Goal: Task Accomplishment & Management: Manage account settings

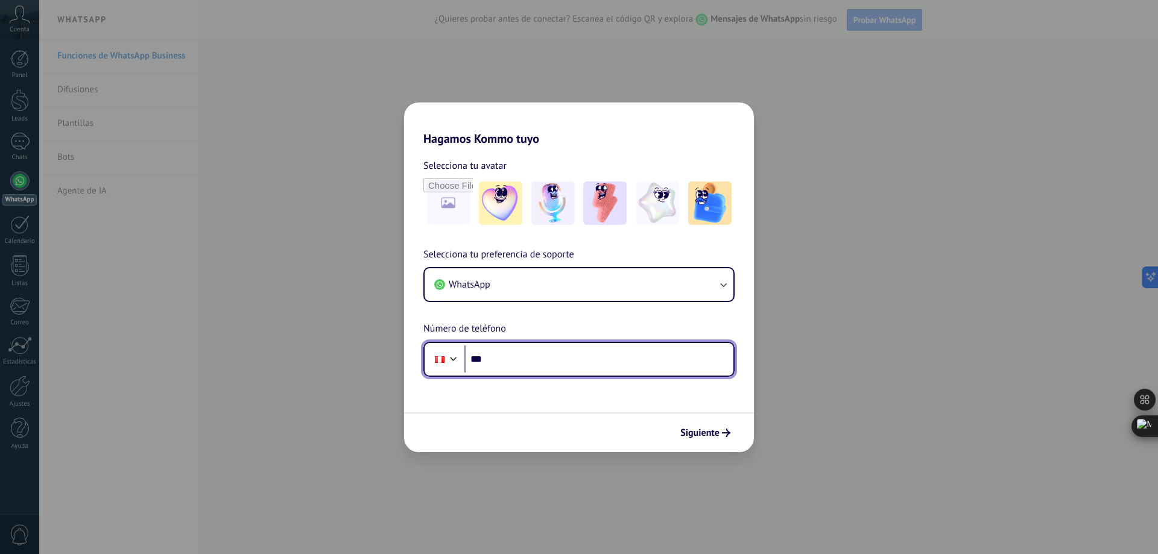
click at [542, 358] on input "***" at bounding box center [598, 360] width 269 height 28
click at [984, 332] on div "Hagamos Kommo tuyo Selecciona tu avatar Selecciona tu preferencia de soporte Wh…" at bounding box center [579, 277] width 1158 height 554
click at [985, 332] on div "Hagamos Kommo tuyo Selecciona tu avatar Selecciona tu preferencia de soporte Wh…" at bounding box center [579, 277] width 1158 height 554
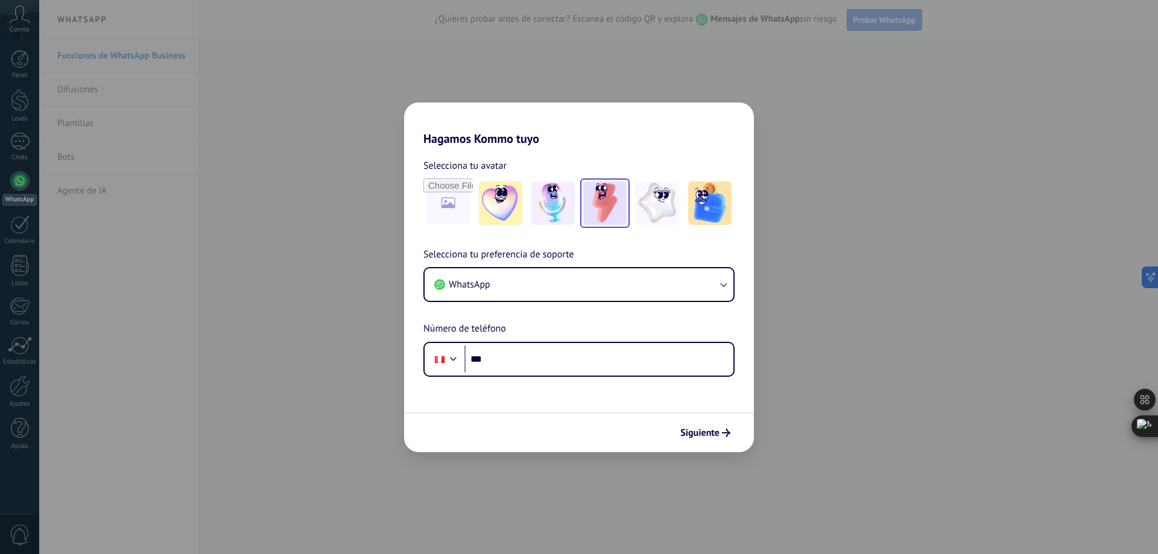
drag, startPoint x: 985, startPoint y: 332, endPoint x: 607, endPoint y: 189, distance: 404.6
click at [973, 332] on div "Hagamos Kommo tuyo Selecciona tu avatar Selecciona tu preferencia de soporte Wh…" at bounding box center [579, 277] width 1158 height 554
click at [705, 426] on button "Siguiente" at bounding box center [705, 433] width 61 height 21
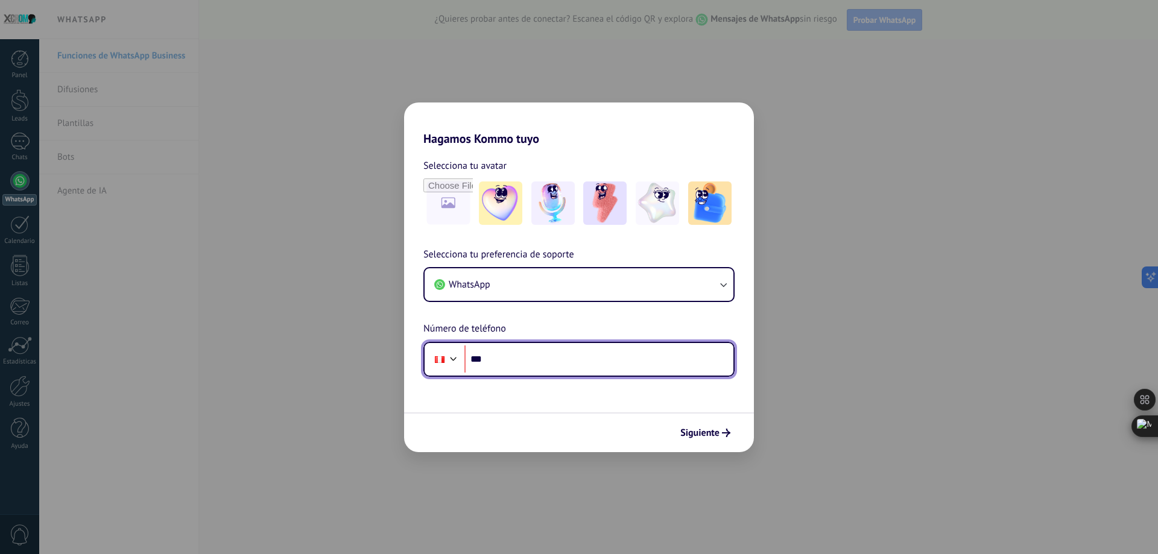
click at [587, 365] on input "***" at bounding box center [598, 360] width 269 height 28
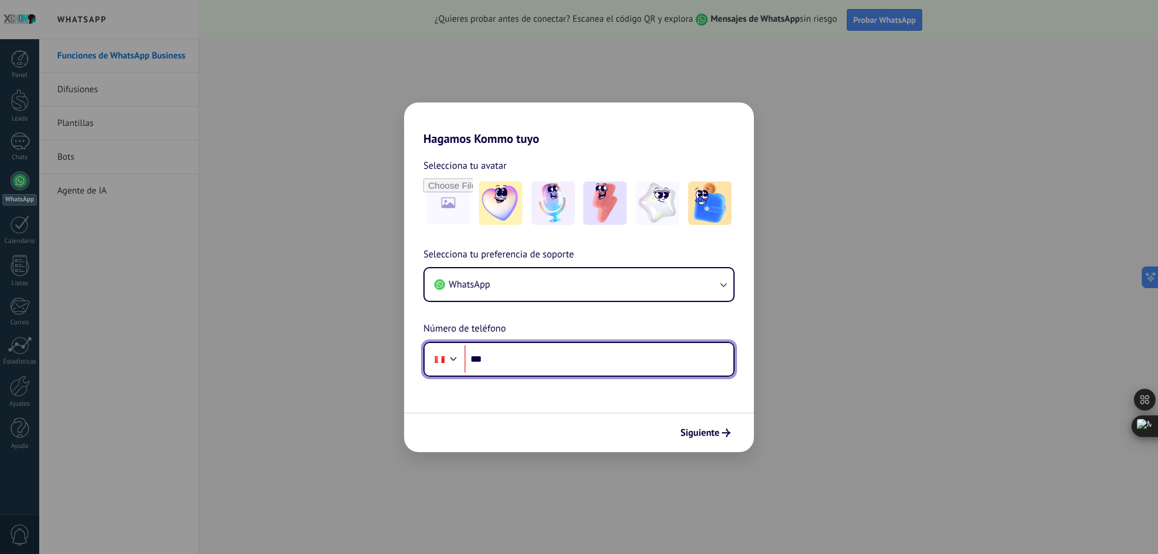
click at [634, 361] on input "***" at bounding box center [598, 360] width 269 height 28
type input "**********"
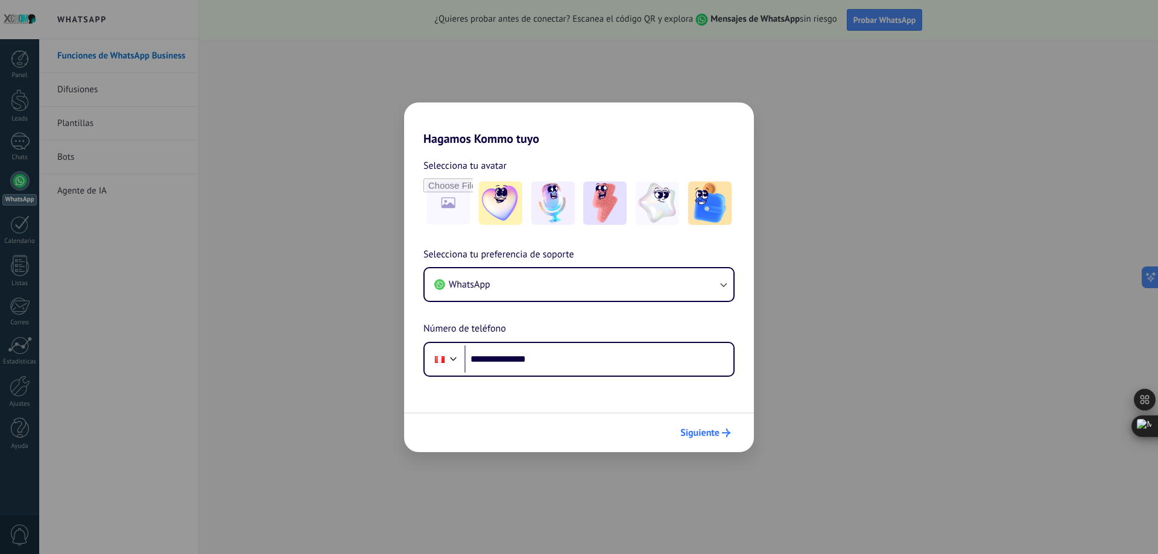
click at [684, 433] on span "Siguiente" at bounding box center [699, 433] width 39 height 8
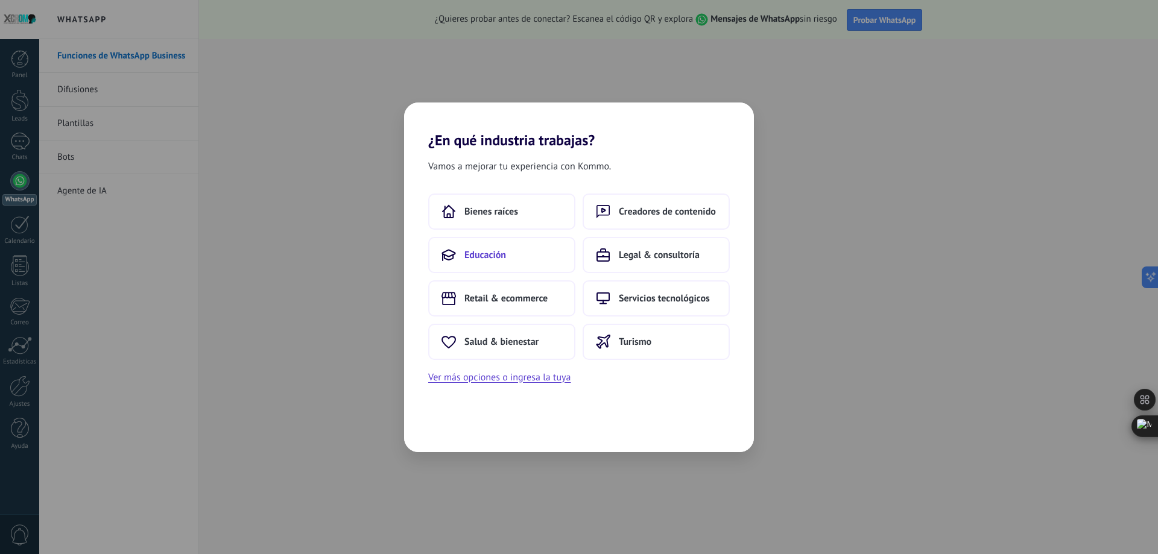
click at [488, 259] on span "Educación" at bounding box center [485, 255] width 42 height 12
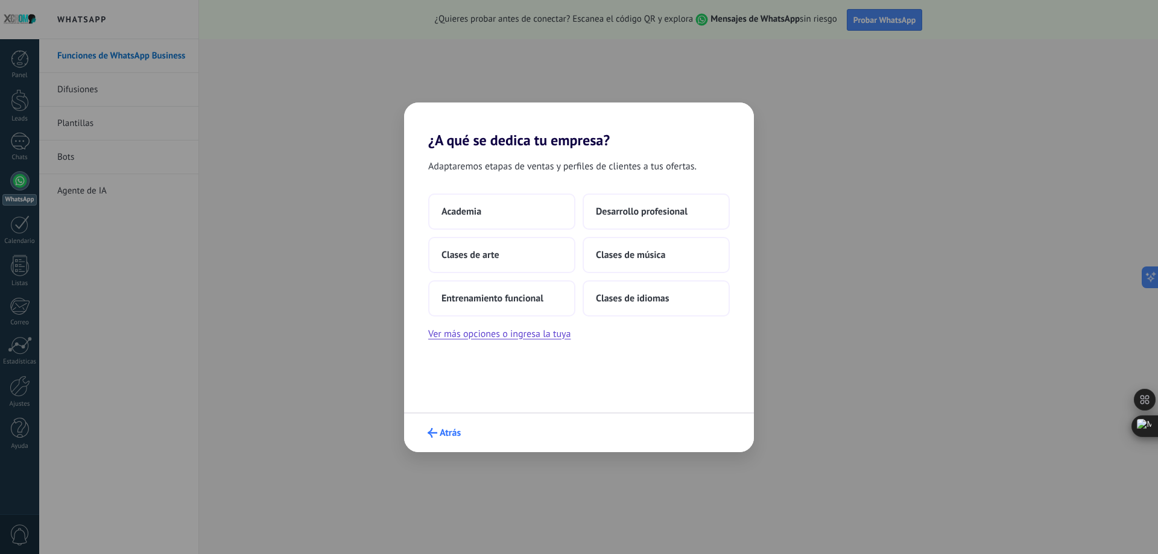
click at [441, 439] on button "Atrás" at bounding box center [444, 433] width 44 height 21
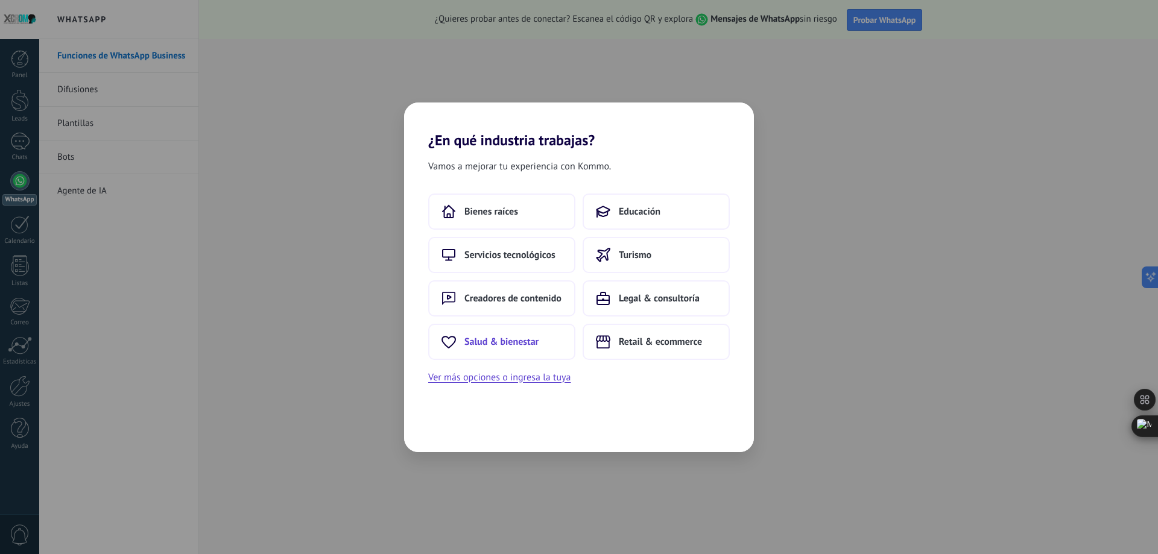
click at [554, 335] on button "Salud & bienestar" at bounding box center [501, 342] width 147 height 36
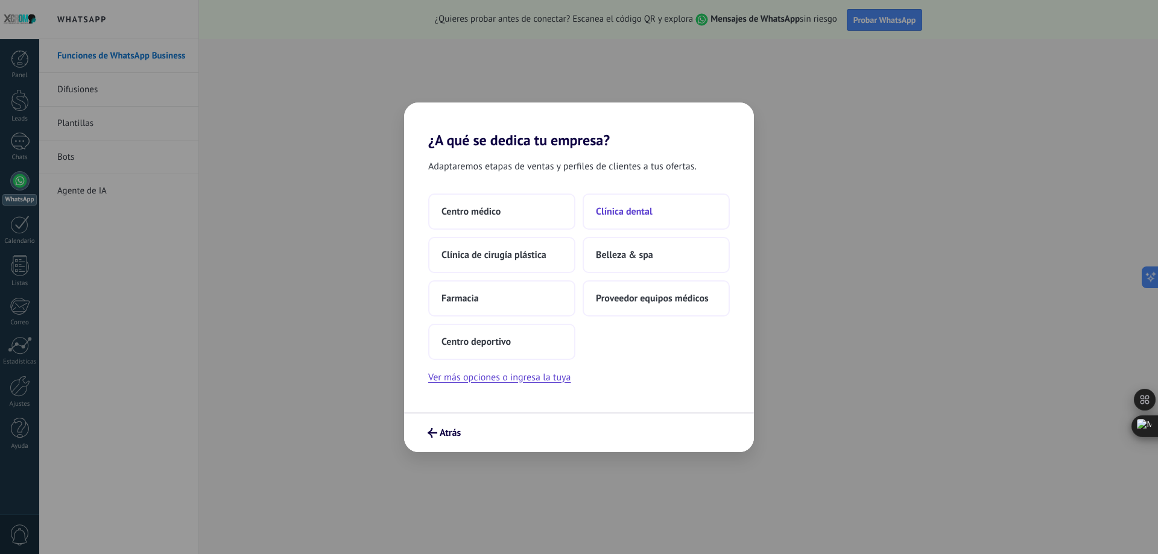
click at [618, 207] on span "Clínica dental" at bounding box center [624, 212] width 57 height 12
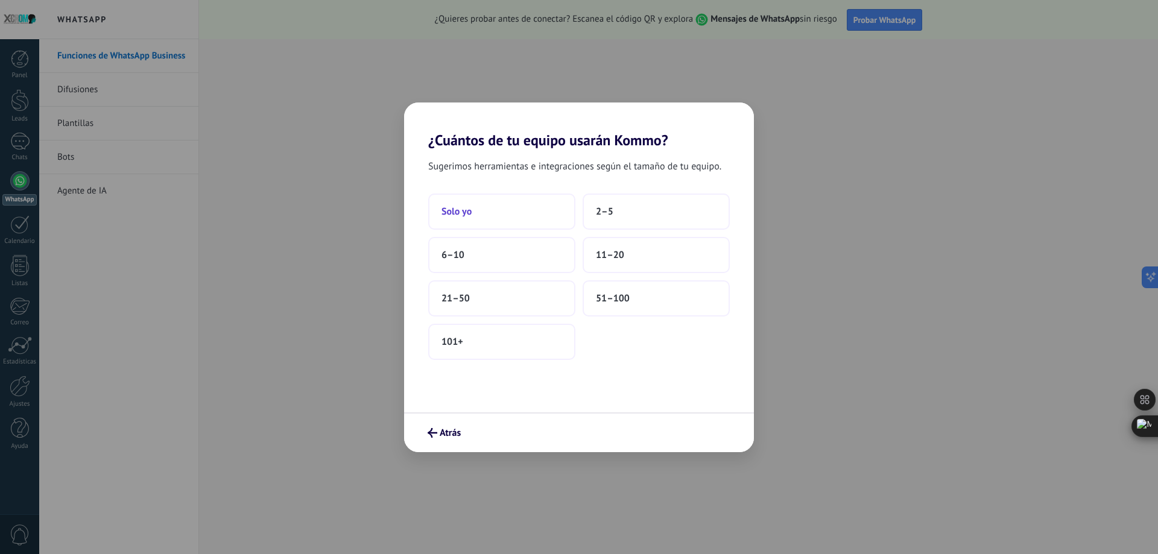
click at [520, 204] on button "Solo yo" at bounding box center [501, 212] width 147 height 36
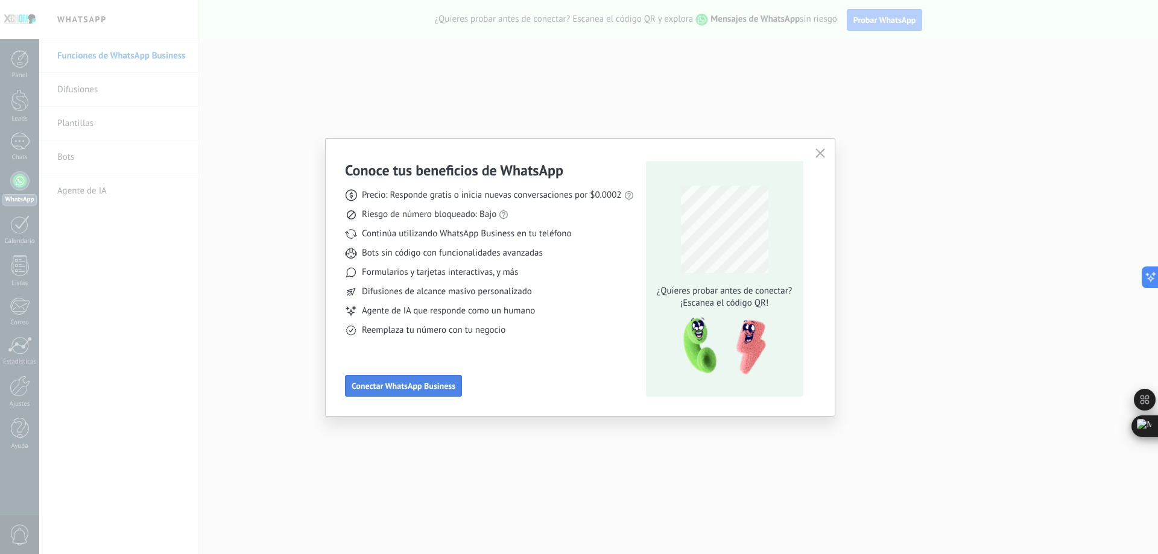
click at [428, 385] on span "Conectar WhatsApp Business" at bounding box center [404, 386] width 104 height 8
click at [428, 382] on span "Conectar WhatsApp Business" at bounding box center [404, 386] width 104 height 8
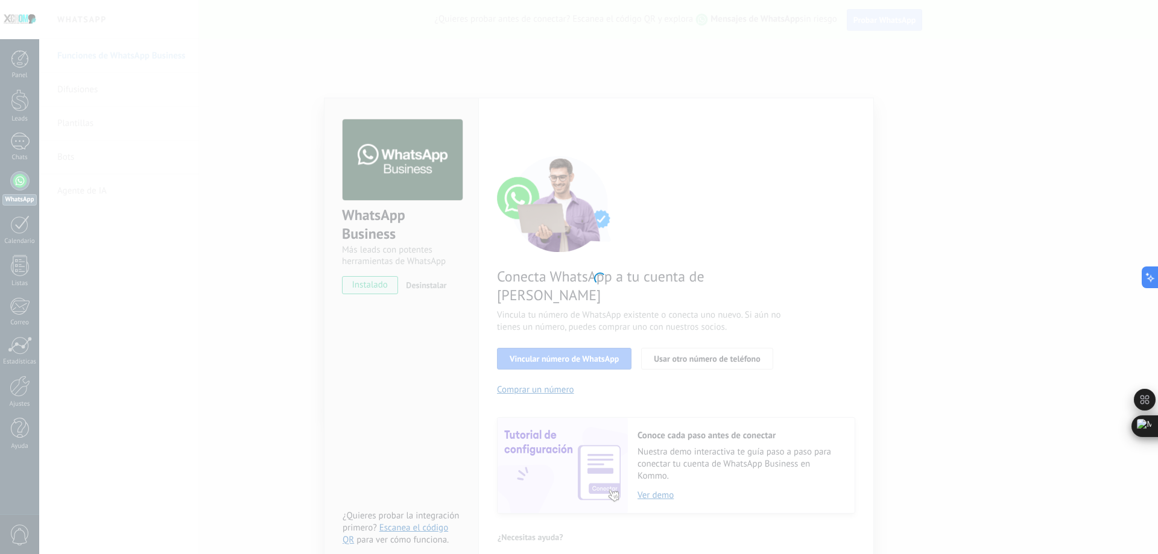
click at [199, 320] on div at bounding box center [598, 277] width 1119 height 554
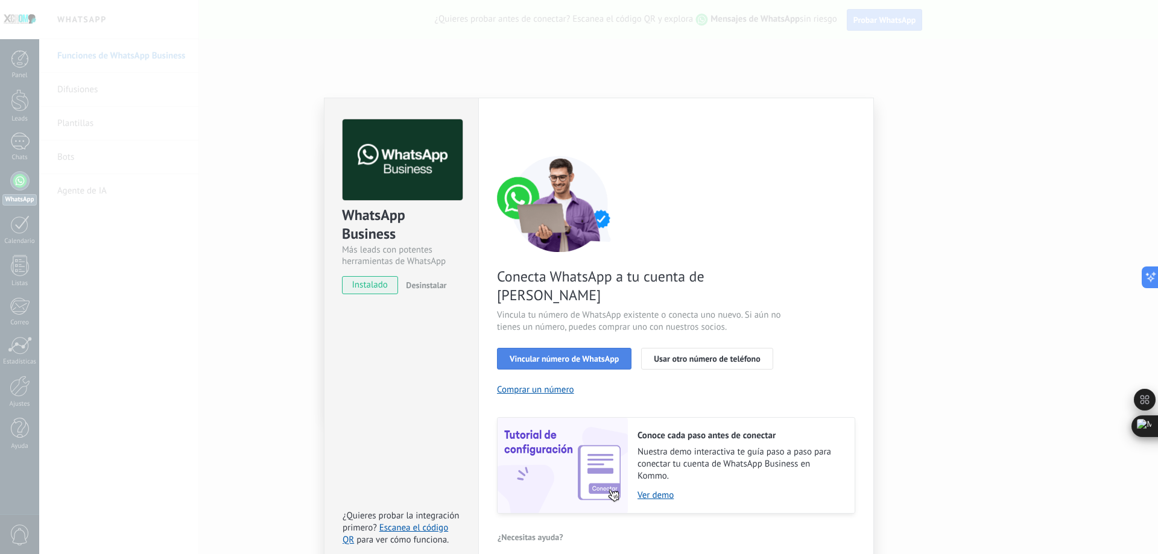
click at [601, 355] on span "Vincular número de WhatsApp" at bounding box center [564, 359] width 109 height 8
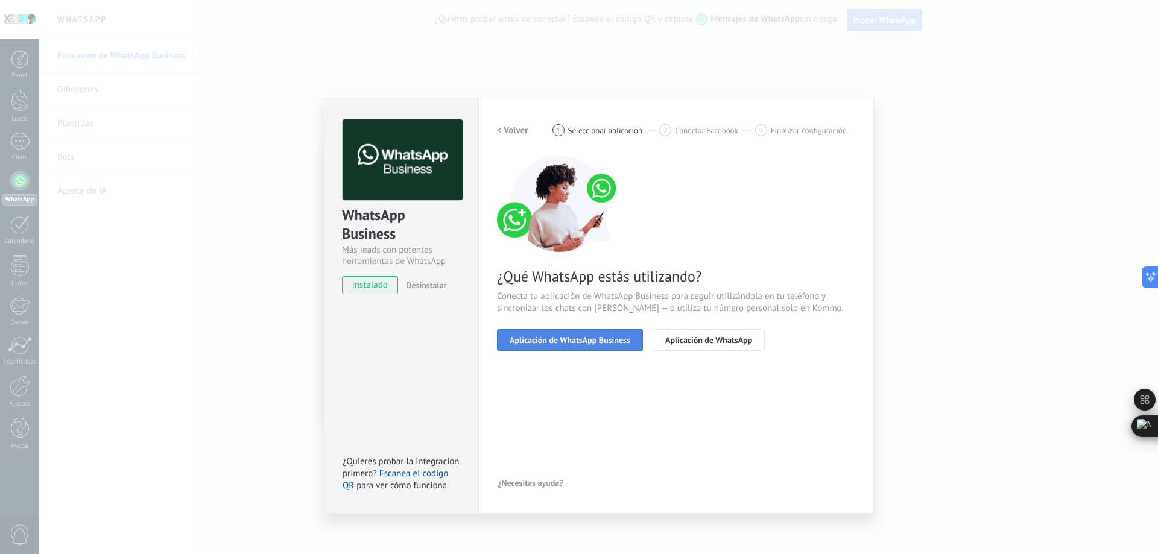
click at [615, 343] on span "Aplicación de WhatsApp Business" at bounding box center [570, 340] width 121 height 8
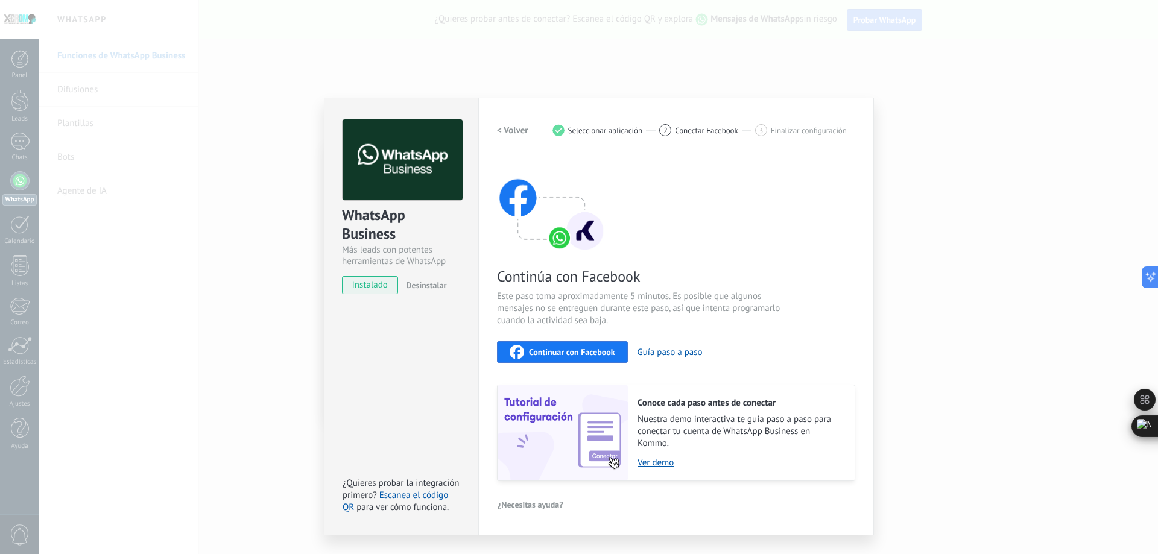
click at [577, 352] on span "Continuar con Facebook" at bounding box center [572, 352] width 86 height 8
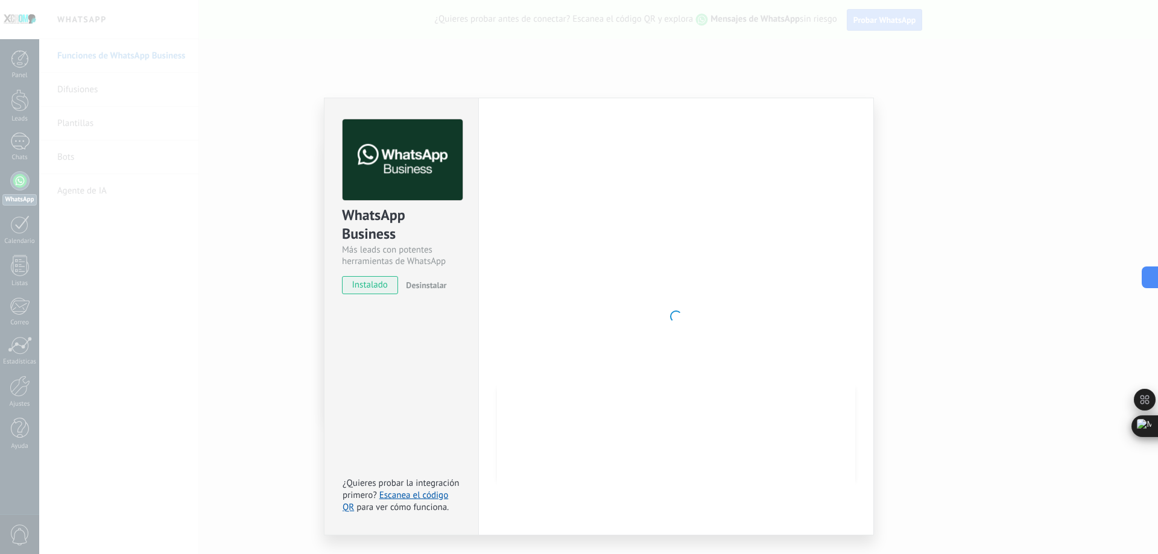
click at [742, 285] on div at bounding box center [676, 316] width 358 height 394
click at [117, 186] on div "WhatsApp Business Más leads con potentes herramientas de WhatsApp instalado Des…" at bounding box center [598, 277] width 1119 height 554
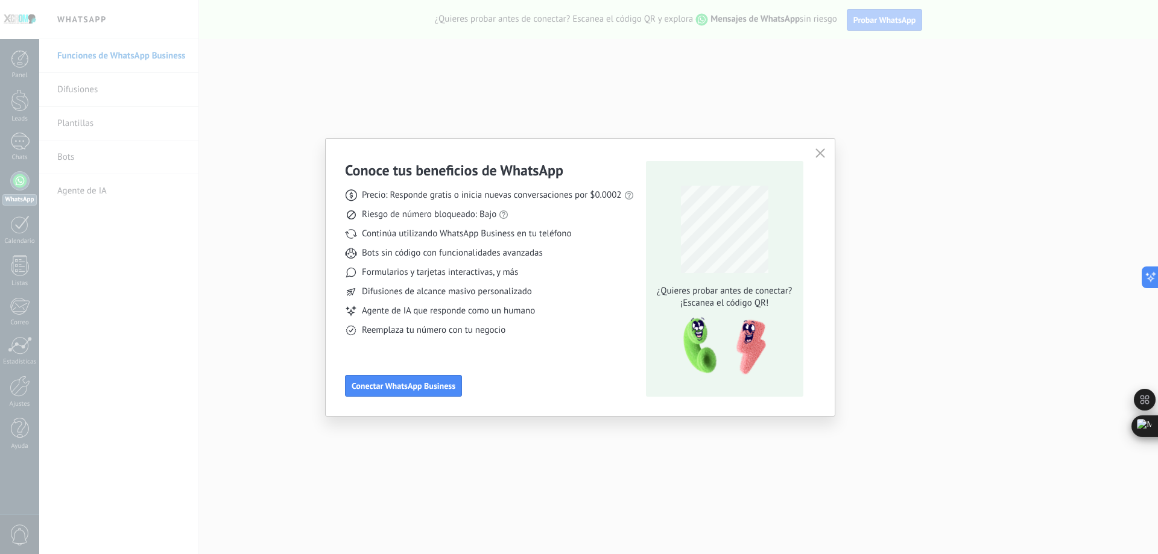
click at [117, 185] on div at bounding box center [598, 277] width 1119 height 554
click at [414, 397] on div "Conoce tus beneficios de WhatsApp Precio: Responde gratis o inicia nuevas conve…" at bounding box center [580, 277] width 509 height 277
click at [416, 385] on span "Conectar WhatsApp Business" at bounding box center [404, 386] width 104 height 8
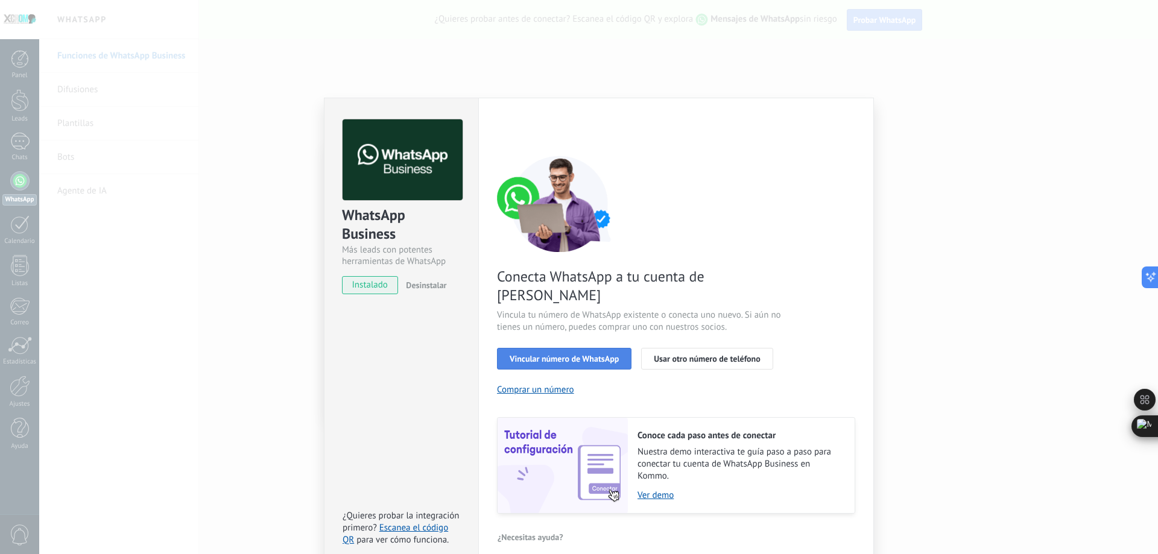
click at [578, 355] on span "Vincular número de WhatsApp" at bounding box center [564, 359] width 109 height 8
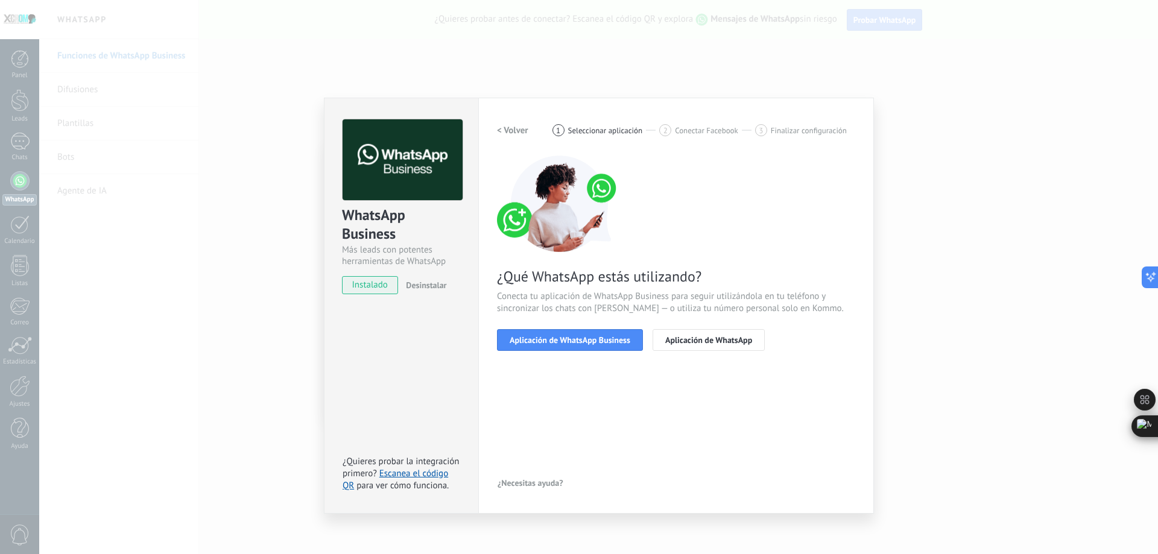
click at [578, 338] on span "Aplicación de WhatsApp Business" at bounding box center [570, 340] width 121 height 8
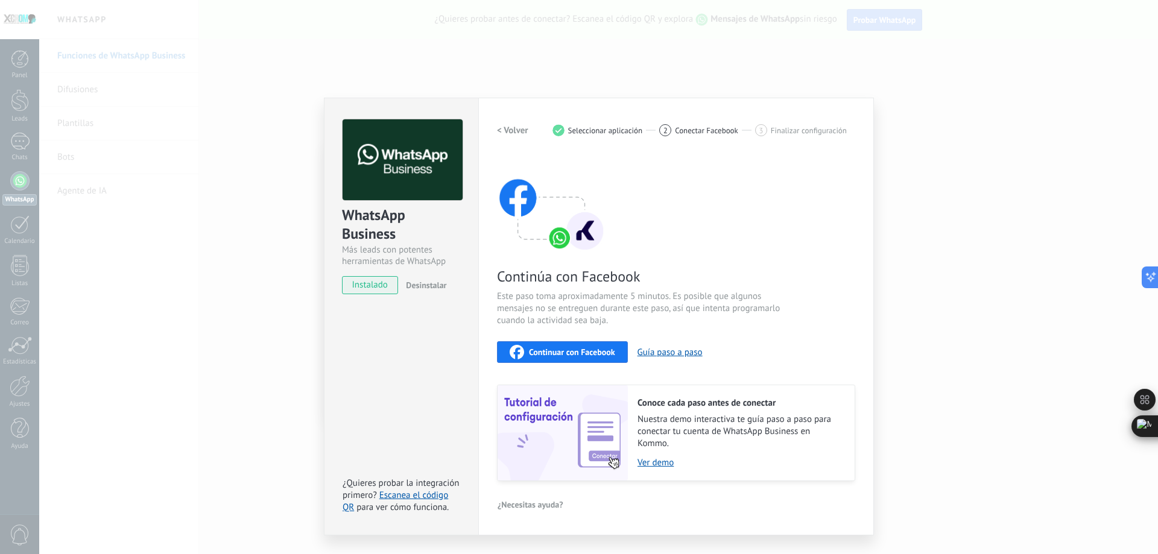
click at [570, 345] on button "Continuar con Facebook" at bounding box center [562, 352] width 131 height 22
click at [558, 352] on span "Continuar con Facebook" at bounding box center [572, 352] width 86 height 8
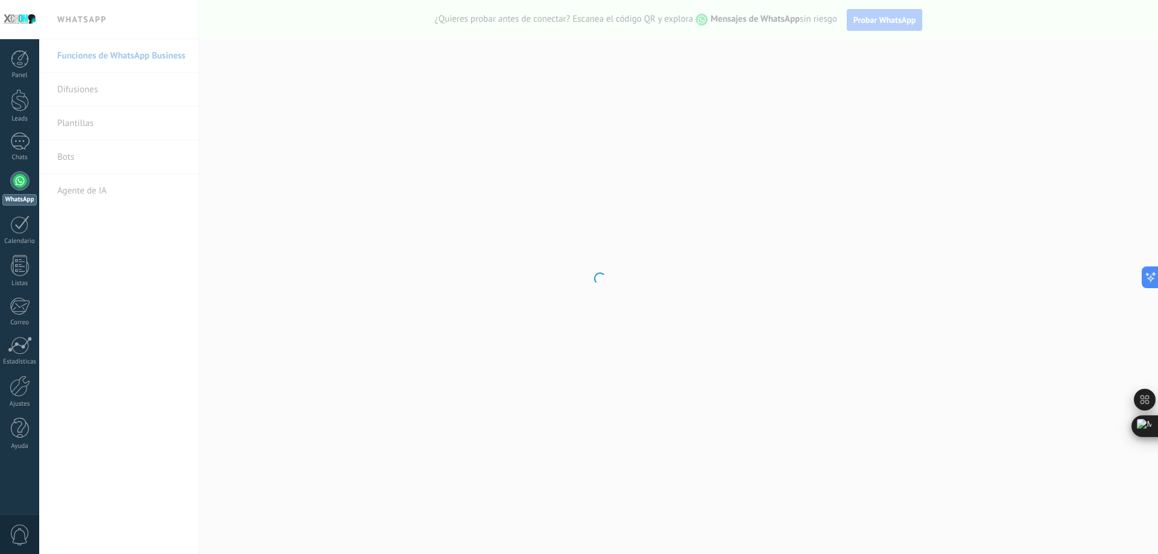
click at [302, 321] on div at bounding box center [598, 277] width 1119 height 554
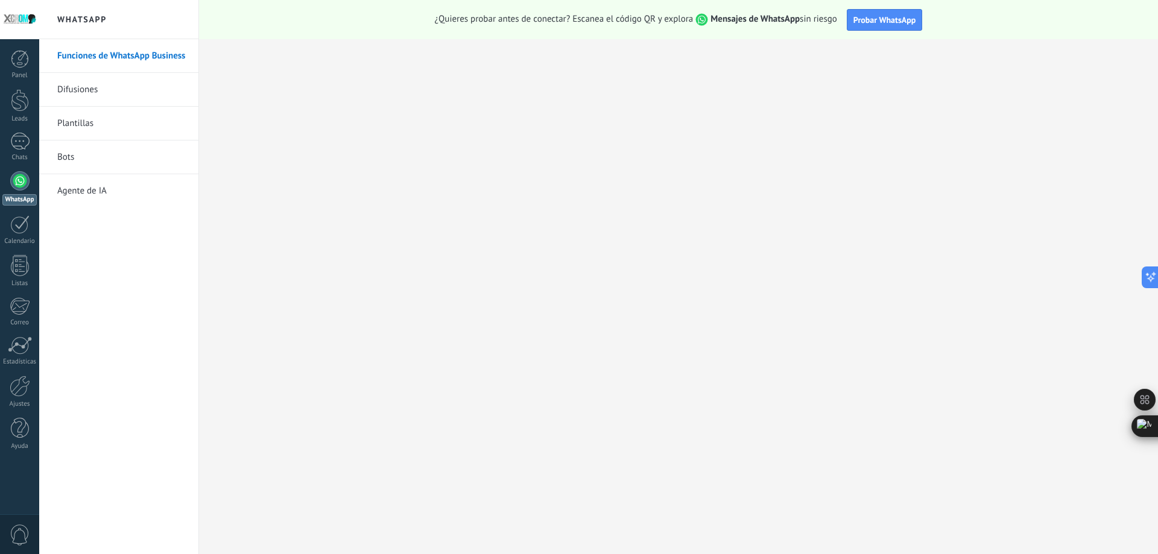
click at [169, 312] on div "Funciones de WhatsApp Business Difusiones [GEOGRAPHIC_DATA] Bots Agente de IA" at bounding box center [118, 296] width 159 height 515
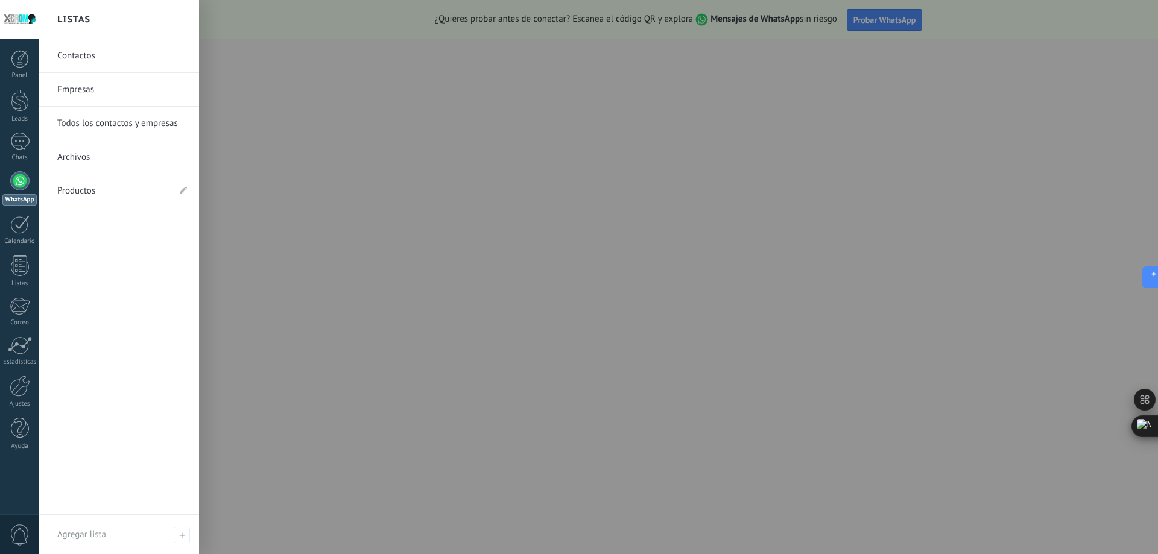
click at [22, 182] on div at bounding box center [19, 180] width 19 height 19
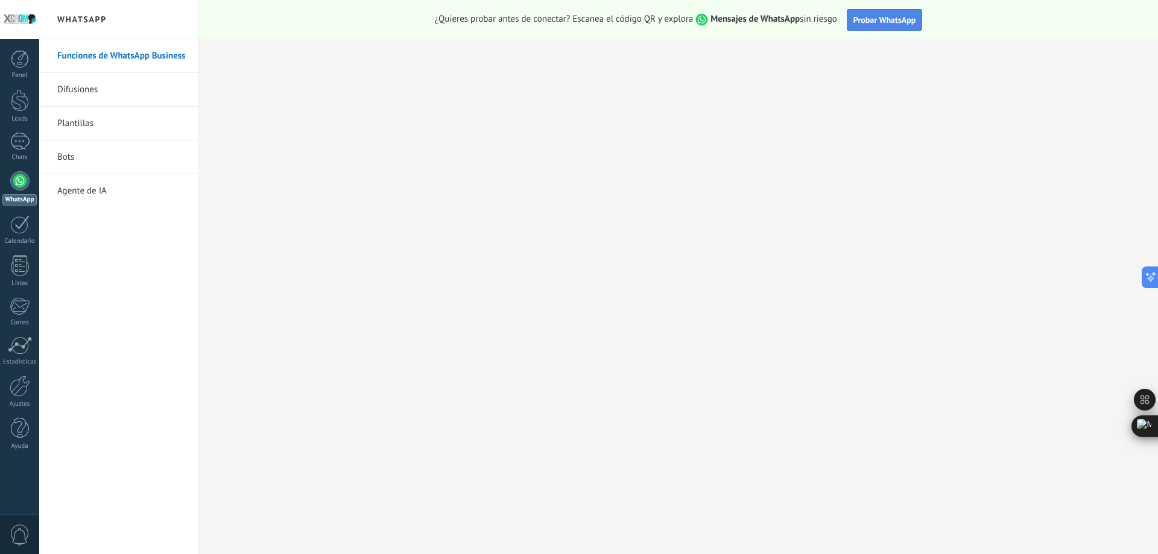
click at [879, 15] on span "Probar WhatsApp" at bounding box center [884, 19] width 63 height 11
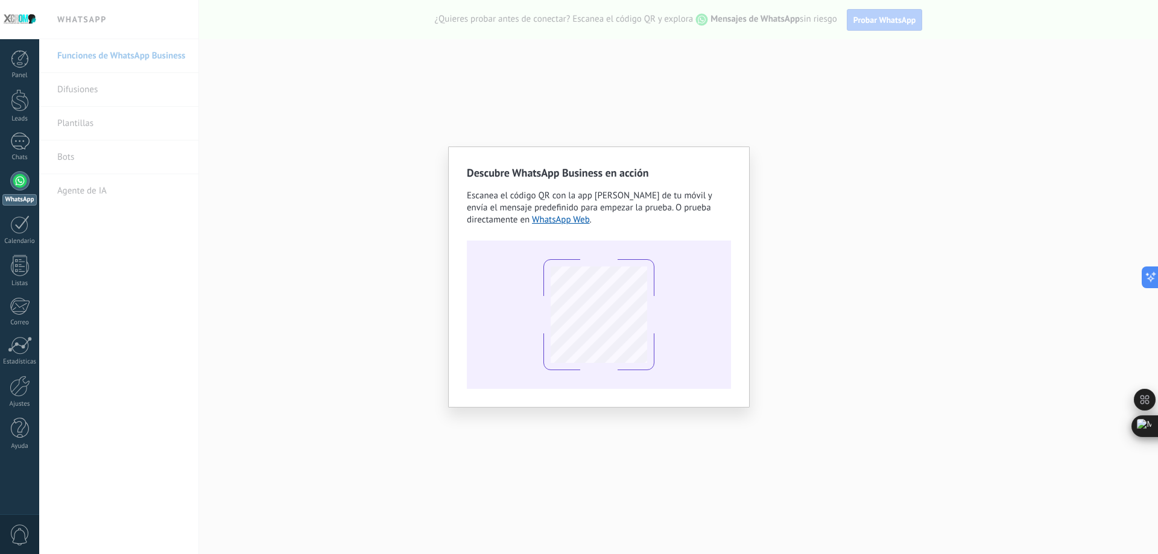
click at [173, 244] on div "Descubre WhatsApp Business en acción Escanea el código QR con la app [PERSON_NA…" at bounding box center [598, 277] width 1119 height 554
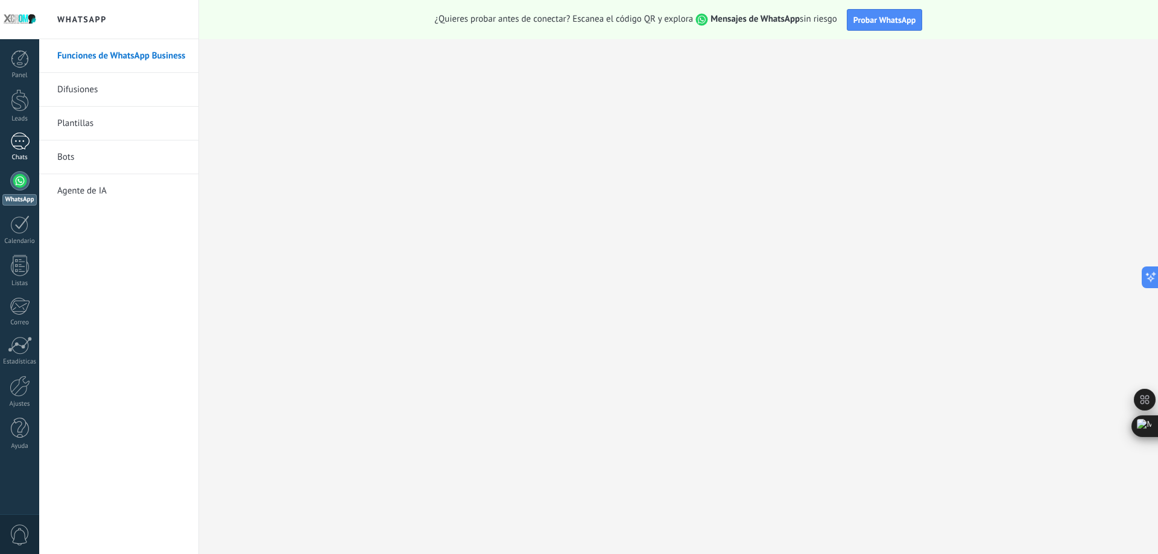
click at [19, 139] on div at bounding box center [19, 141] width 19 height 17
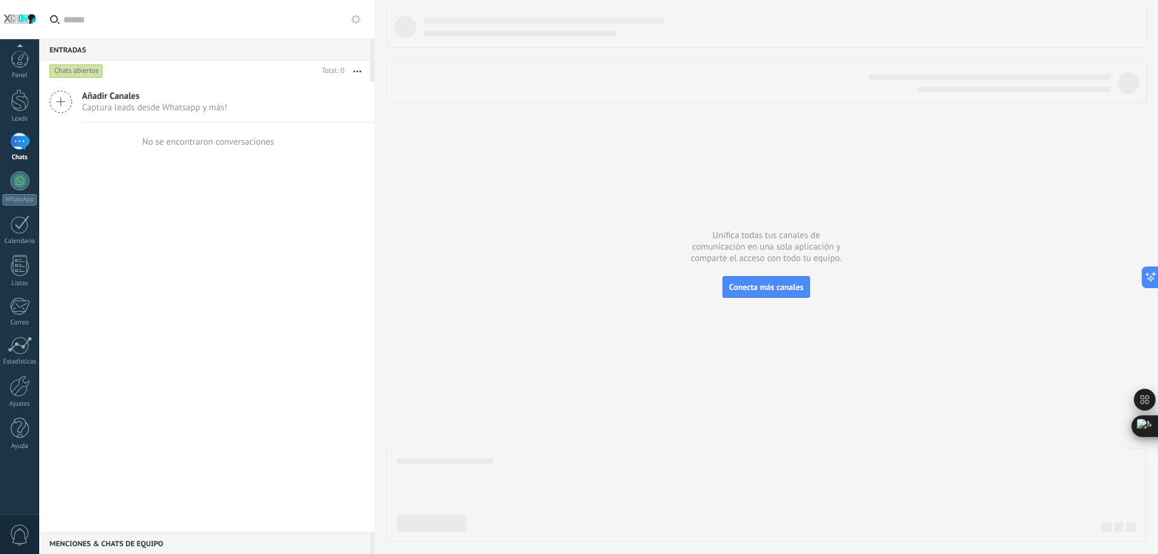
click at [128, 100] on span "Añadir Canales" at bounding box center [154, 95] width 145 height 11
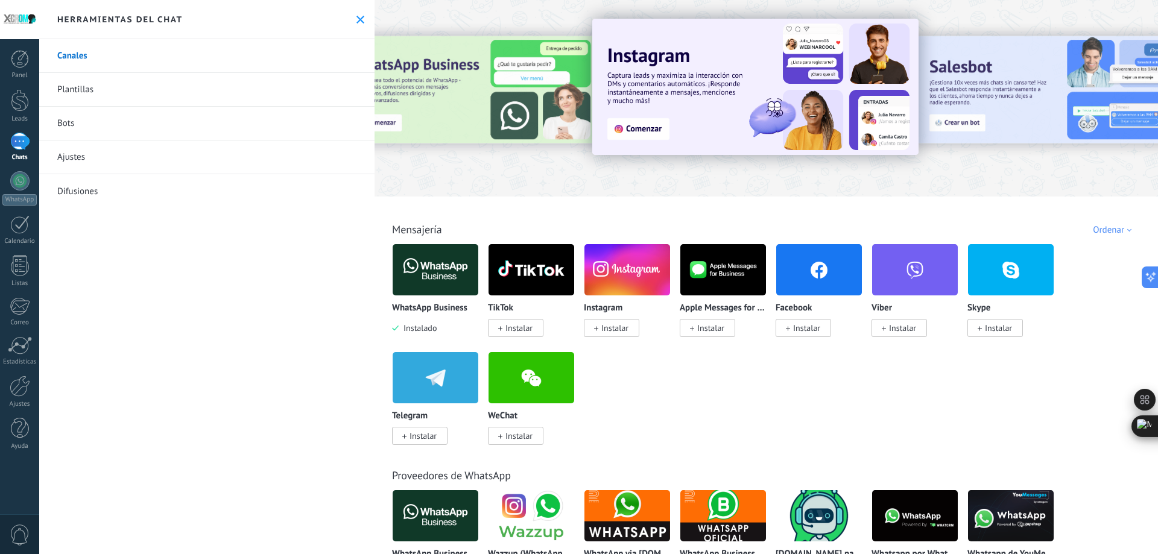
scroll to position [121, 0]
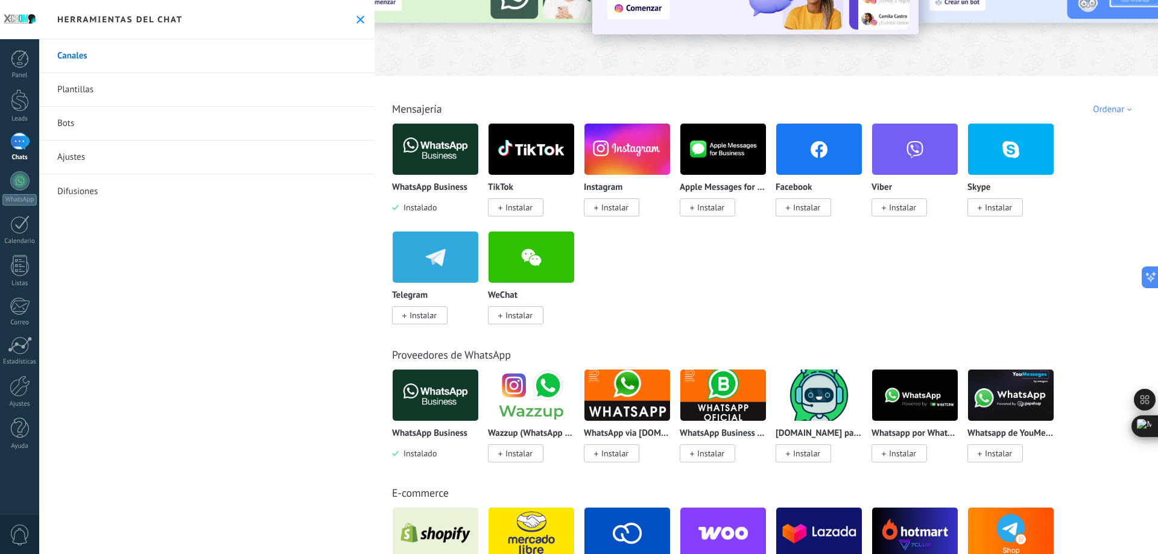
click at [430, 145] on img at bounding box center [436, 149] width 86 height 58
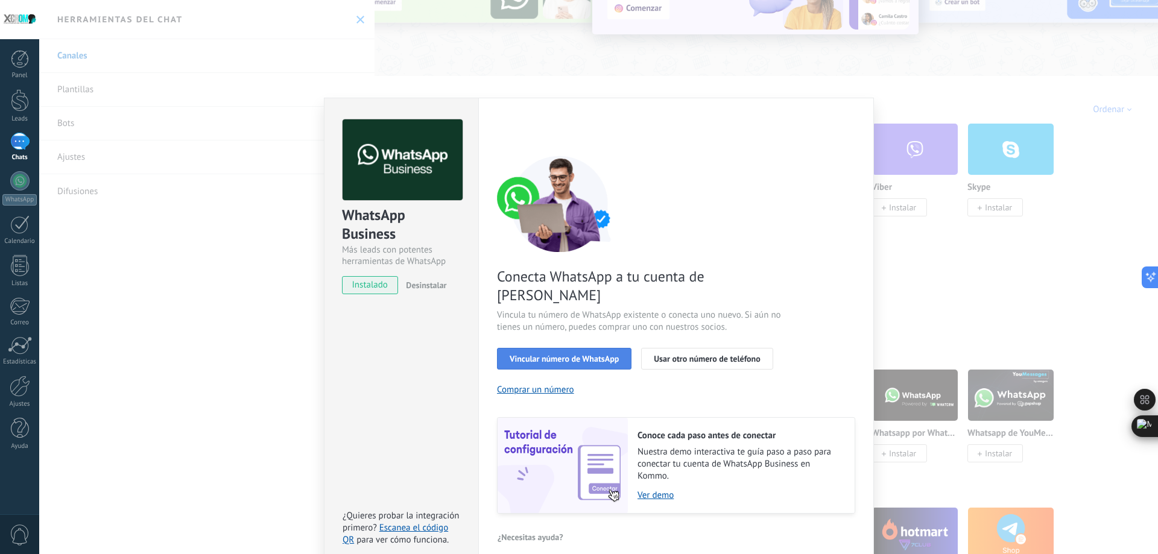
click at [551, 355] on span "Vincular número de WhatsApp" at bounding box center [564, 359] width 109 height 8
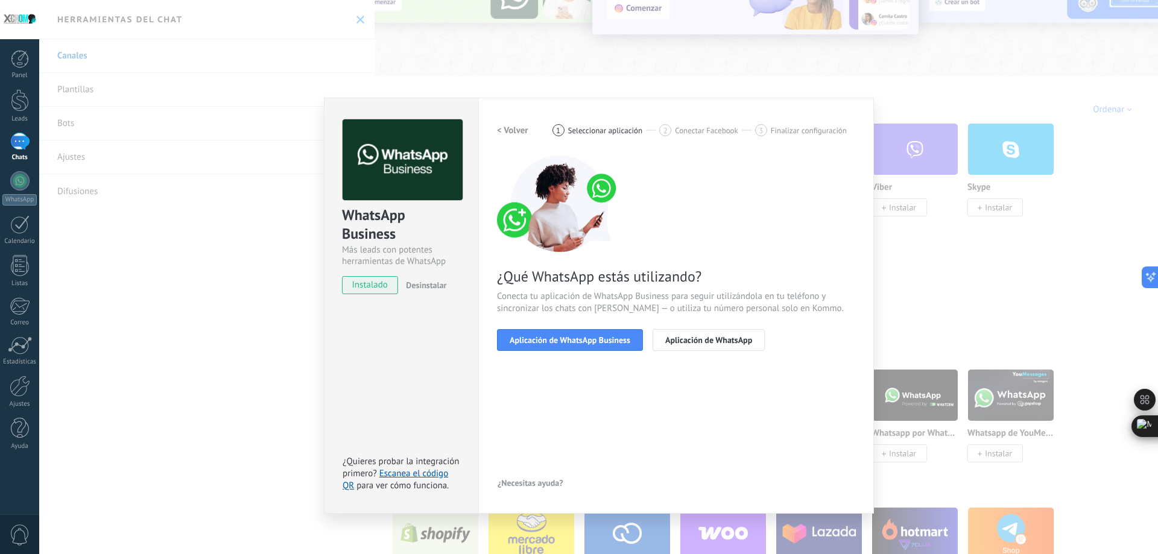
click at [551, 344] on span "Aplicación de WhatsApp Business" at bounding box center [570, 340] width 121 height 8
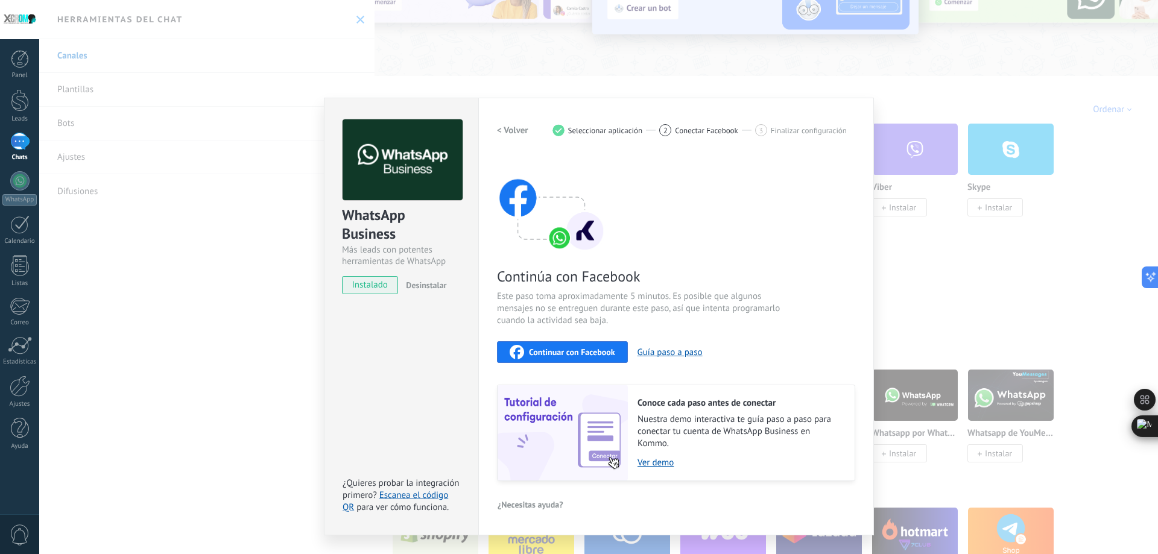
click at [558, 356] on span "Continuar con Facebook" at bounding box center [572, 352] width 86 height 8
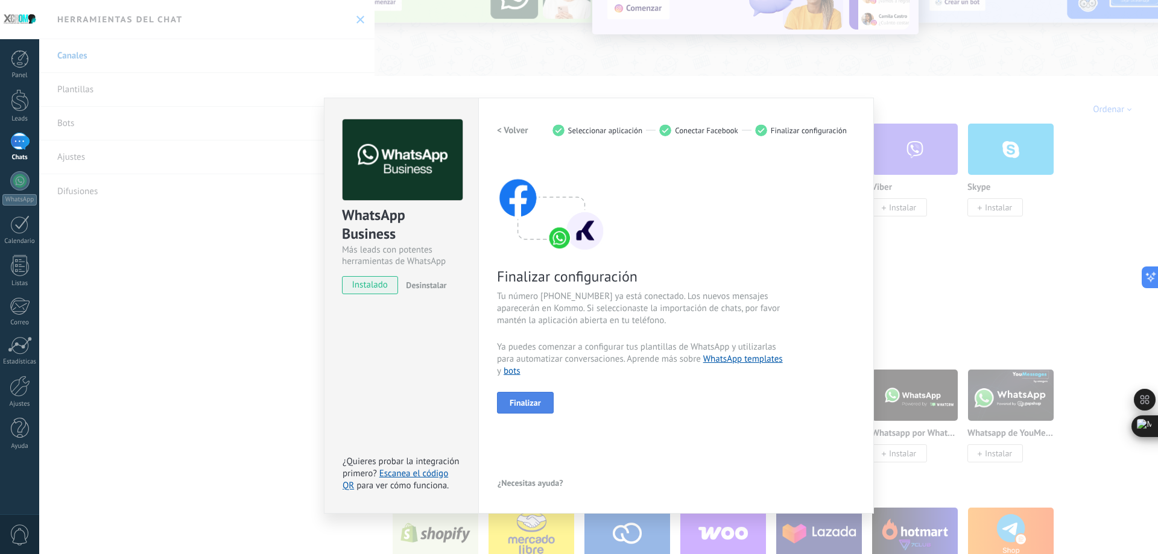
click at [526, 405] on span "Finalizar" at bounding box center [525, 403] width 31 height 8
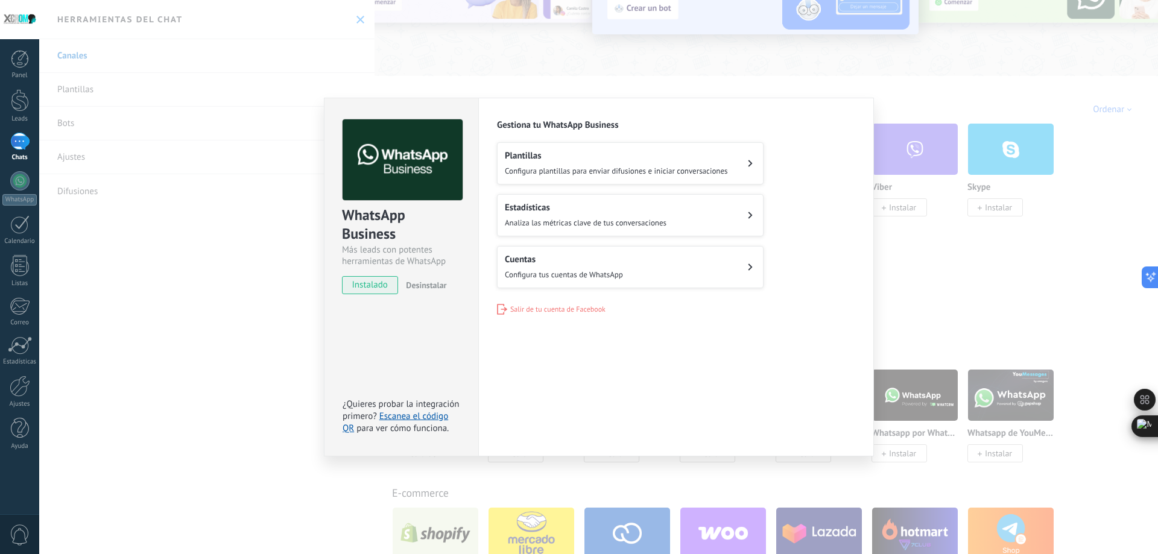
click at [248, 408] on div "WhatsApp Business Más leads con potentes herramientas de WhatsApp instalado Des…" at bounding box center [598, 277] width 1119 height 554
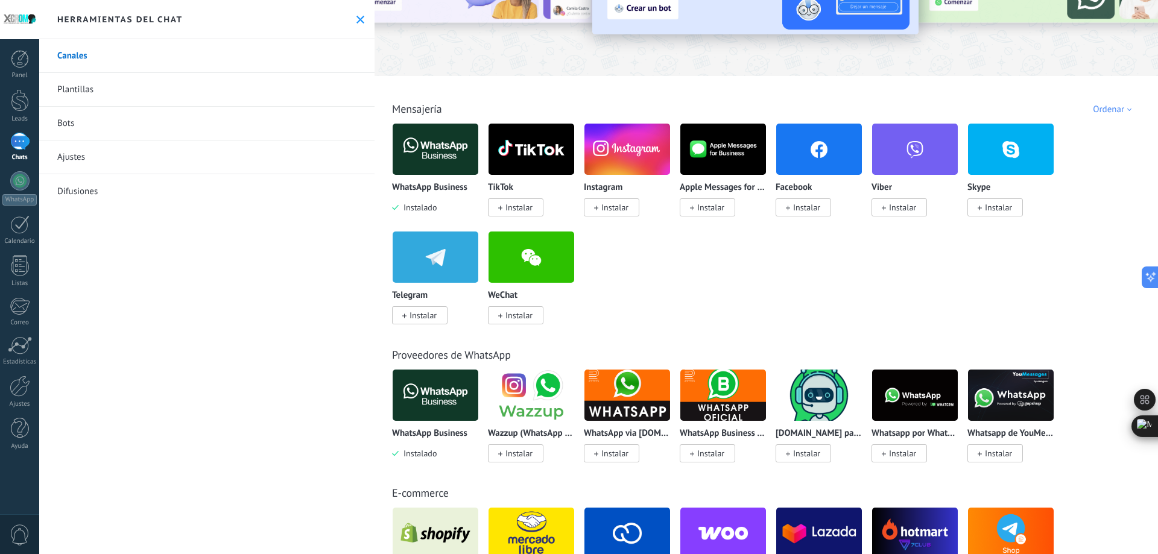
scroll to position [60, 0]
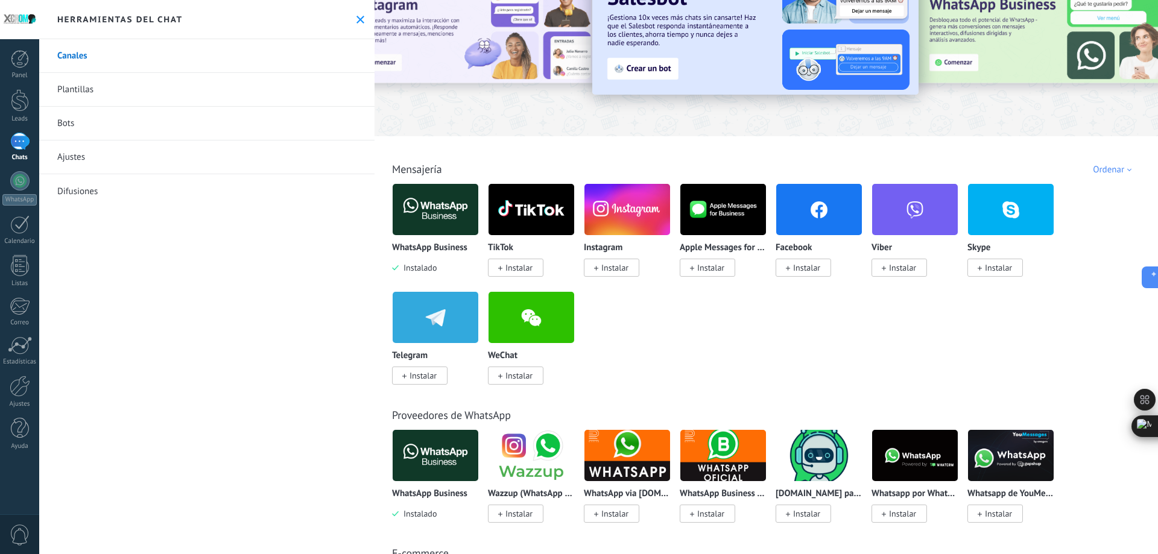
click at [21, 145] on div at bounding box center [19, 141] width 19 height 17
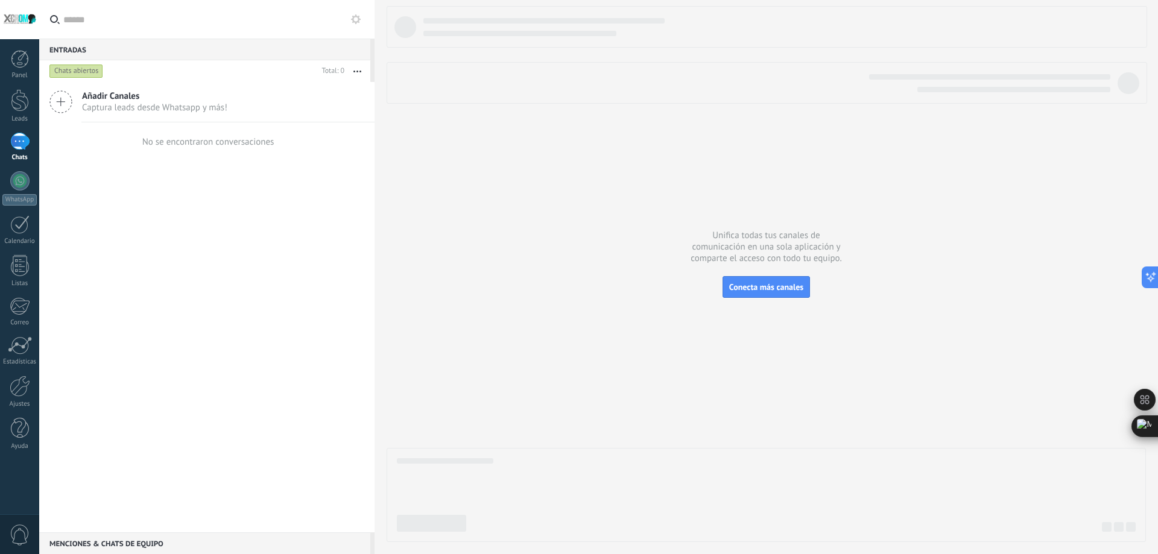
click at [161, 100] on span "Añadir Canales" at bounding box center [154, 95] width 145 height 11
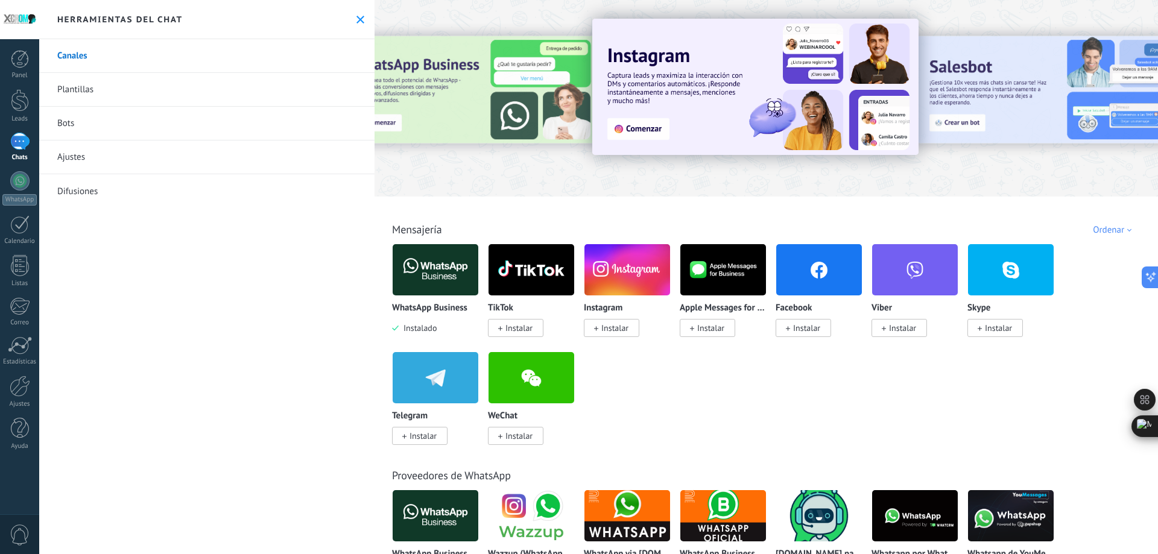
click at [426, 266] on img at bounding box center [436, 270] width 86 height 58
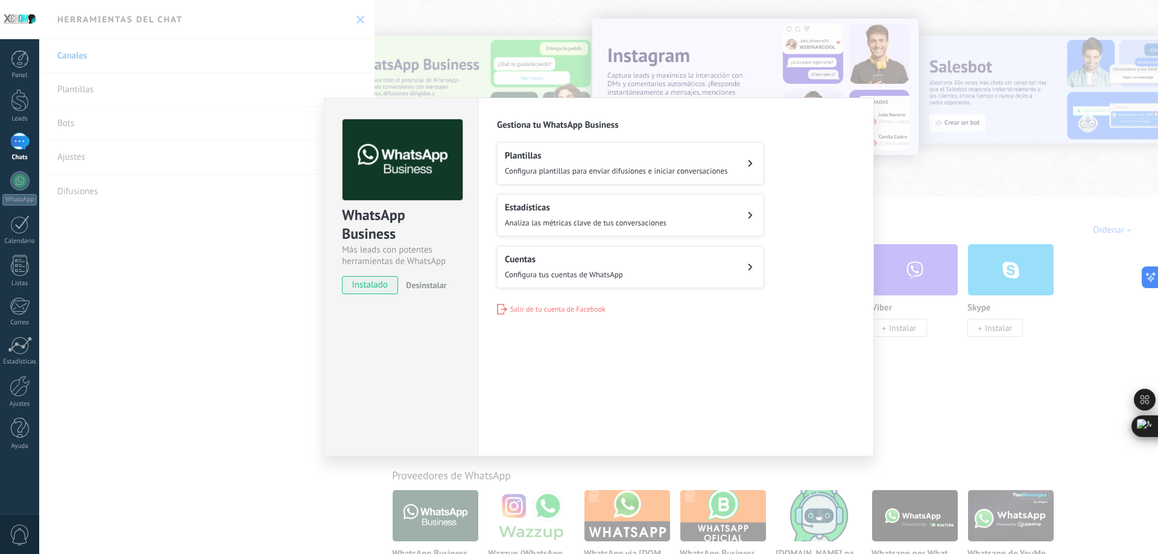
click at [207, 417] on div "WhatsApp Business Más leads con potentes herramientas de WhatsApp instalado Des…" at bounding box center [598, 277] width 1119 height 554
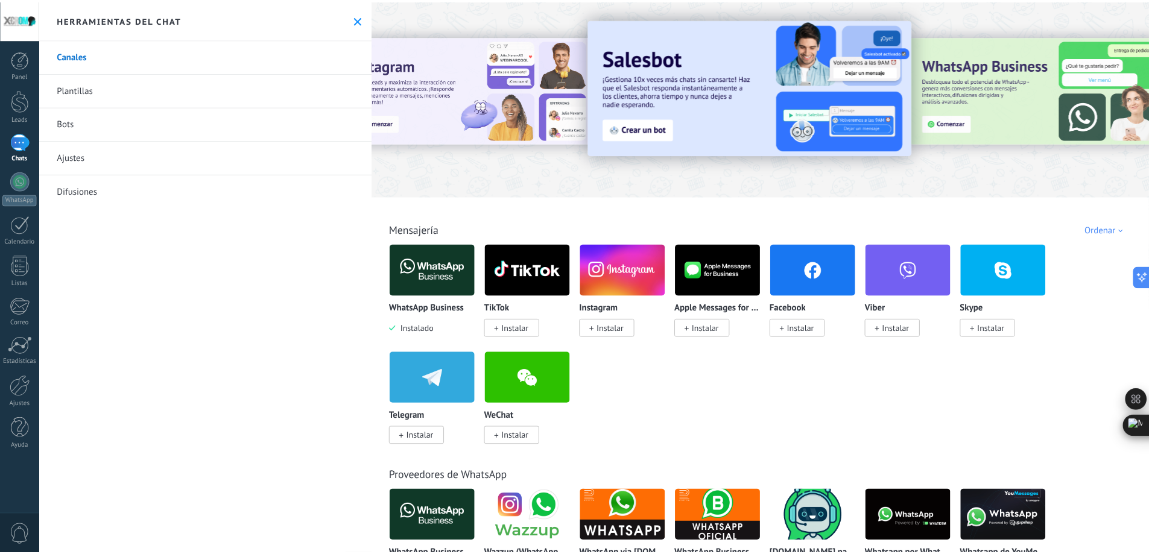
scroll to position [181, 0]
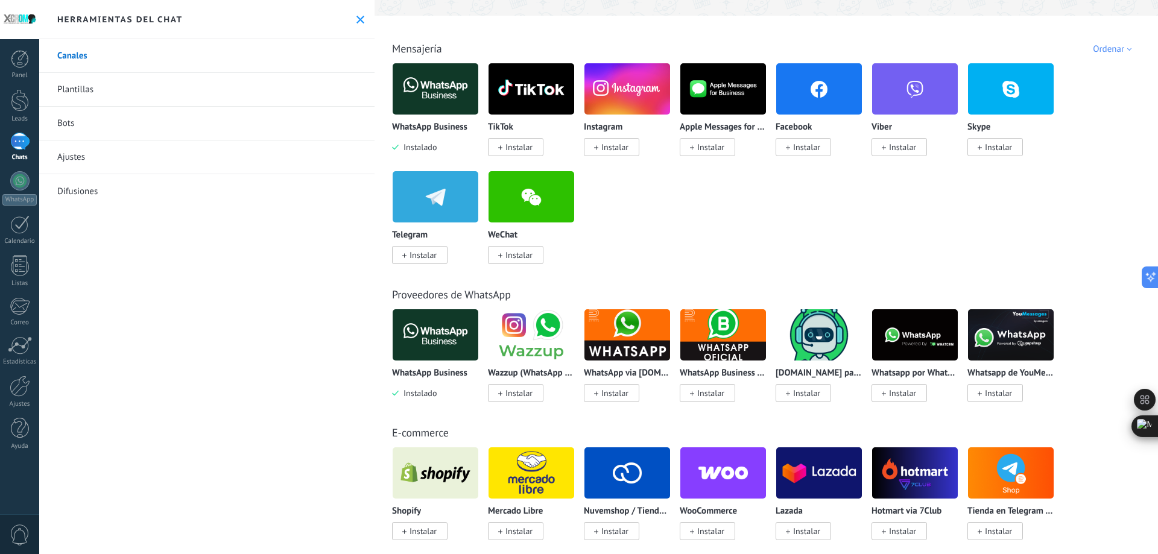
click at [452, 77] on img at bounding box center [436, 89] width 86 height 58
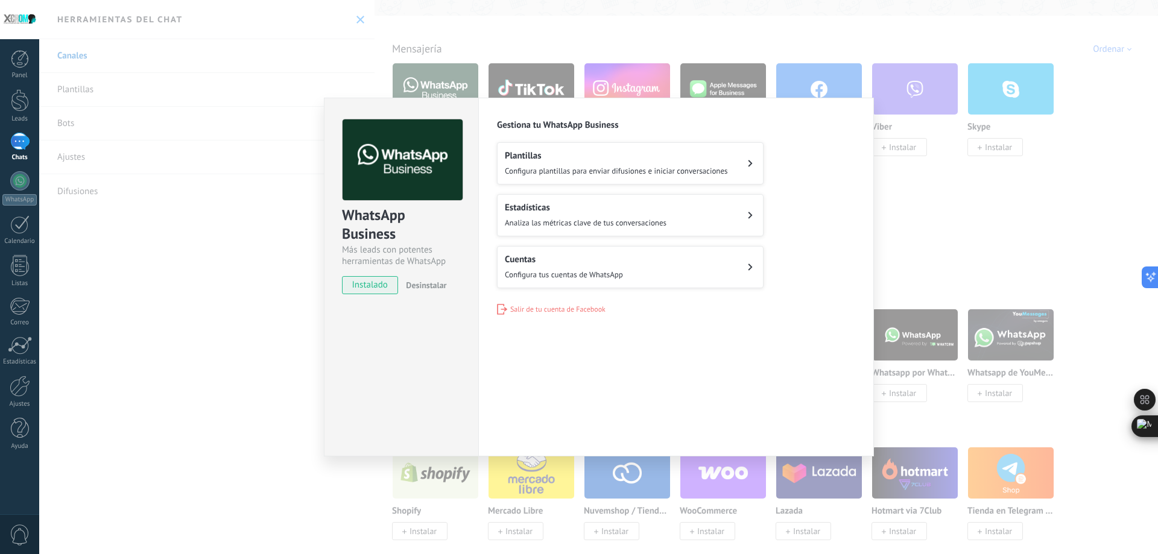
click at [704, 264] on button "Cuentas Configura tus cuentas de WhatsApp" at bounding box center [630, 267] width 267 height 42
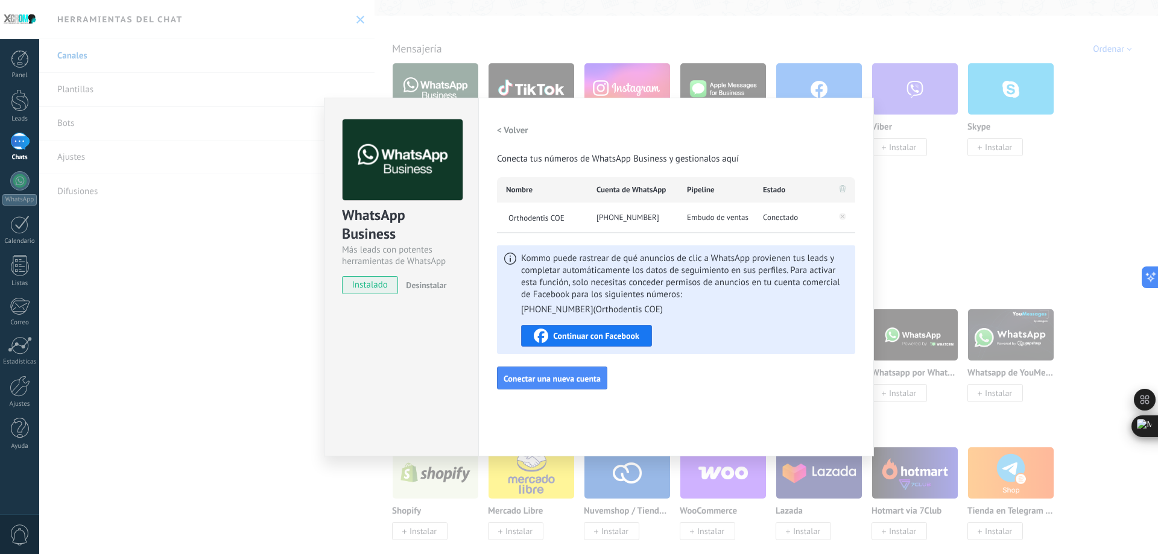
click at [752, 384] on div "< Volver Conecta tus números de WhatsApp Business y gestionalos aquí Nombre Cue…" at bounding box center [676, 254] width 358 height 270
click at [507, 127] on h2 "< Volver" at bounding box center [512, 130] width 31 height 11
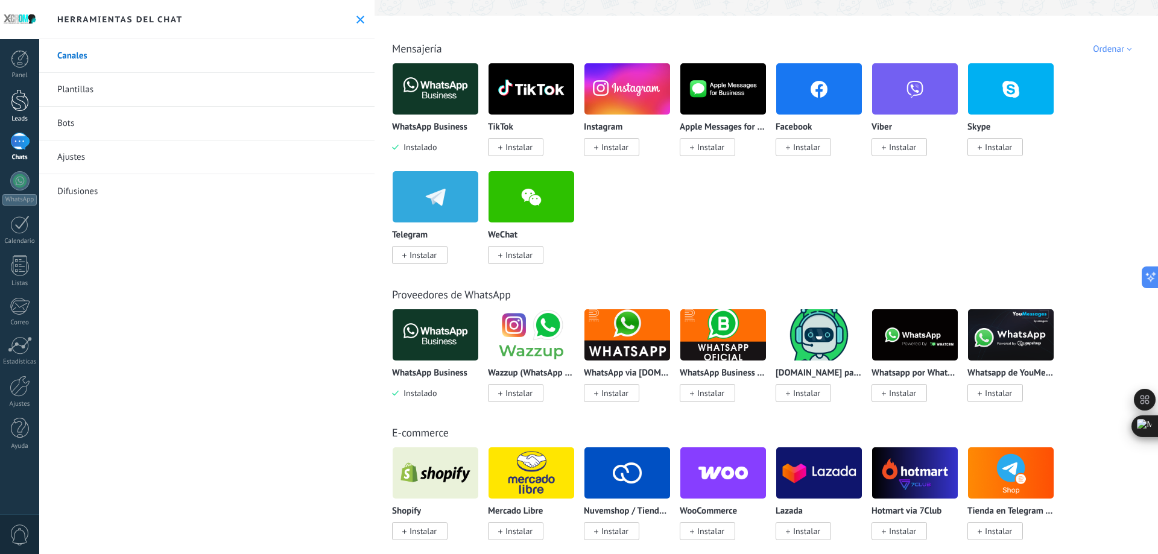
click at [8, 108] on link "Leads" at bounding box center [19, 106] width 39 height 34
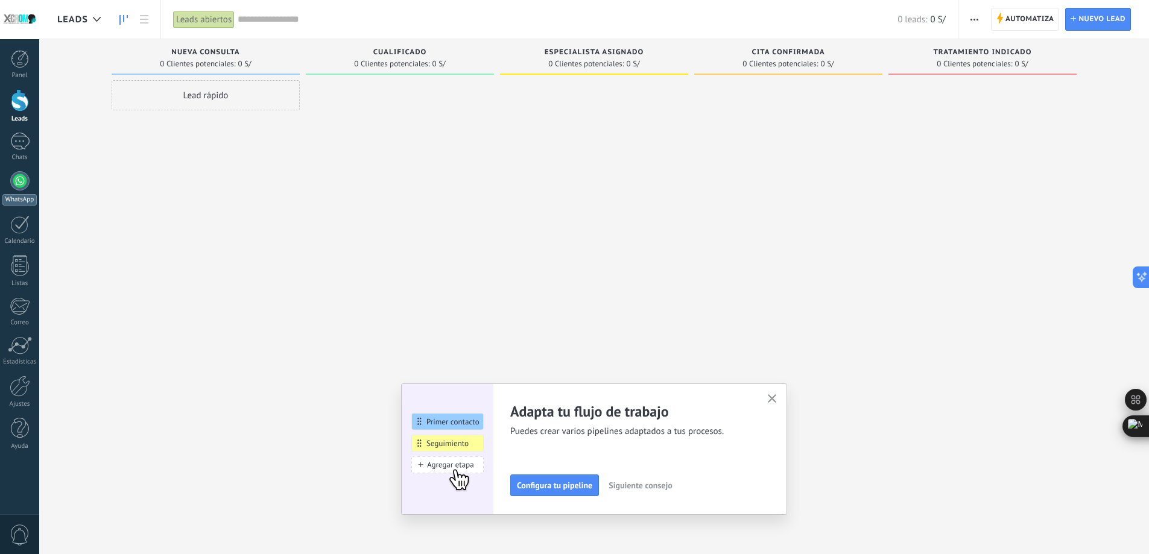
click at [21, 181] on div at bounding box center [19, 180] width 19 height 19
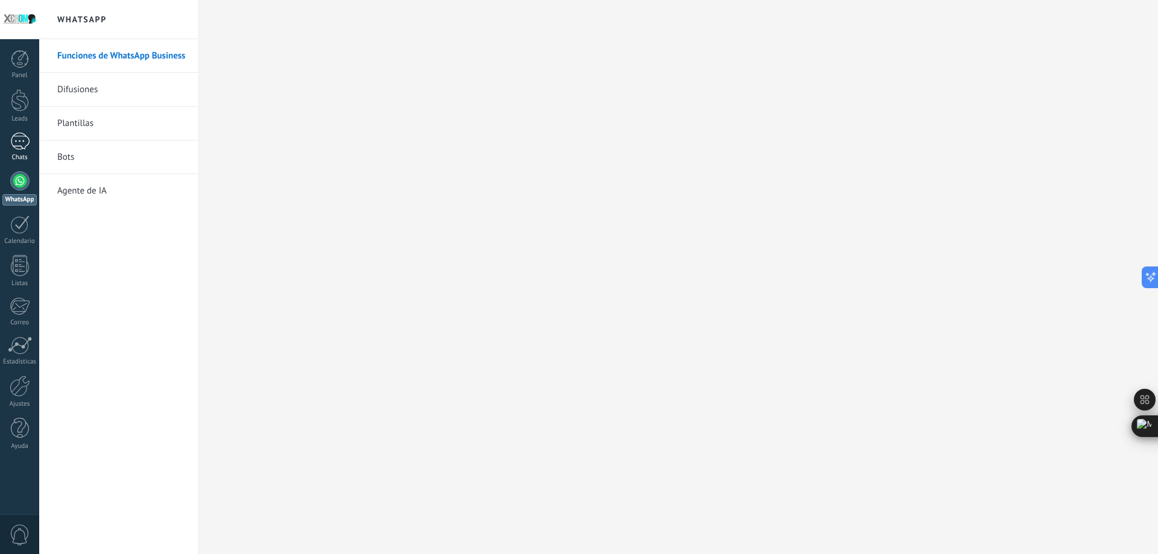
click at [16, 149] on div at bounding box center [19, 141] width 19 height 17
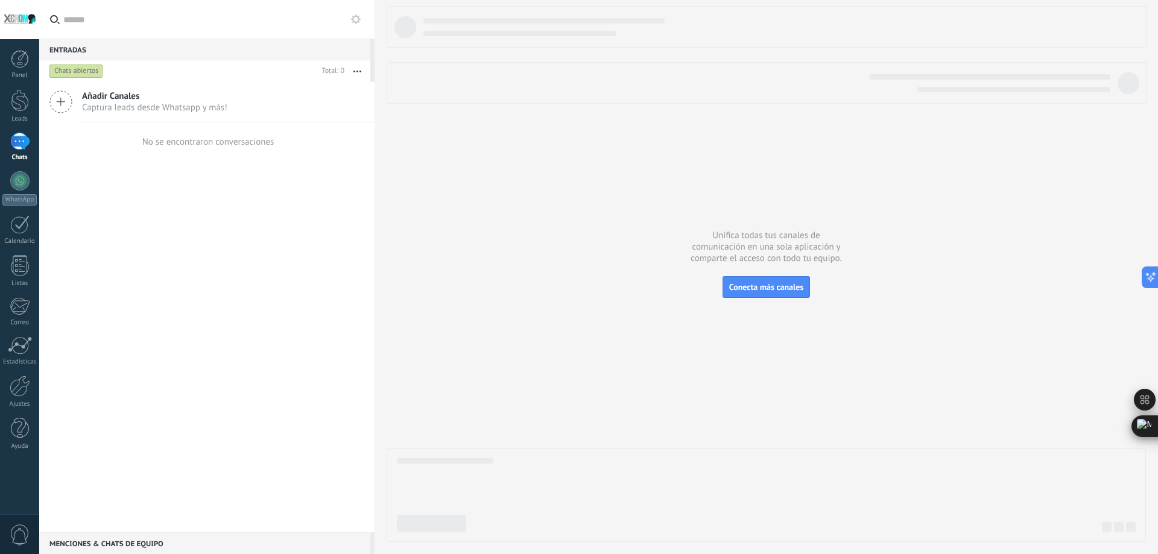
click at [157, 98] on span "Añadir Canales" at bounding box center [154, 95] width 145 height 11
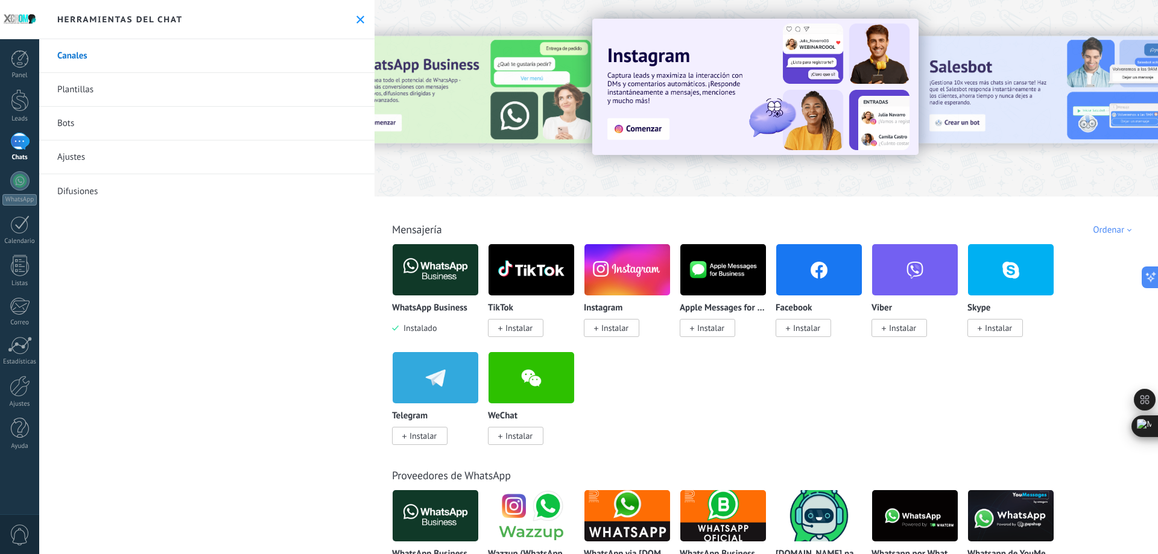
click at [439, 269] on img at bounding box center [436, 270] width 86 height 58
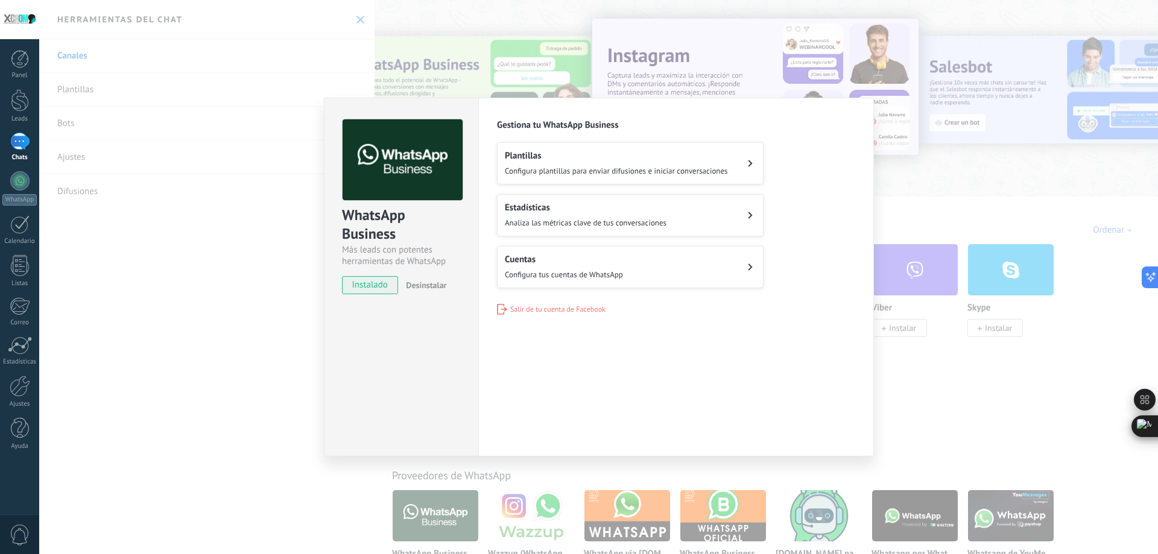
click at [369, 285] on span "instalado" at bounding box center [370, 285] width 55 height 18
click at [271, 364] on div "WhatsApp Business Más leads con potentes herramientas de WhatsApp instalado Des…" at bounding box center [598, 277] width 1119 height 554
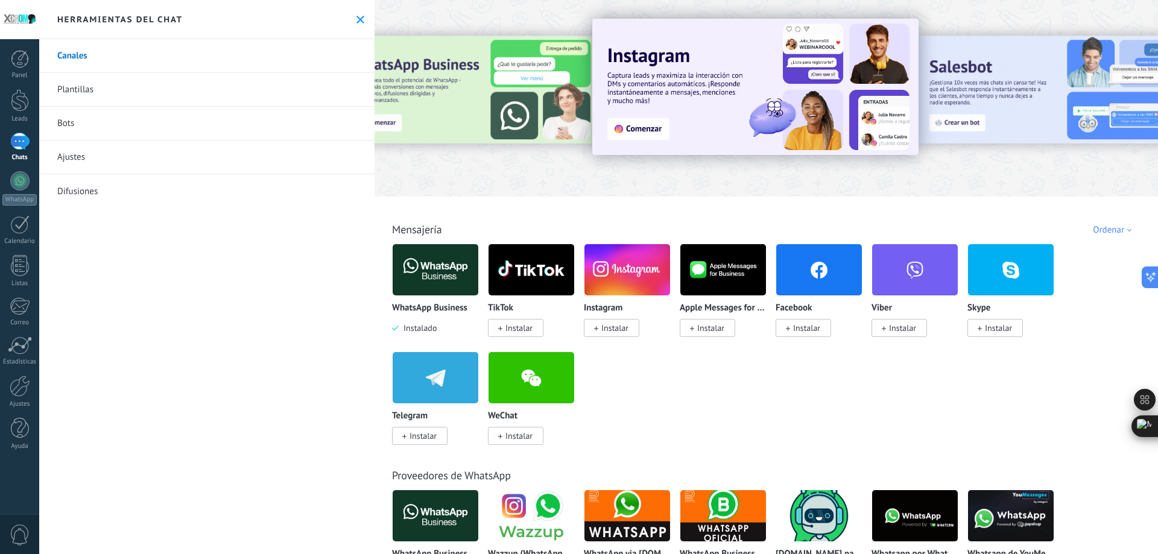
click at [482, 81] on div at bounding box center [471, 97] width 264 height 109
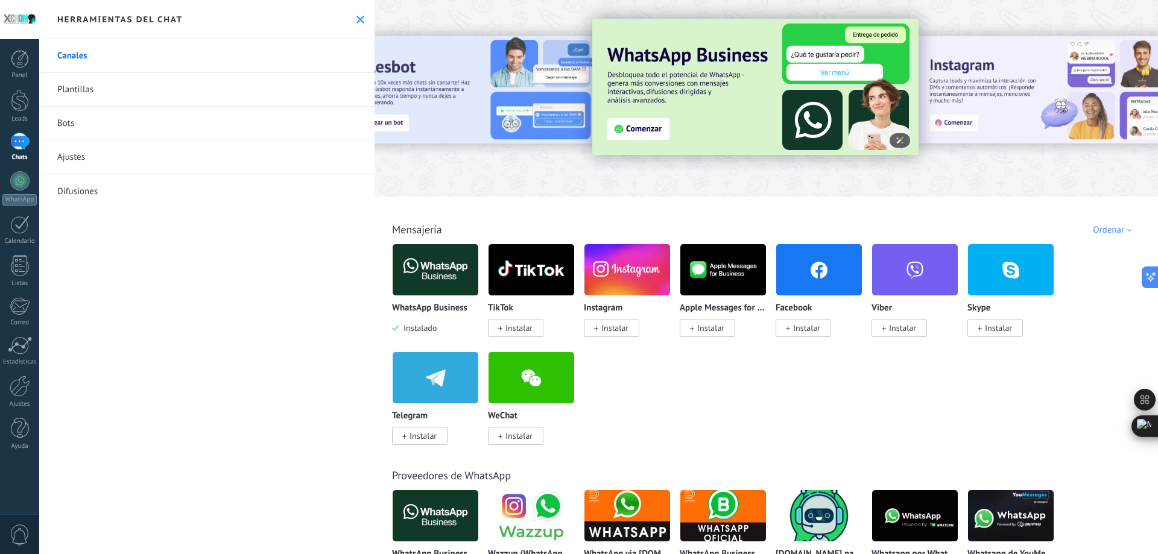
click at [628, 128] on img at bounding box center [755, 87] width 326 height 136
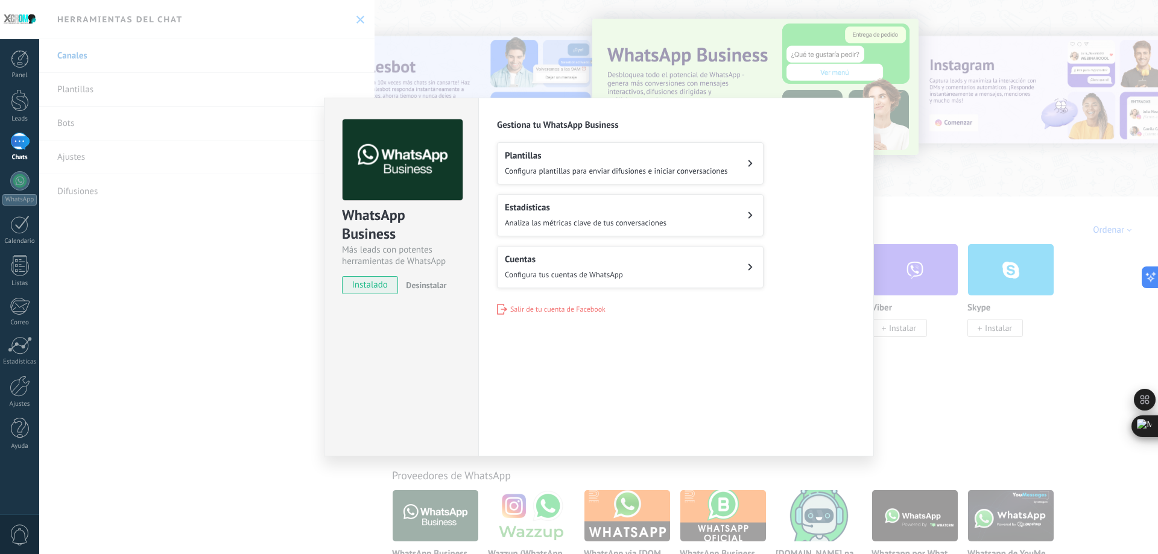
click at [549, 168] on span "Configura plantillas para enviar difusiones e iniciar conversaciones" at bounding box center [616, 171] width 223 height 10
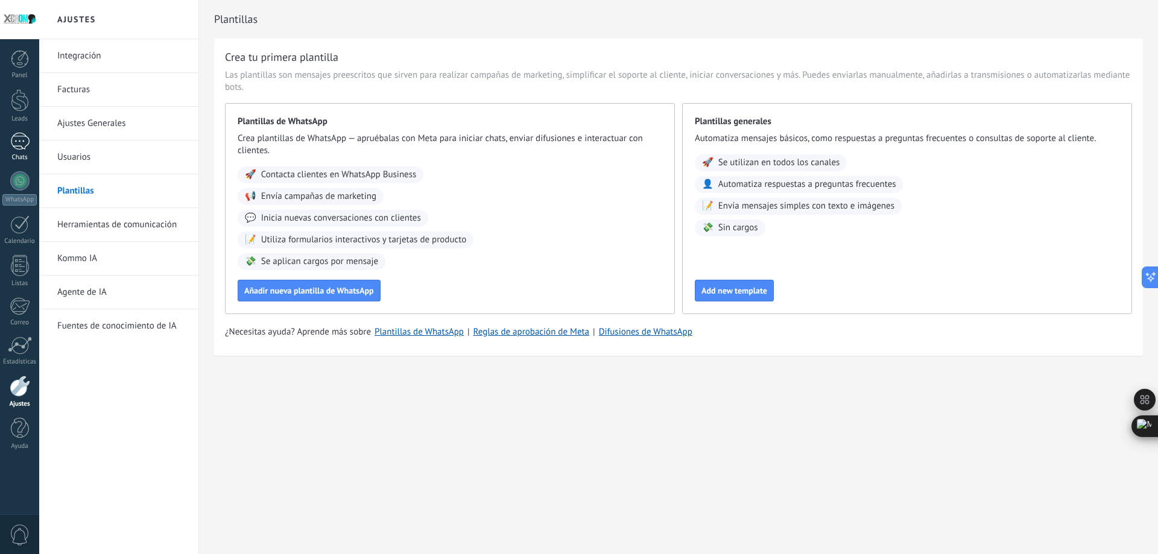
click at [22, 148] on div at bounding box center [19, 141] width 19 height 17
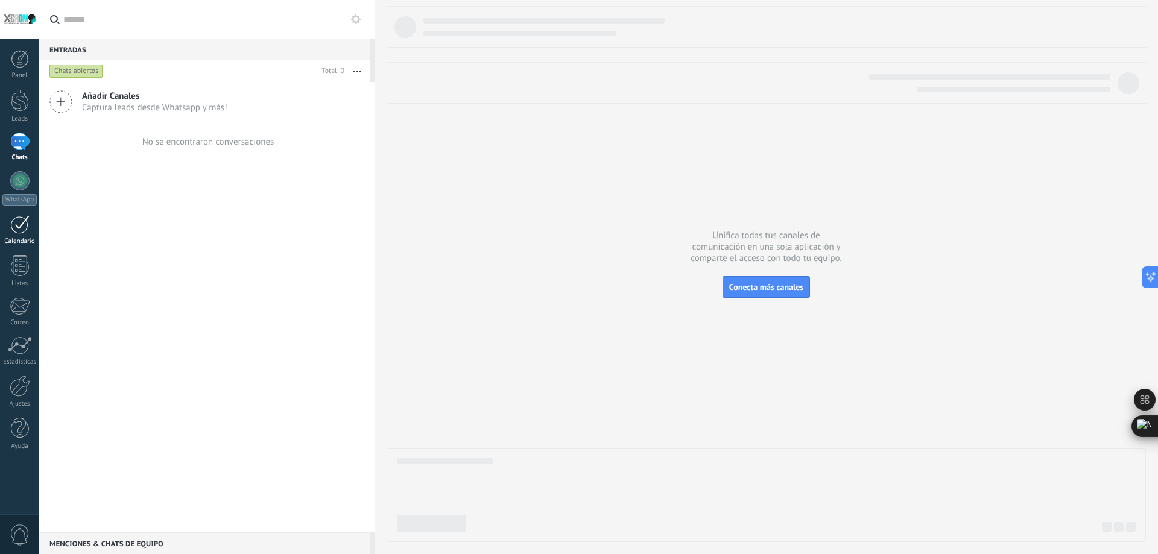
click at [18, 226] on div at bounding box center [19, 224] width 19 height 19
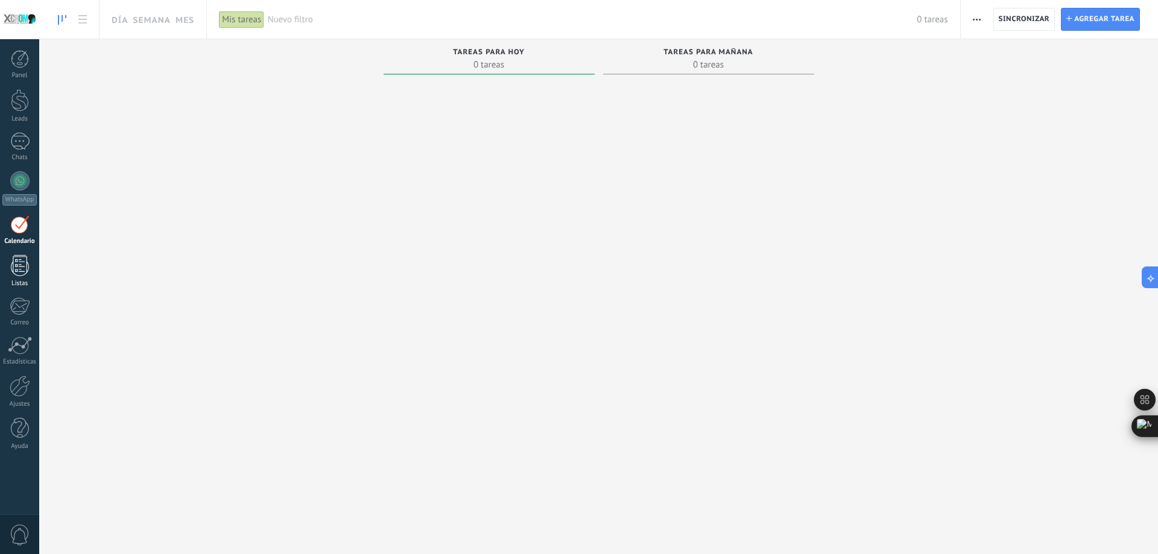
click at [18, 267] on div at bounding box center [20, 265] width 18 height 21
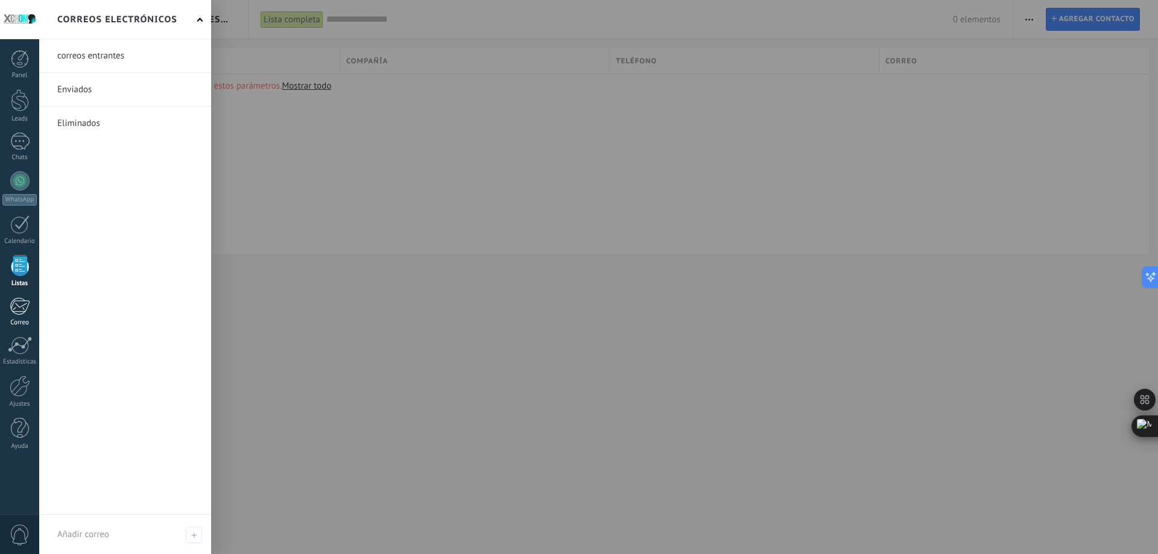
click at [8, 306] on link "Correo" at bounding box center [19, 312] width 39 height 30
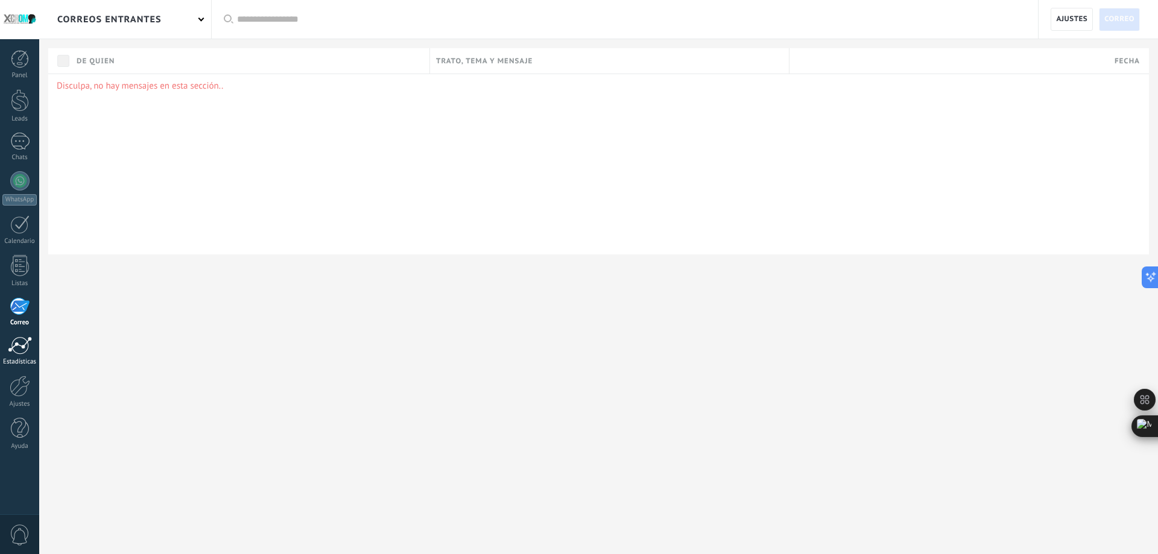
click at [18, 348] on div at bounding box center [20, 346] width 24 height 18
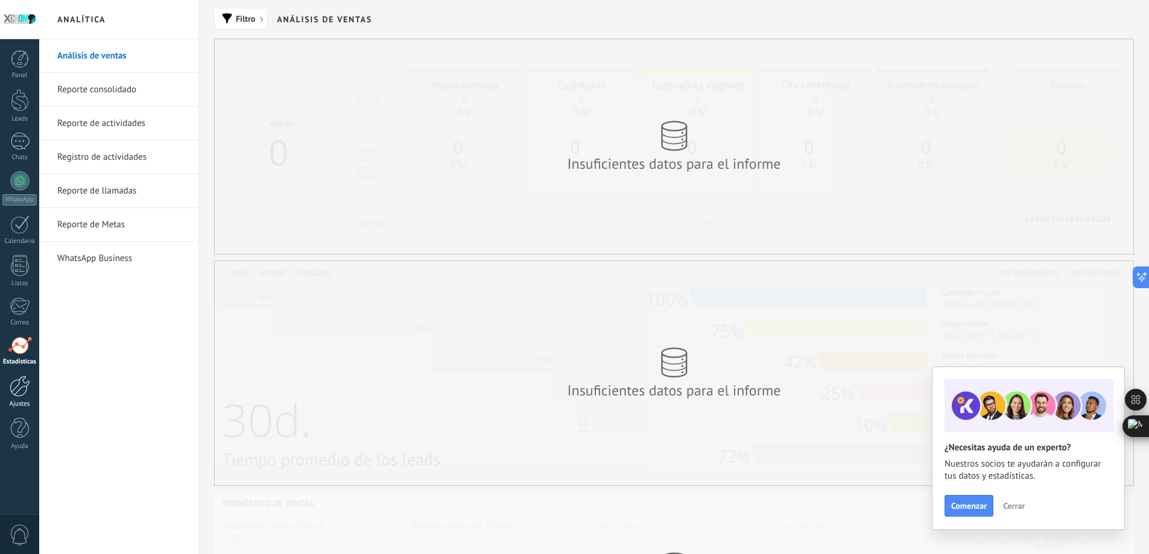
click at [8, 390] on link "Ajustes" at bounding box center [19, 392] width 39 height 33
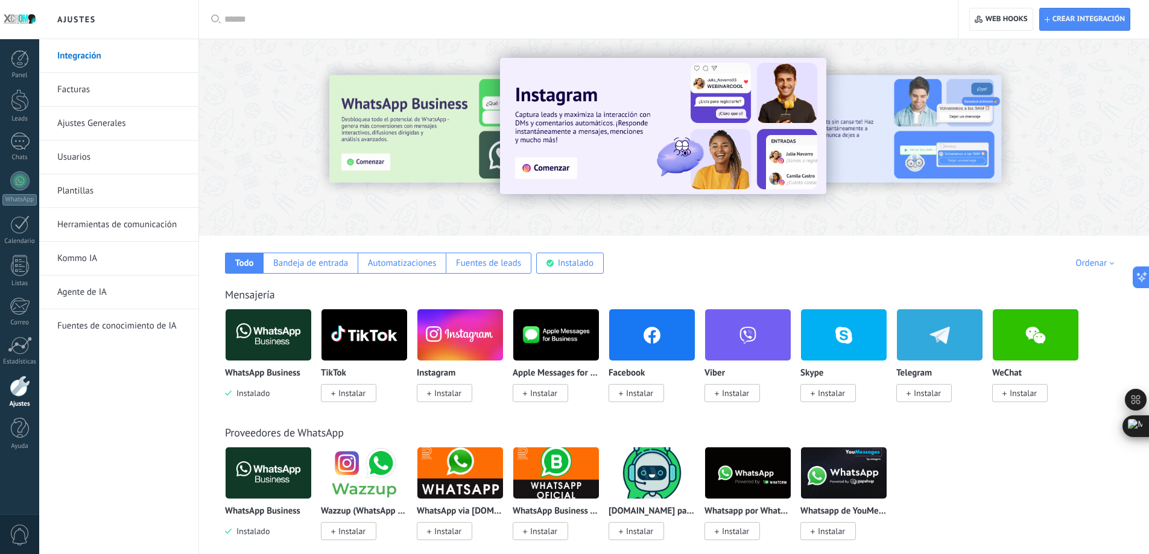
scroll to position [60, 0]
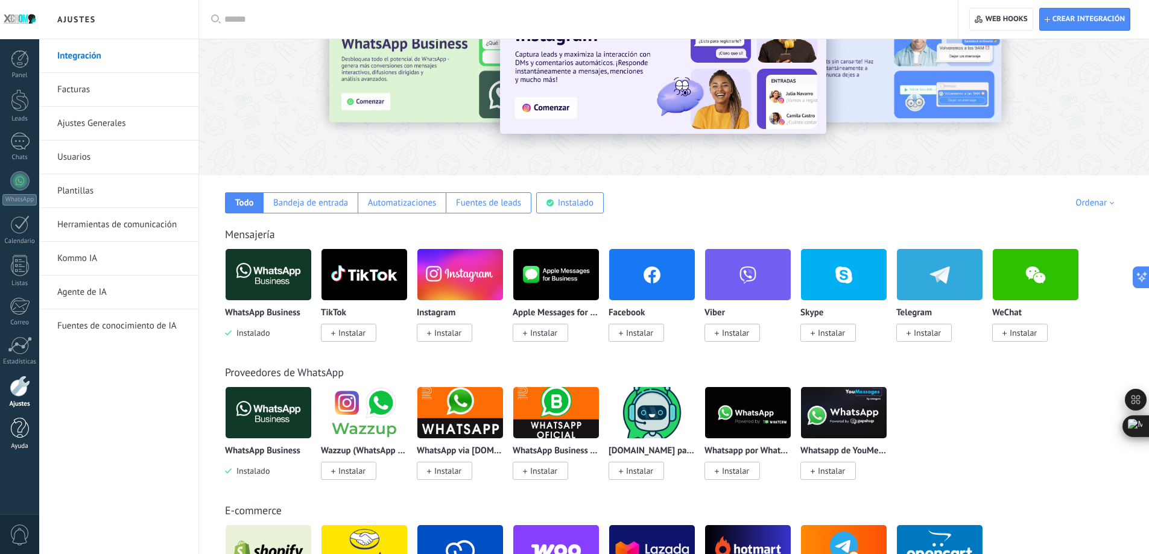
click at [28, 431] on div at bounding box center [20, 428] width 18 height 21
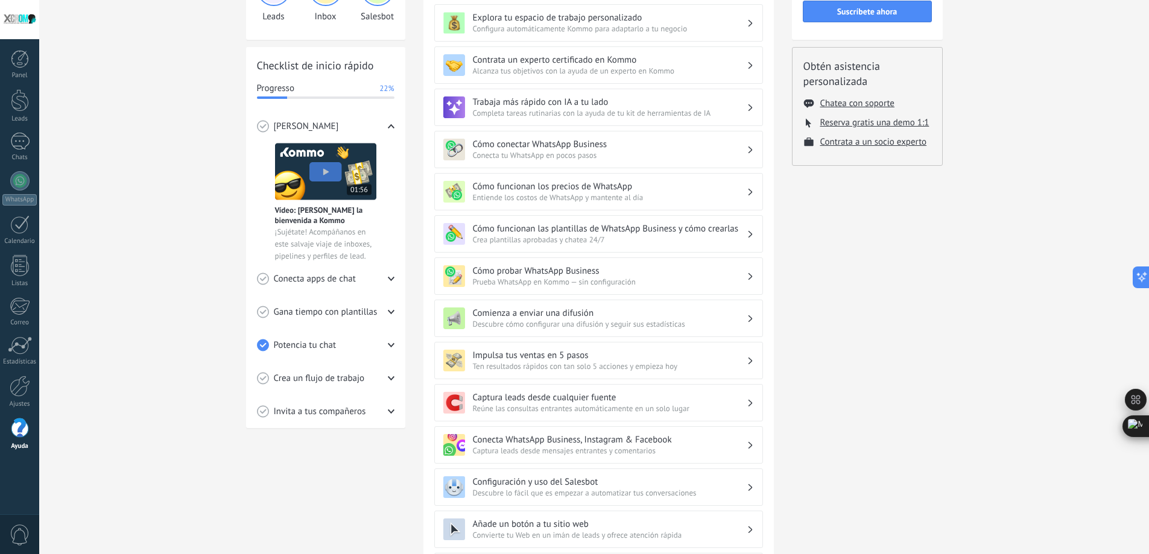
scroll to position [181, 0]
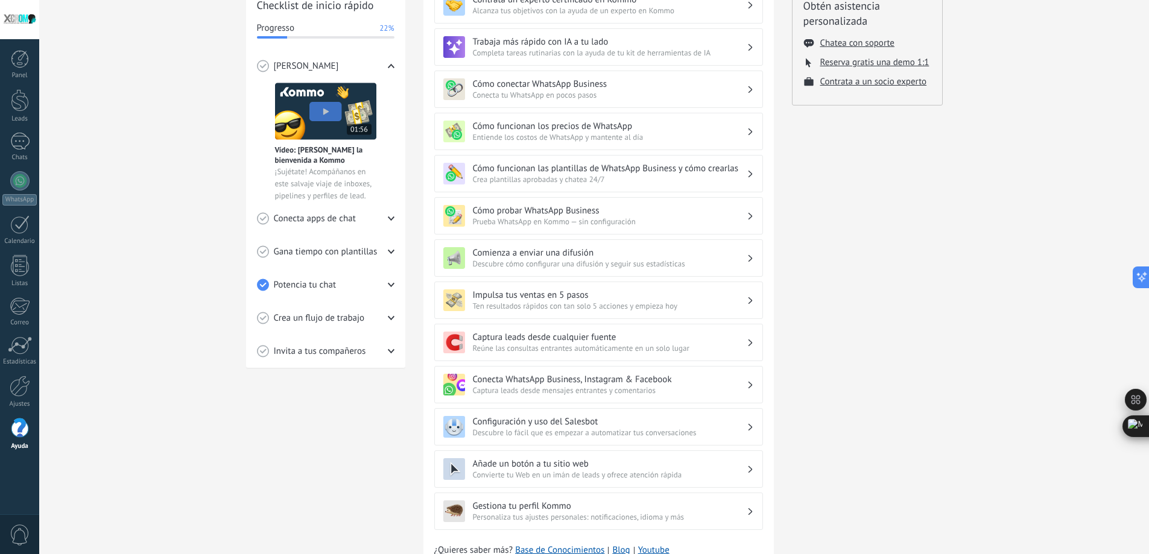
click at [322, 286] on span "Potencia tu chat" at bounding box center [305, 285] width 63 height 12
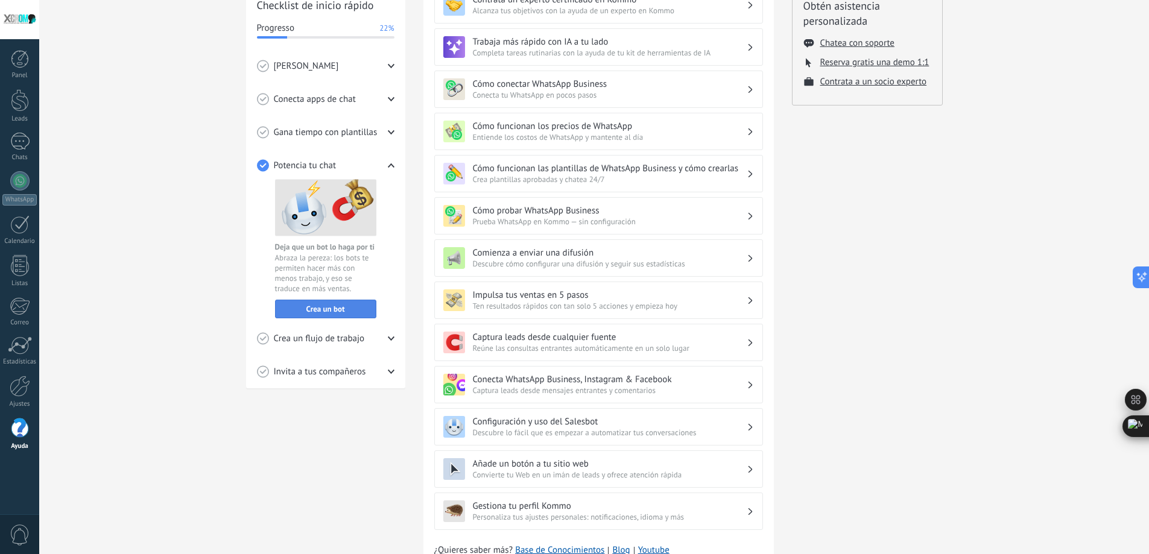
click at [337, 305] on span "Crea un bot" at bounding box center [325, 309] width 39 height 8
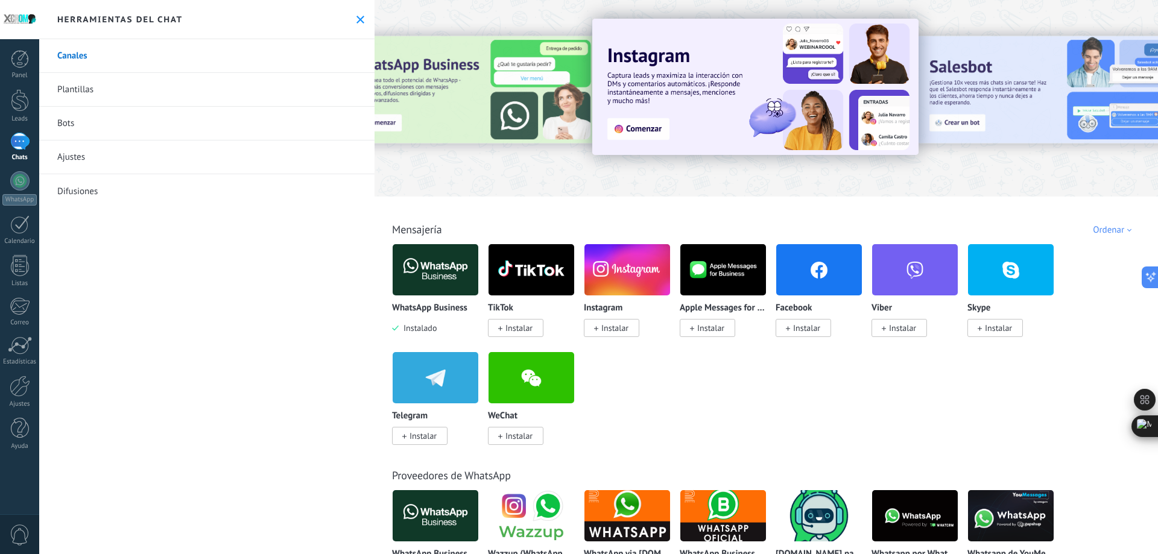
click at [106, 96] on link "Plantillas" at bounding box center [206, 90] width 335 height 34
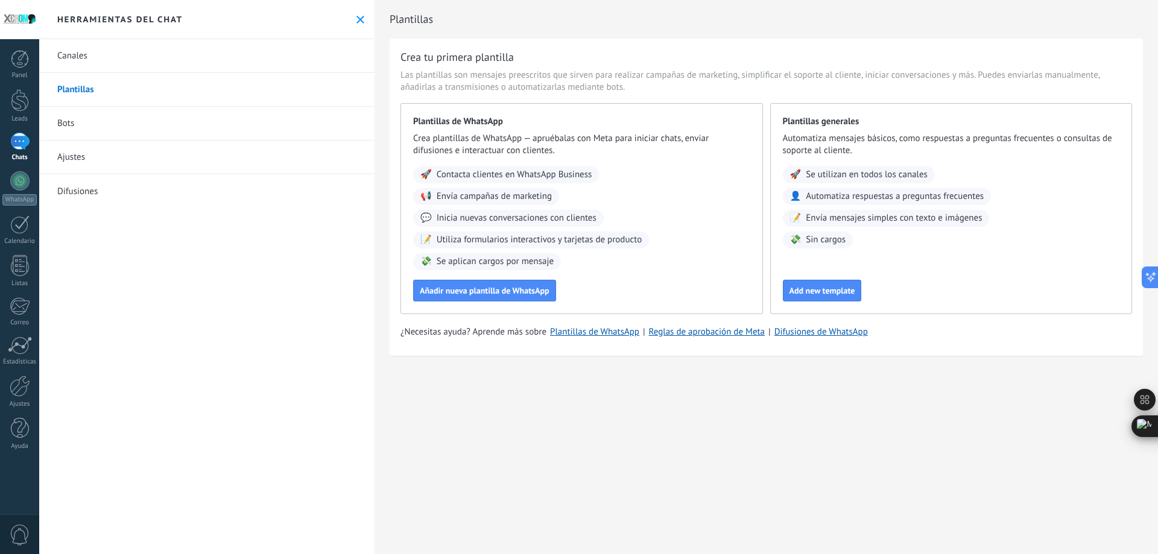
click at [79, 120] on link "Bots" at bounding box center [206, 124] width 335 height 34
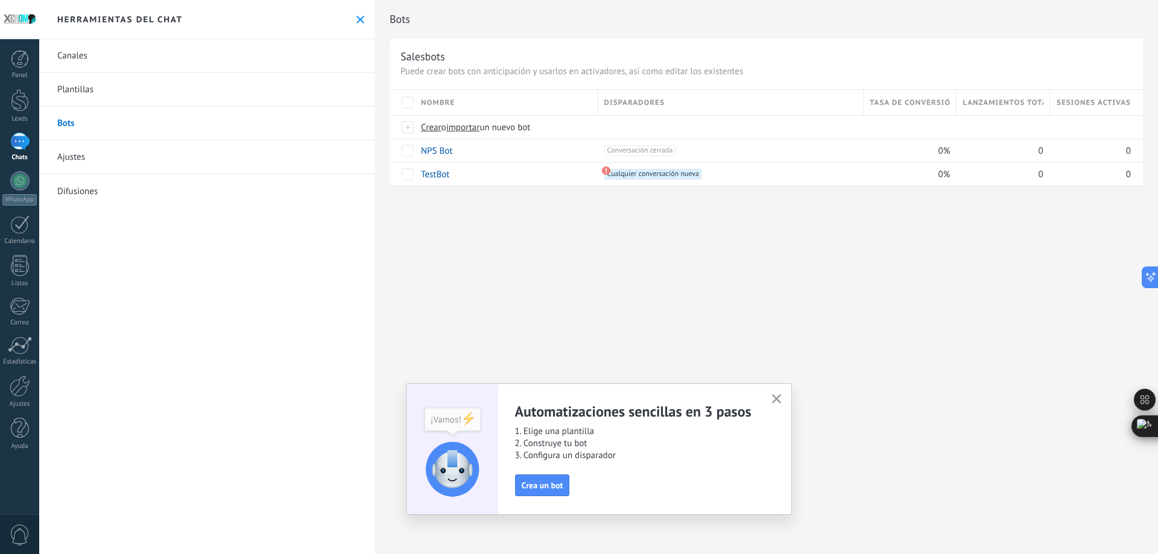
click at [81, 160] on link "Ajustes" at bounding box center [206, 158] width 335 height 34
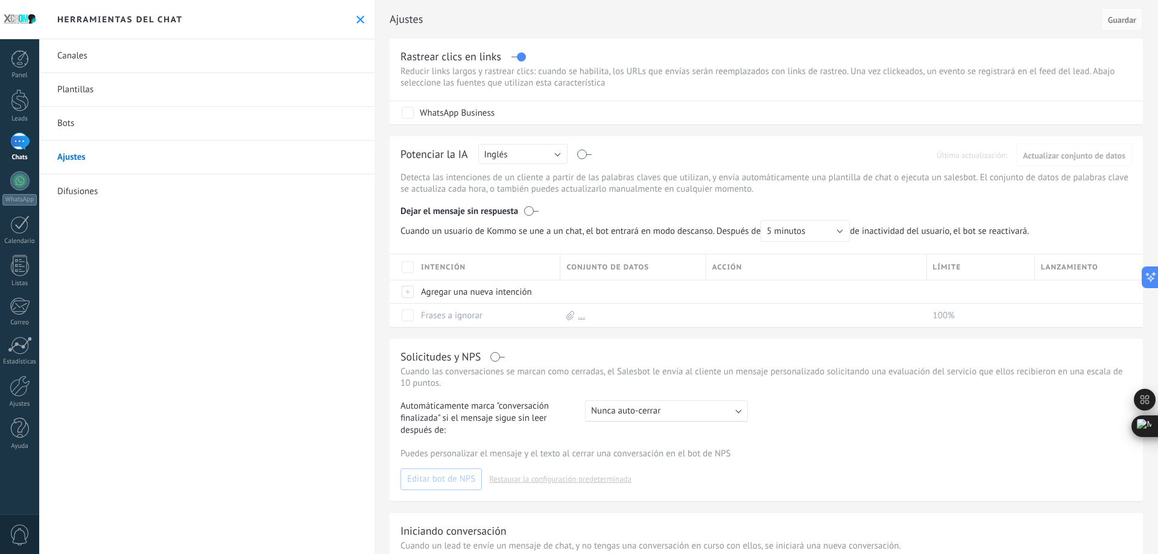
click at [87, 194] on link "Difusiones" at bounding box center [206, 191] width 335 height 34
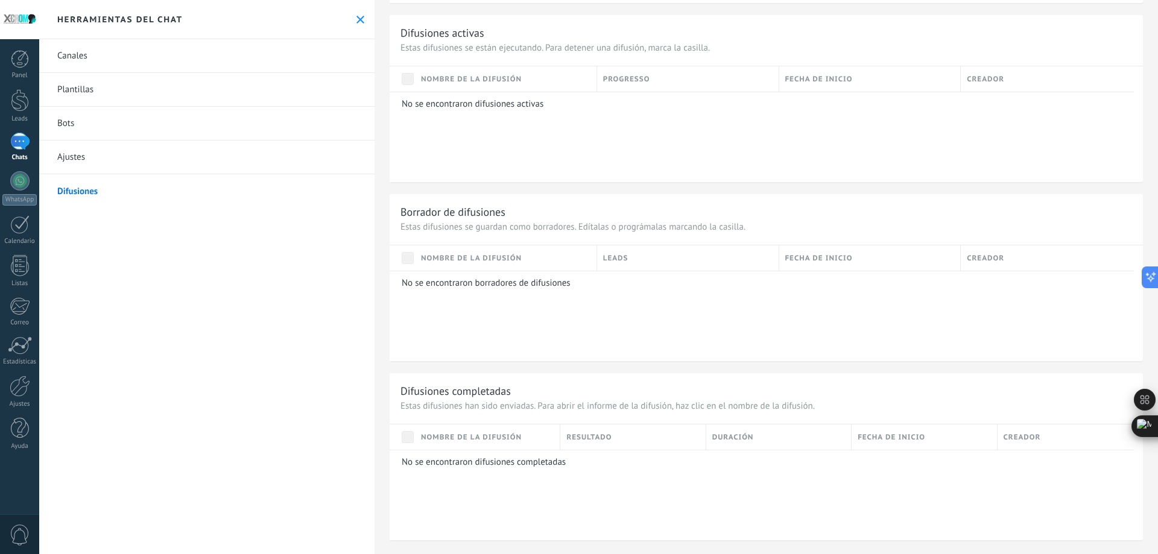
scroll to position [100, 0]
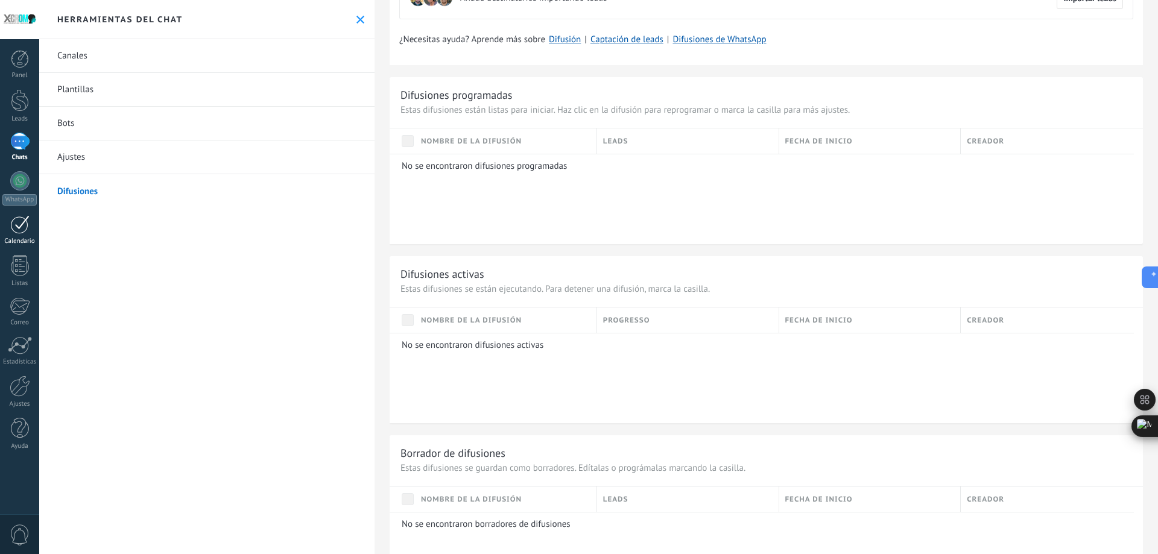
click at [4, 218] on link "Calendario" at bounding box center [19, 230] width 39 height 30
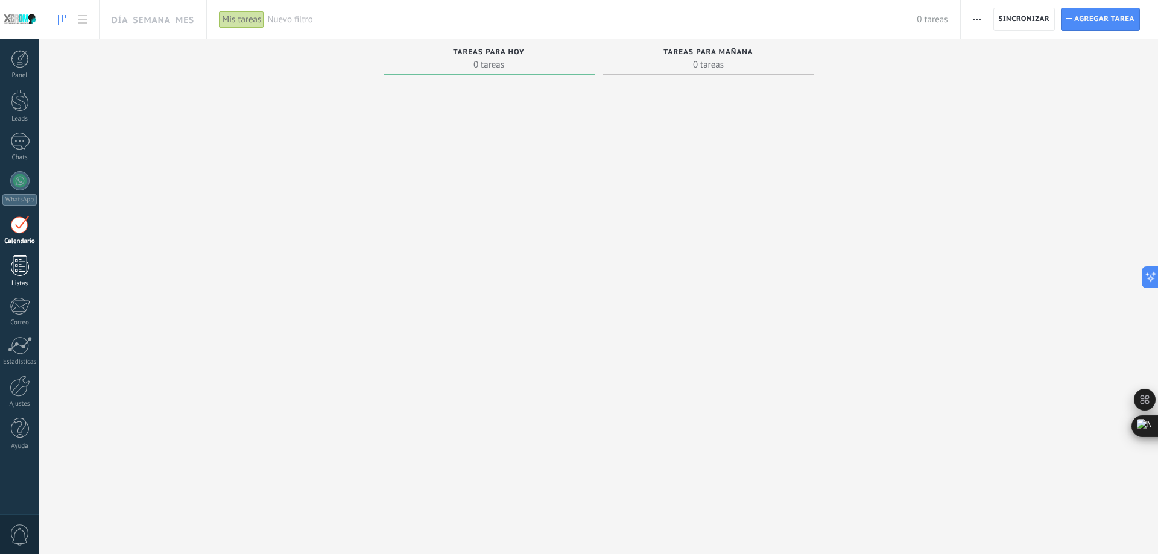
click at [24, 264] on div at bounding box center [20, 265] width 18 height 21
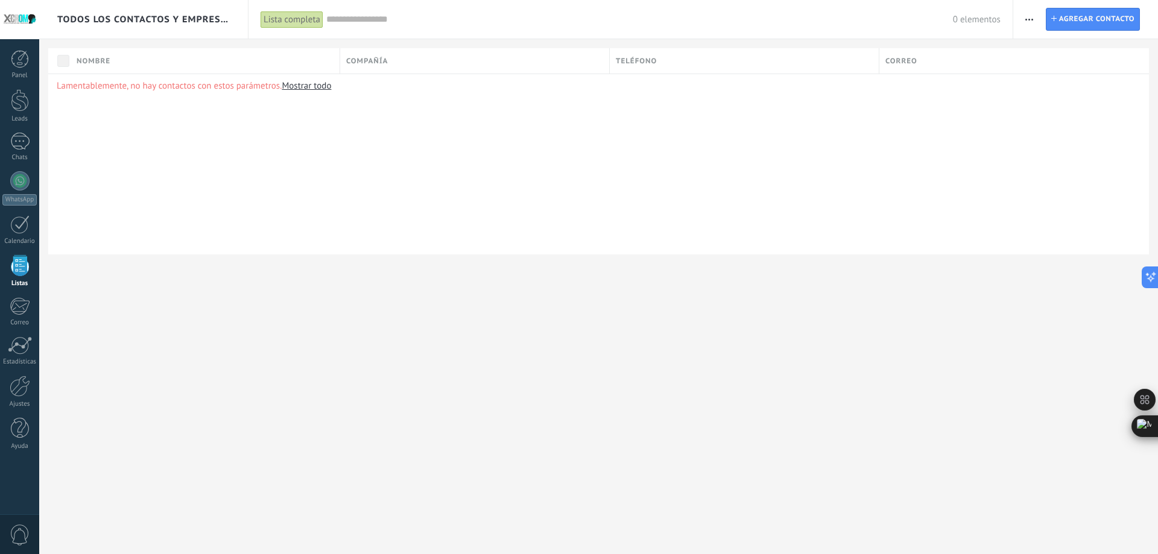
click at [22, 295] on div "Panel Leads Chats WhatsApp Clientes" at bounding box center [19, 256] width 39 height 412
click at [16, 304] on div at bounding box center [20, 306] width 20 height 18
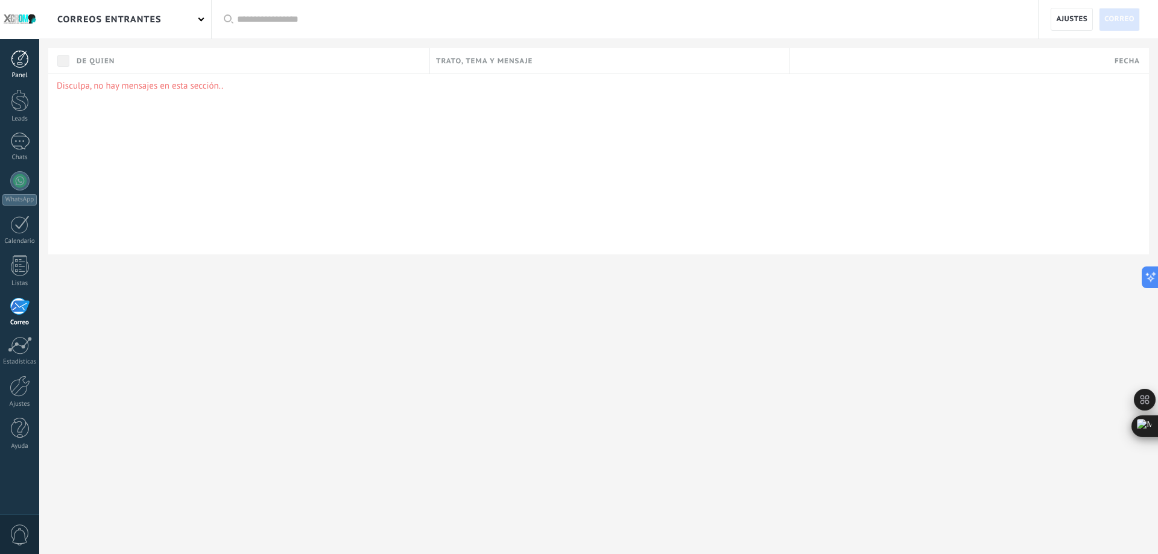
click at [25, 63] on div at bounding box center [20, 59] width 18 height 18
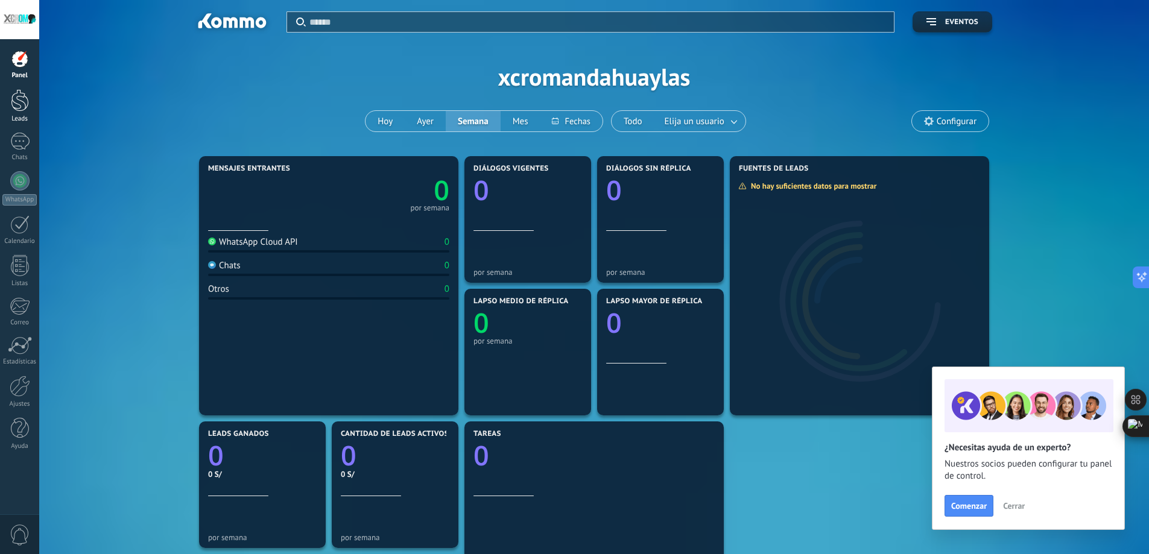
click at [24, 98] on div at bounding box center [20, 100] width 18 height 22
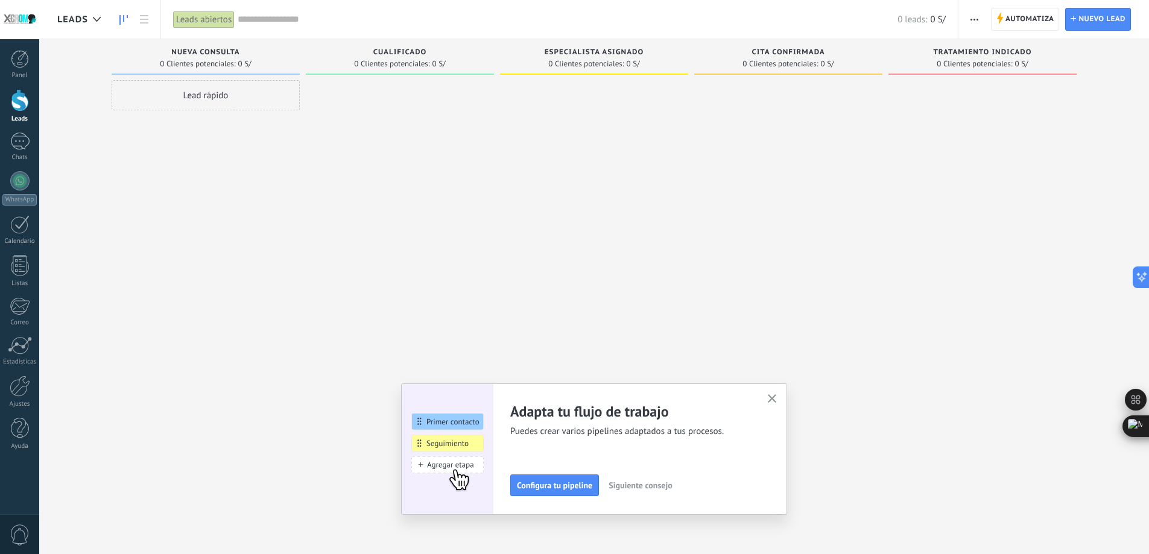
click at [393, 200] on div at bounding box center [400, 278] width 188 height 397
click at [141, 24] on link at bounding box center [144, 20] width 21 height 24
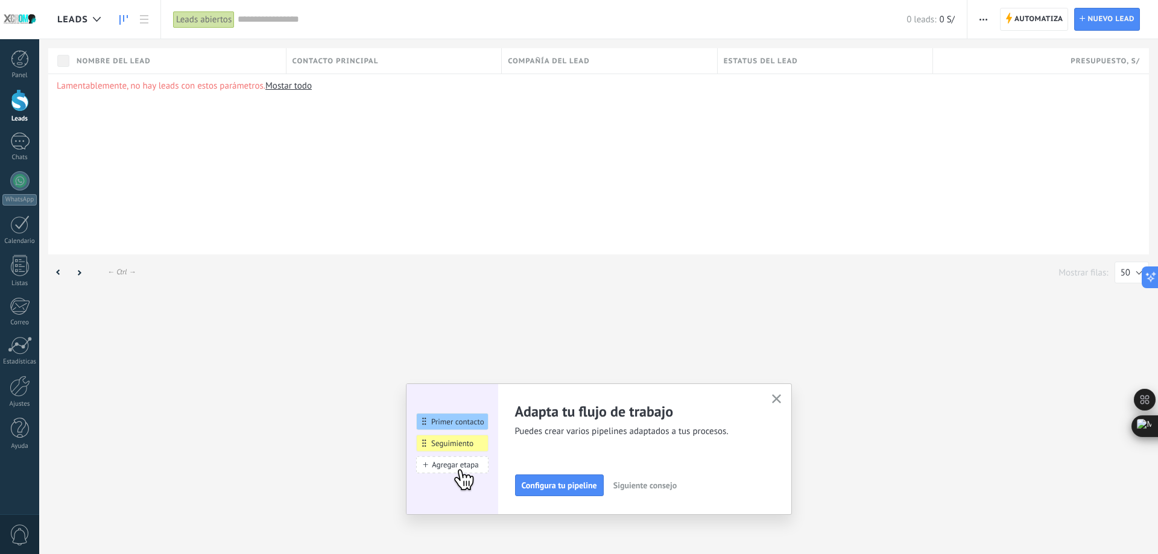
click at [123, 16] on use at bounding box center [123, 20] width 8 height 10
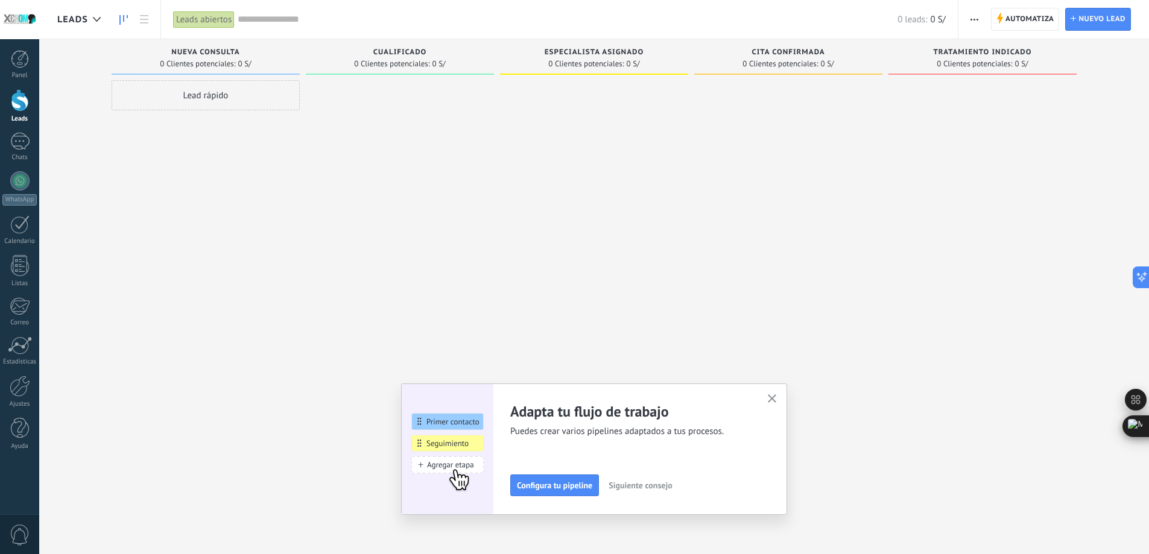
click at [201, 209] on div "Lead rápido" at bounding box center [206, 278] width 188 height 397
click at [567, 487] on span "Configura tu pipeline" at bounding box center [554, 485] width 75 height 8
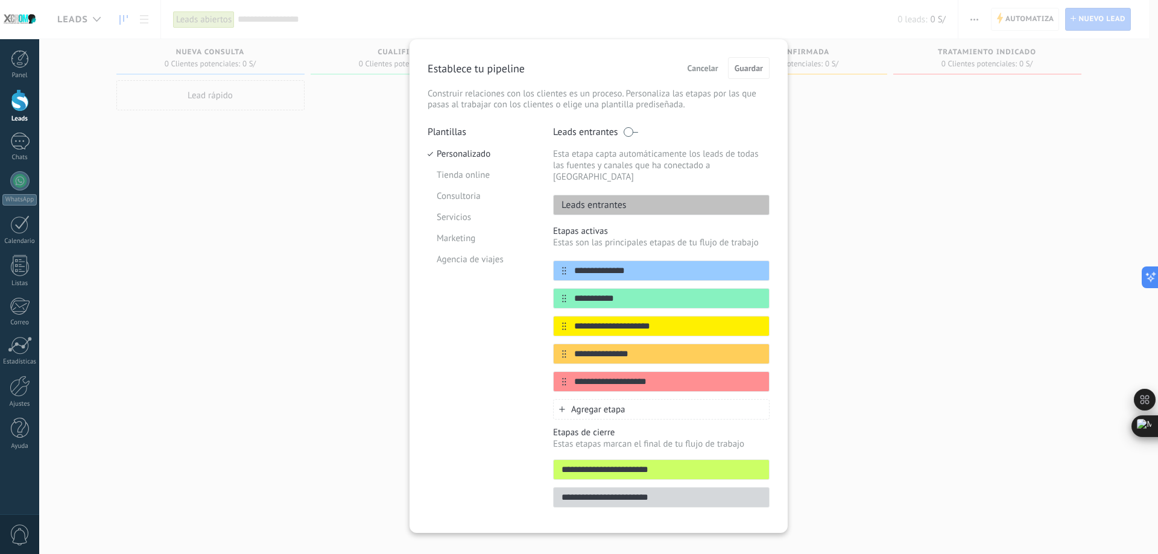
click at [911, 324] on div "**********" at bounding box center [598, 277] width 1119 height 554
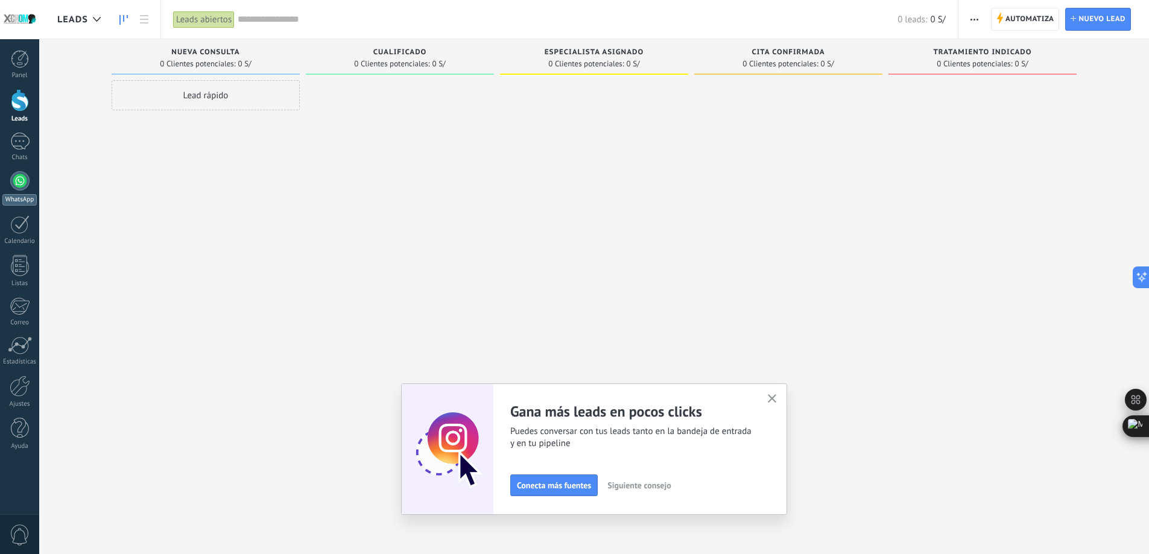
click at [18, 180] on div at bounding box center [19, 180] width 19 height 19
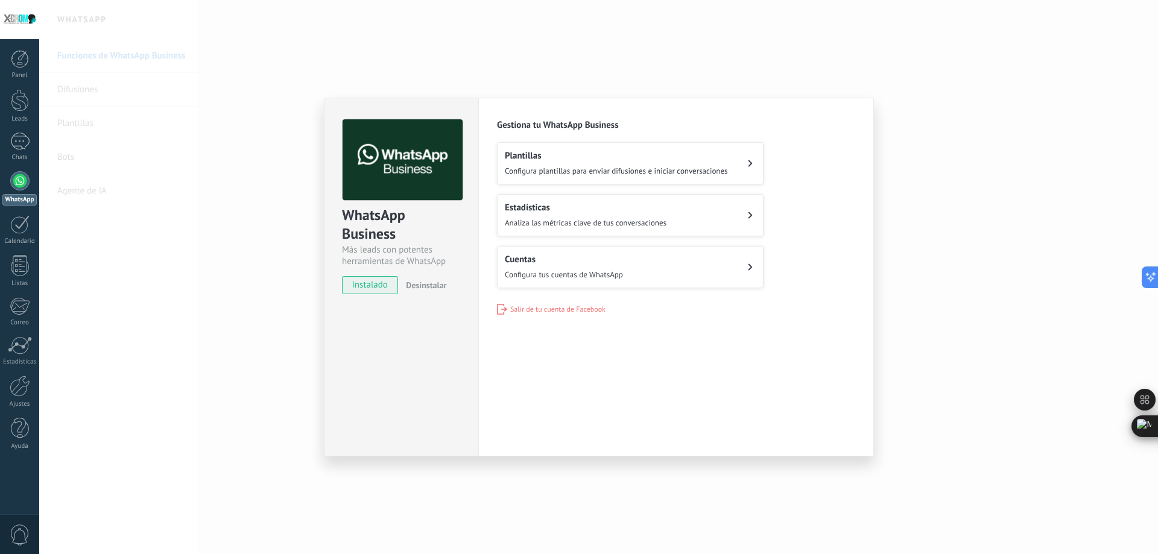
click at [645, 283] on button "Cuentas Configura tus cuentas de WhatsApp" at bounding box center [630, 267] width 267 height 42
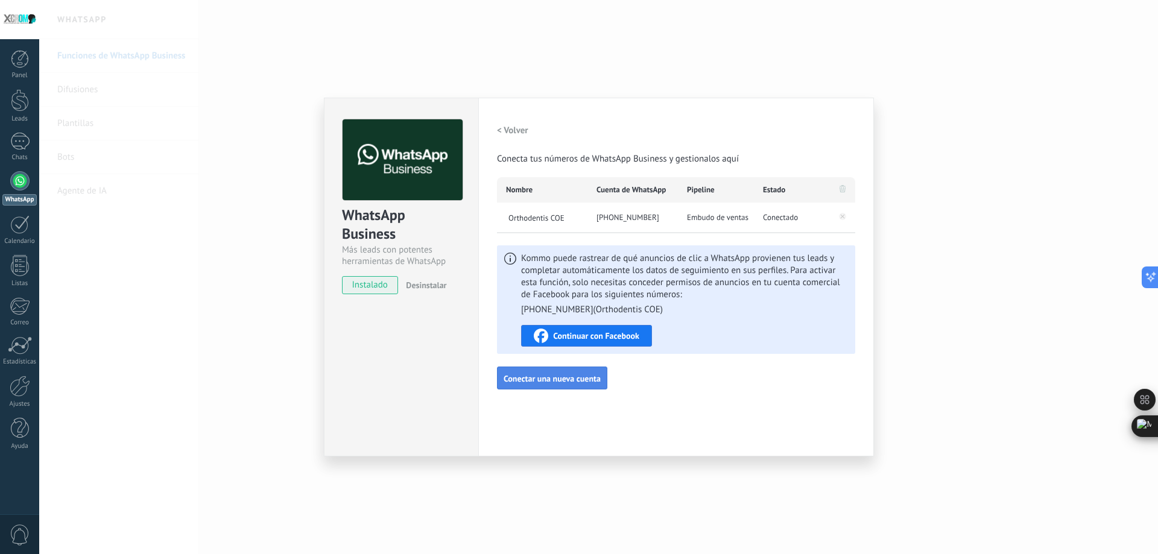
click at [565, 374] on span "Conectar una nueva cuenta" at bounding box center [552, 378] width 97 height 8
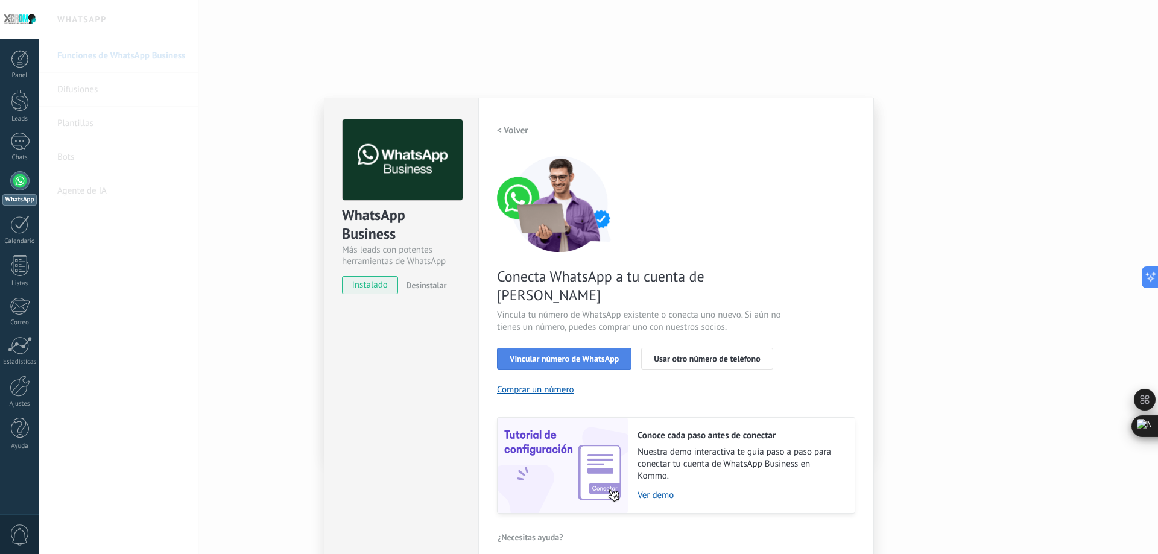
click at [576, 355] on span "Vincular número de WhatsApp" at bounding box center [564, 359] width 109 height 8
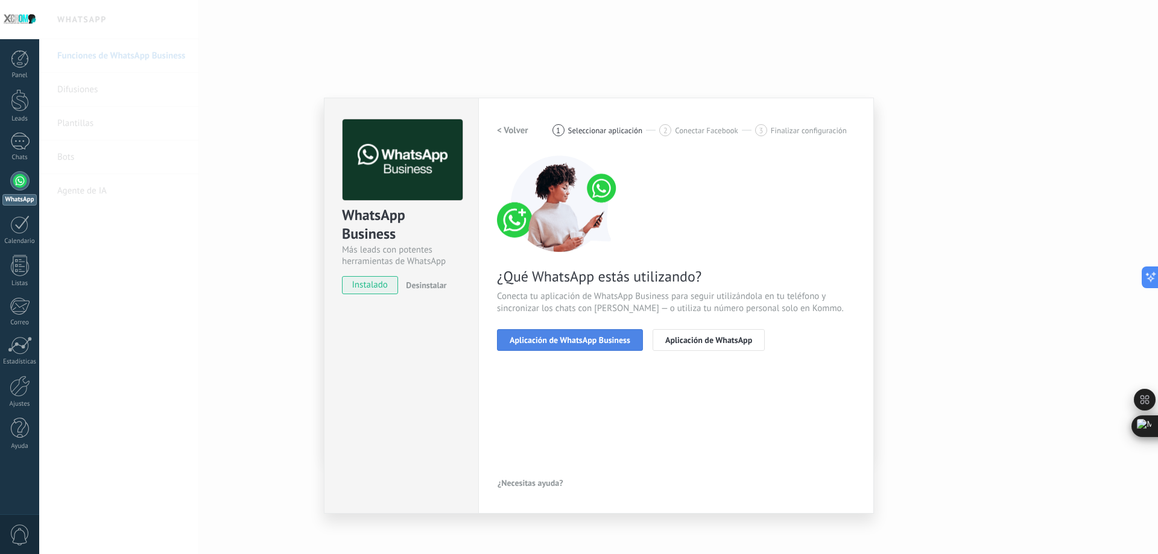
click at [630, 338] on span "Aplicación de WhatsApp Business" at bounding box center [570, 340] width 121 height 8
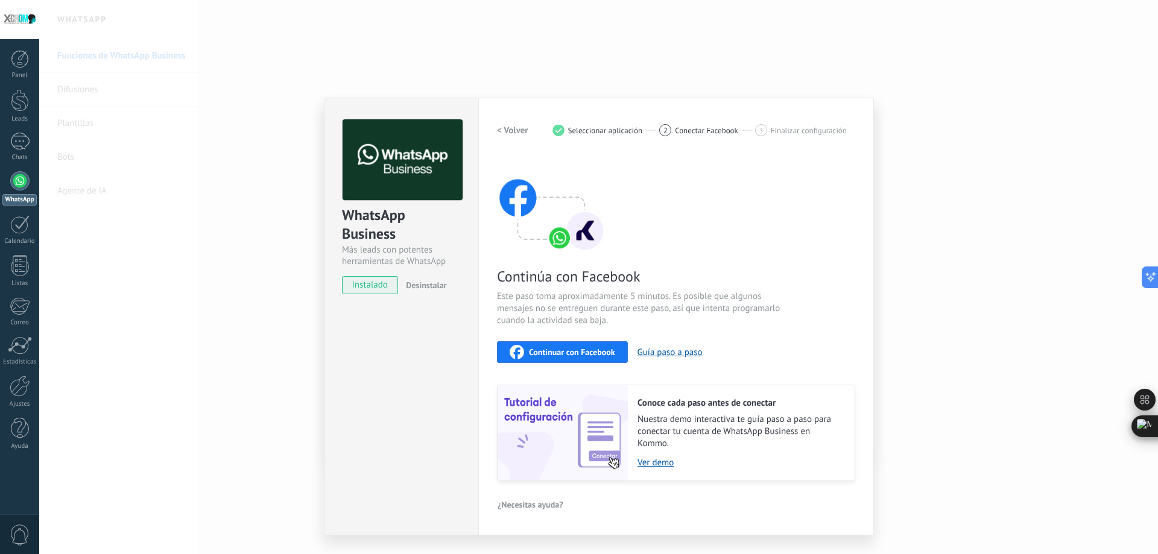
click at [343, 360] on div "WhatsApp Business Más leads con potentes herramientas de WhatsApp instalado Des…" at bounding box center [401, 317] width 154 height 438
click at [1012, 123] on div "WhatsApp Business Más leads con potentes herramientas de WhatsApp instalado Des…" at bounding box center [598, 277] width 1119 height 554
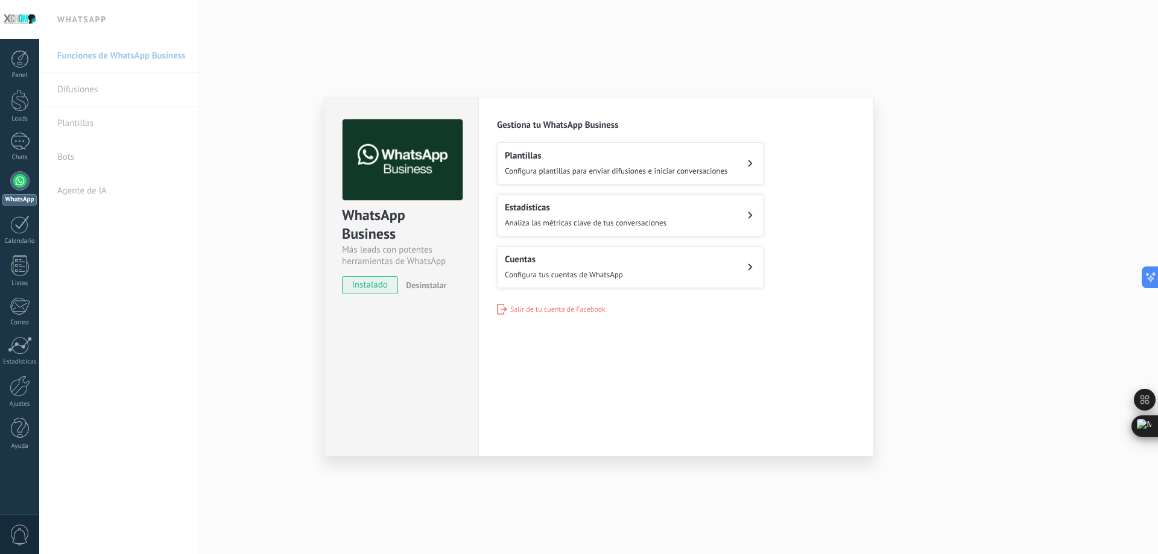
click at [62, 313] on div "WhatsApp Business Más leads con potentes herramientas de WhatsApp instalado Des…" at bounding box center [598, 277] width 1119 height 554
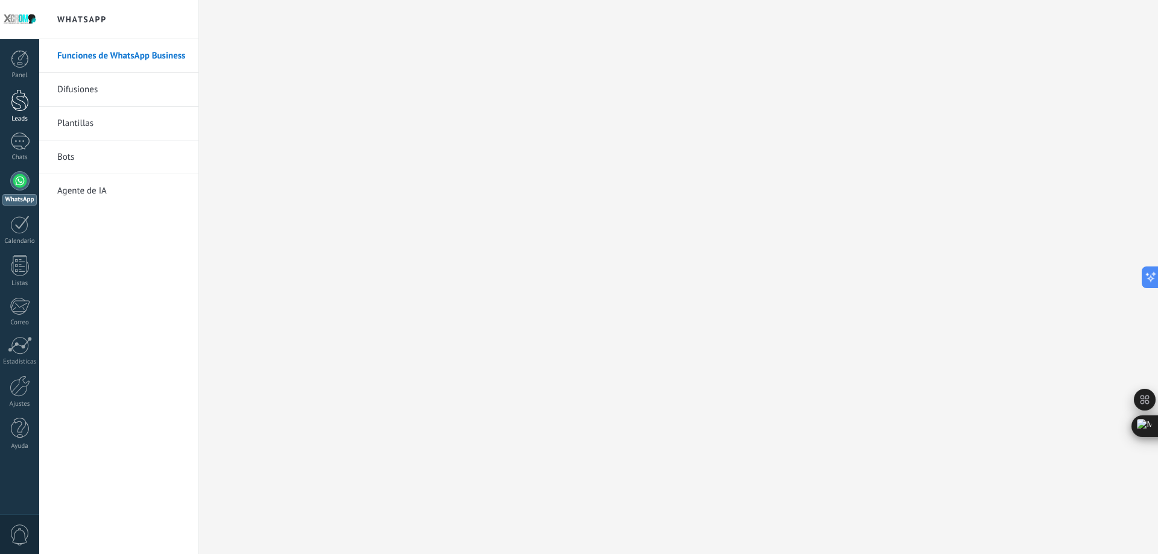
click at [17, 108] on div at bounding box center [20, 100] width 18 height 22
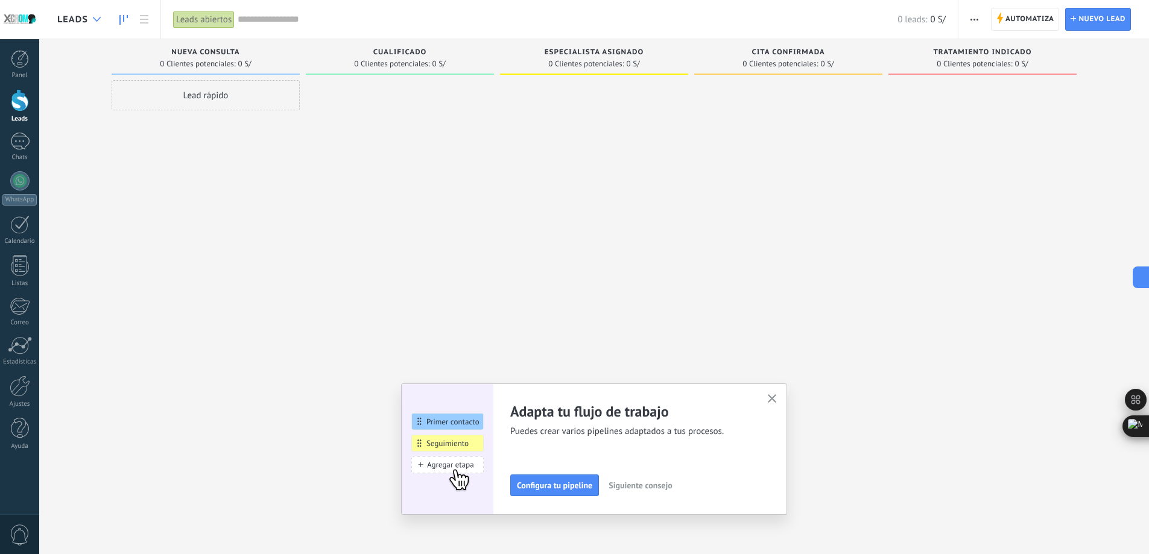
click at [98, 14] on div at bounding box center [97, 20] width 20 height 24
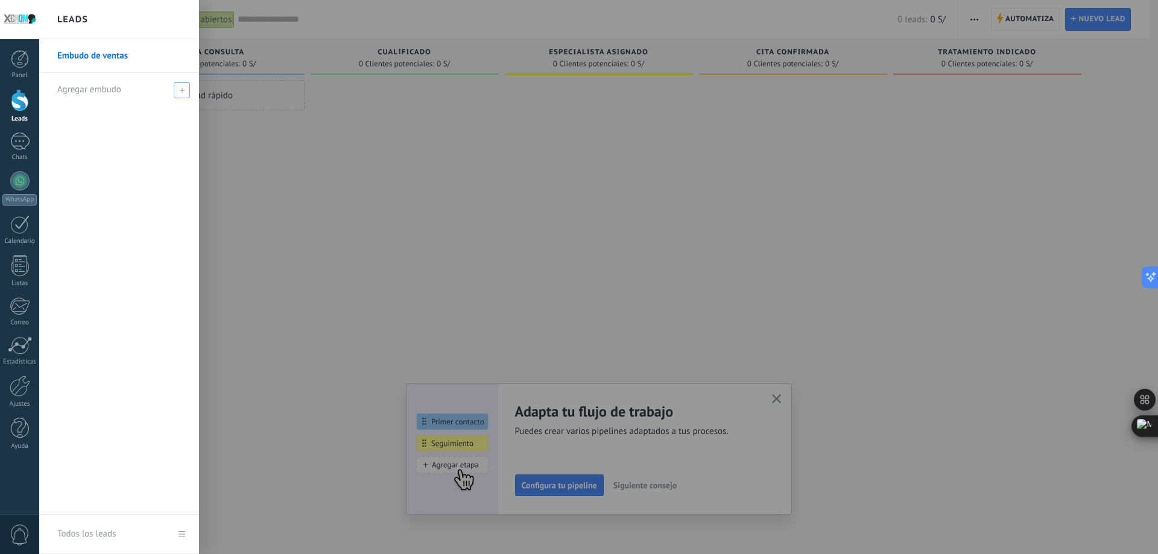
click at [97, 98] on div "Agregar embudo" at bounding box center [122, 89] width 130 height 33
drag, startPoint x: 268, startPoint y: 159, endPoint x: 258, endPoint y: 162, distance: 10.7
click at [268, 159] on div at bounding box center [618, 277] width 1158 height 554
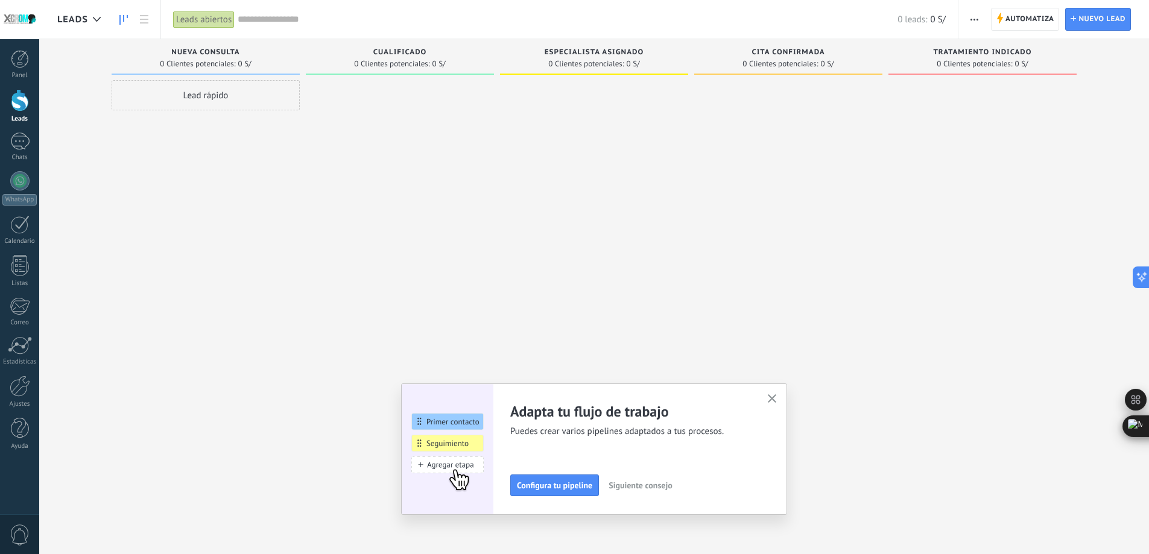
click at [972, 20] on use "button" at bounding box center [974, 20] width 8 height 2
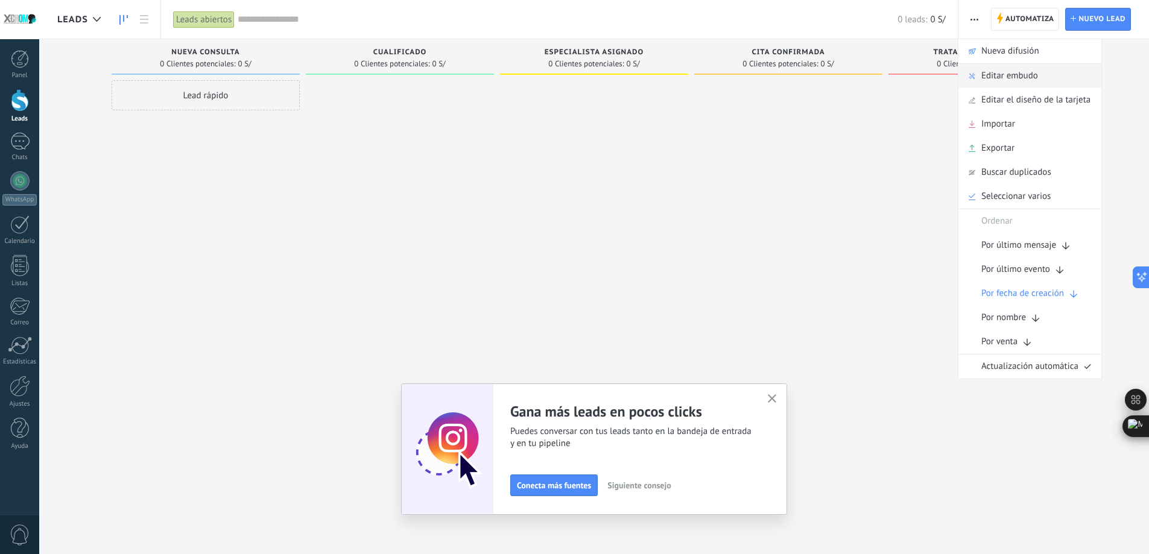
click at [994, 76] on span "Editar embudo" at bounding box center [1009, 76] width 57 height 24
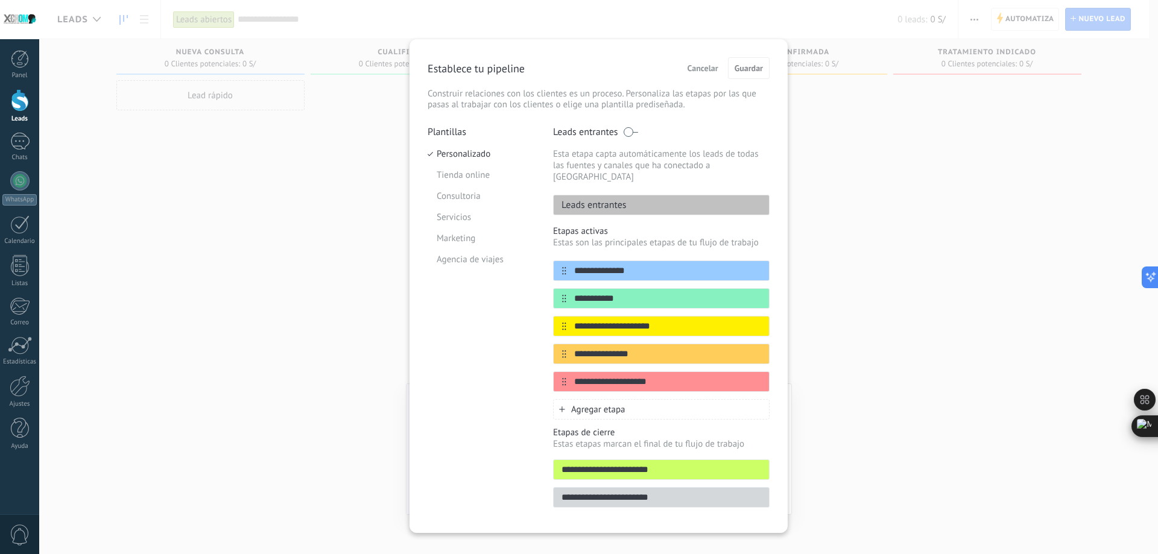
drag, startPoint x: 699, startPoint y: 68, endPoint x: 779, endPoint y: 66, distance: 79.6
click at [699, 67] on span "Cancelar" at bounding box center [702, 68] width 31 height 8
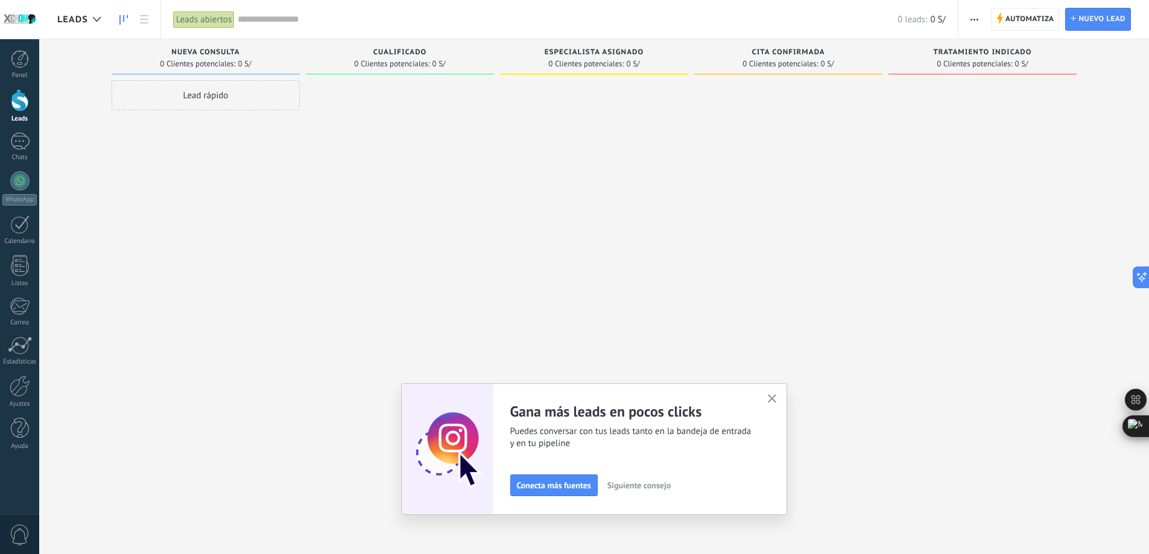
click at [973, 16] on span "button" at bounding box center [974, 19] width 8 height 23
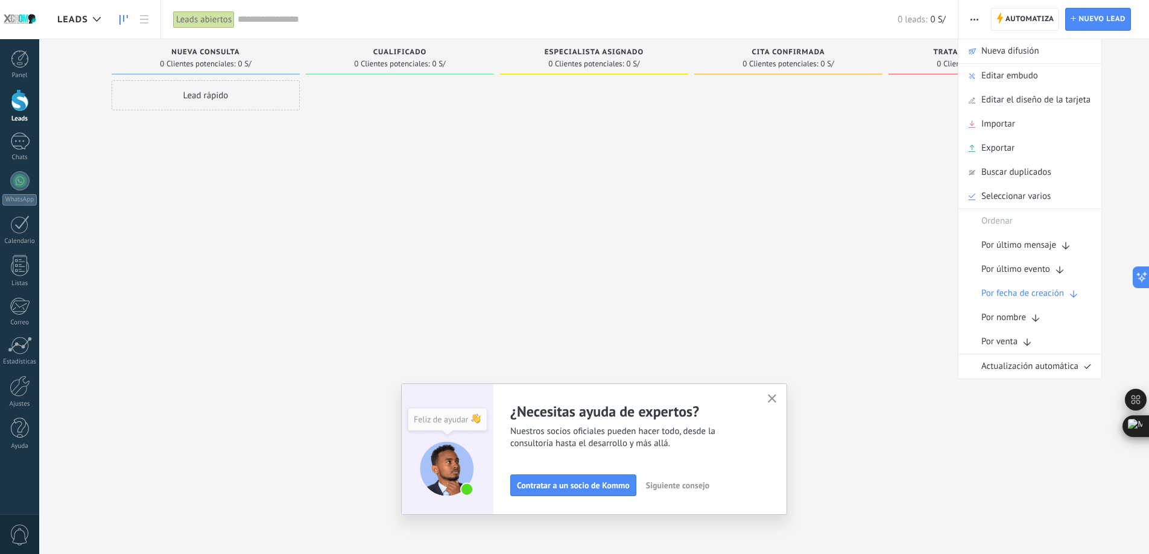
click at [549, 220] on div at bounding box center [594, 278] width 188 height 397
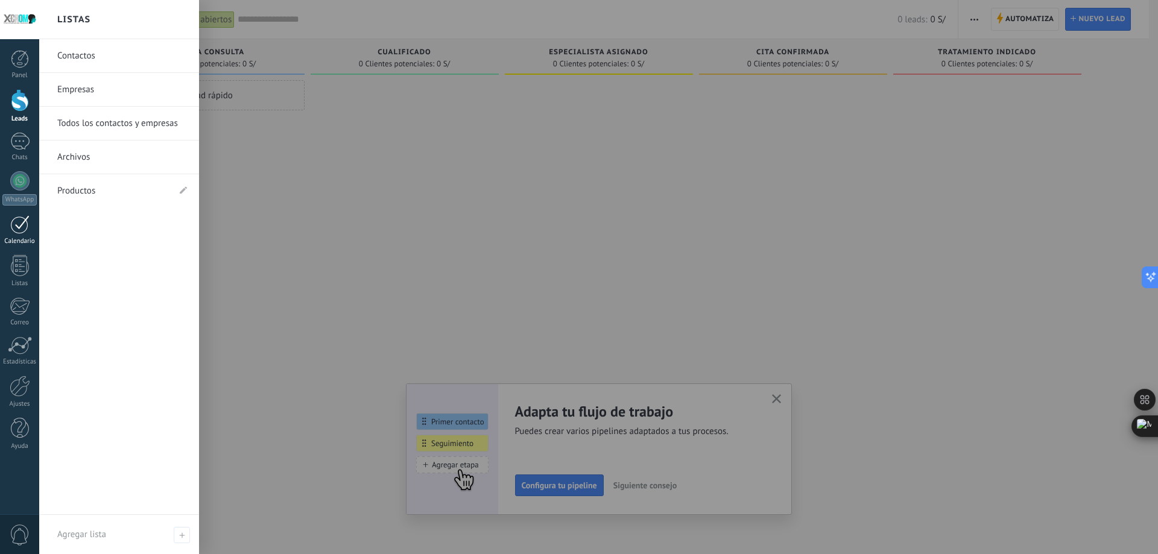
click at [24, 231] on div at bounding box center [19, 224] width 19 height 19
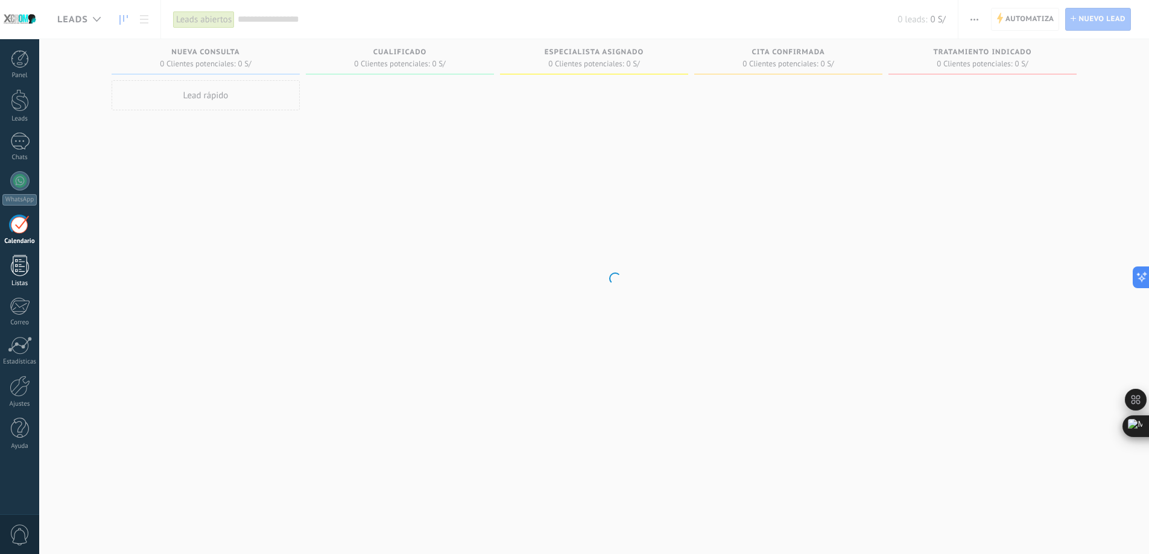
click at [25, 260] on div at bounding box center [20, 265] width 18 height 21
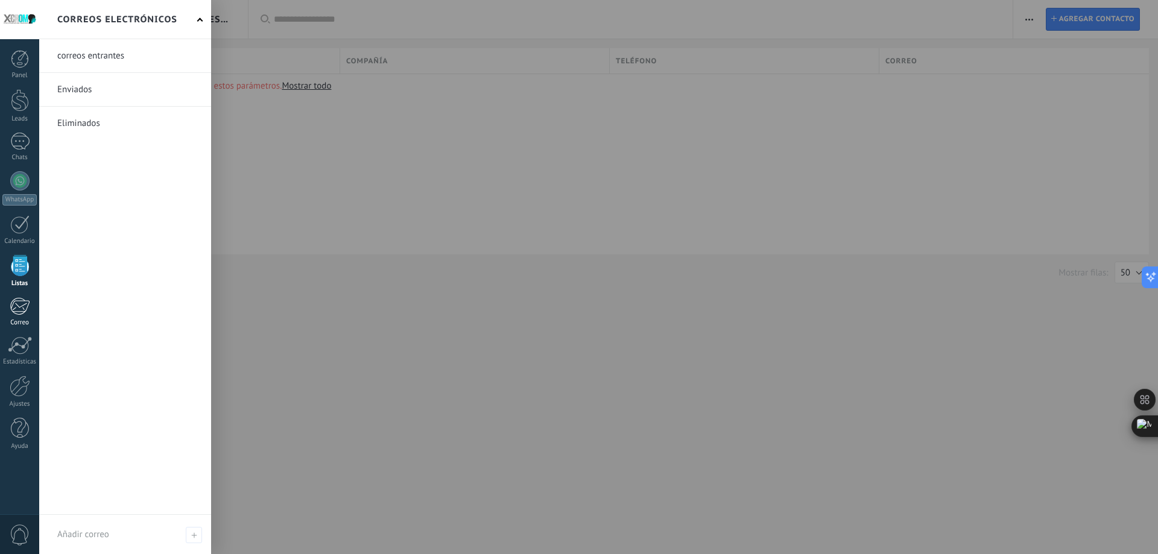
click at [9, 298] on link "Correo" at bounding box center [19, 312] width 39 height 30
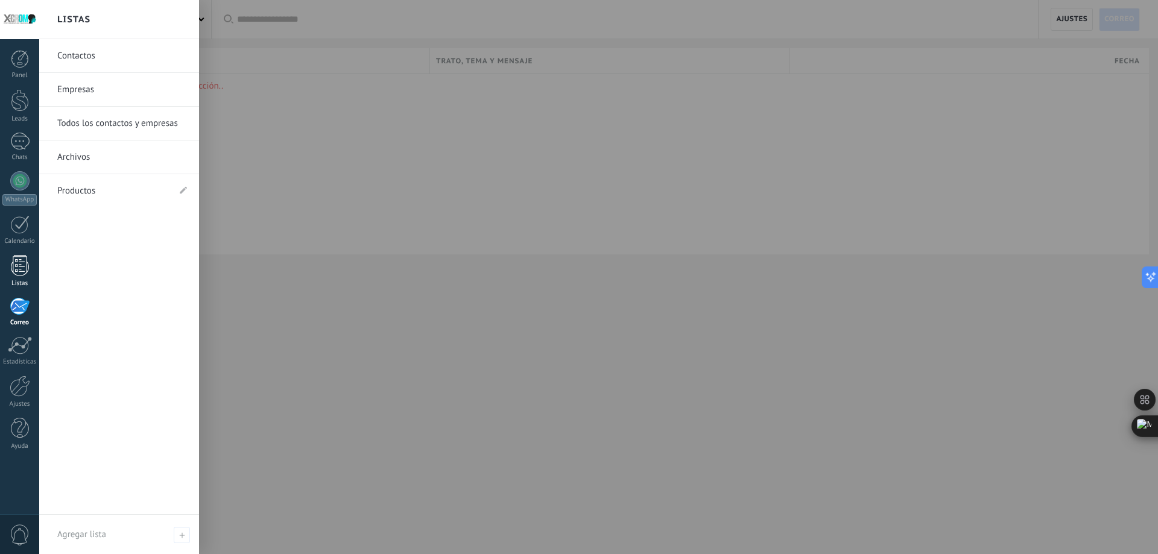
click at [15, 262] on div at bounding box center [20, 265] width 18 height 21
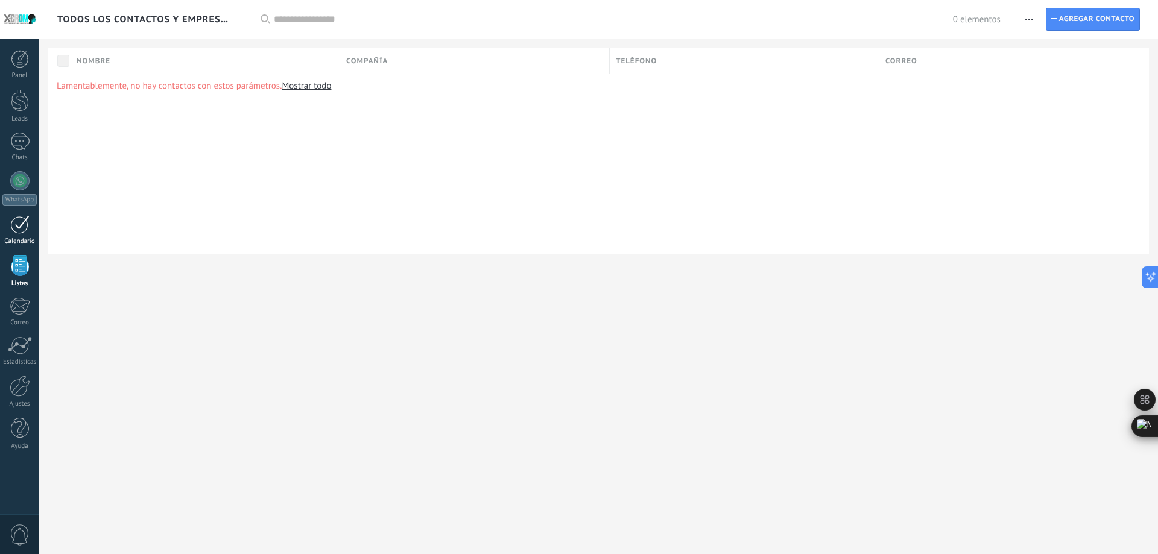
click at [14, 220] on div at bounding box center [19, 224] width 19 height 19
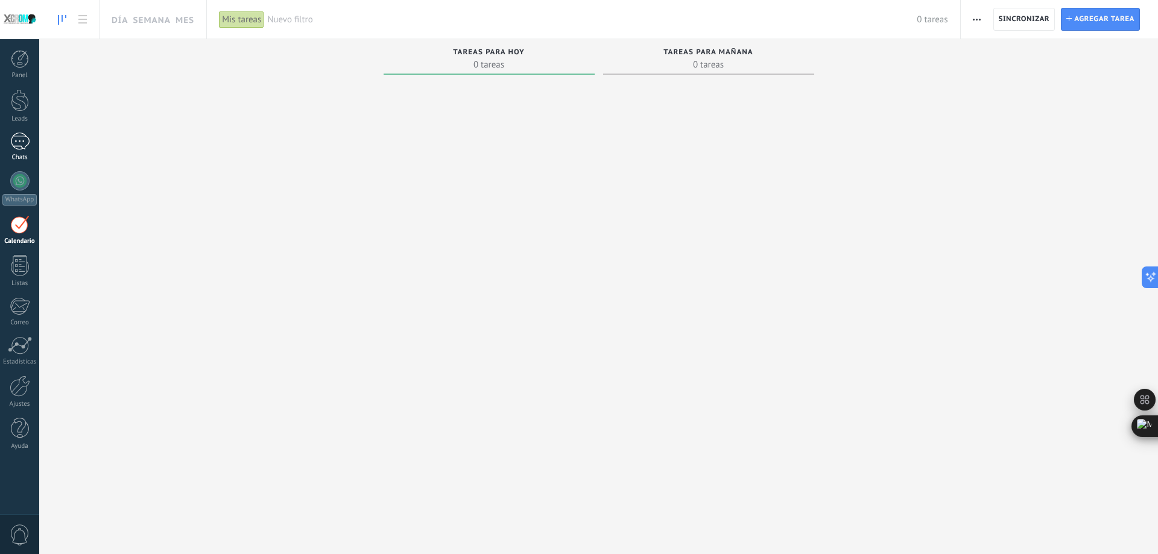
click at [11, 139] on div at bounding box center [19, 141] width 19 height 17
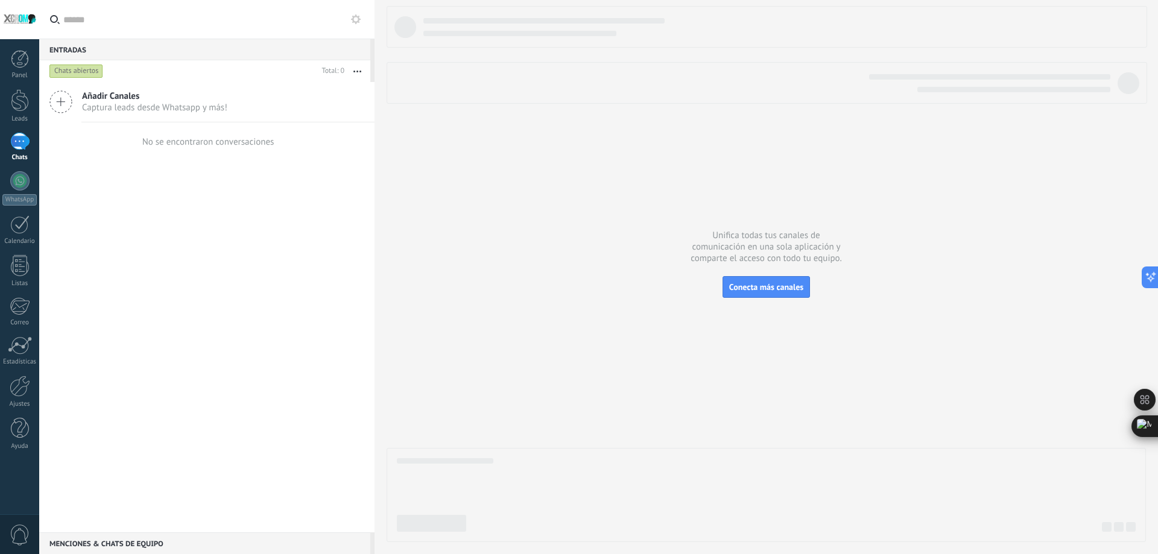
click at [189, 325] on div "Añadir Canales Captura leads desde Whatsapp y más! No se encontraron conversaci…" at bounding box center [206, 307] width 335 height 450
click at [187, 324] on div "Añadir Canales Captura leads desde Whatsapp y más! No se encontraron conversaci…" at bounding box center [206, 307] width 335 height 450
click at [187, 322] on div "Añadir Canales Captura leads desde Whatsapp y más! No se encontraron conversaci…" at bounding box center [206, 307] width 335 height 450
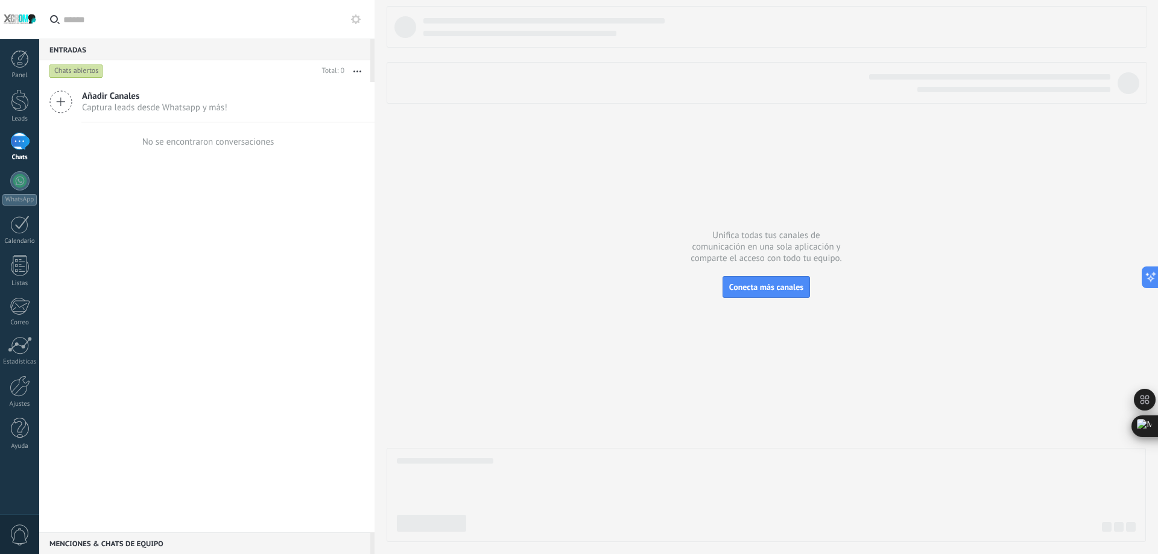
click at [295, 333] on div "Añadir Canales Captura leads desde Whatsapp y más! No se encontraron conversaci…" at bounding box center [206, 307] width 335 height 450
click at [295, 335] on div "Añadir Canales Captura leads desde Whatsapp y más! No se encontraron conversaci…" at bounding box center [206, 307] width 335 height 450
click at [295, 334] on div "Añadir Canales Captura leads desde Whatsapp y más! No se encontraron conversaci…" at bounding box center [206, 307] width 335 height 450
click at [741, 281] on button "Conecta más canales" at bounding box center [765, 287] width 87 height 22
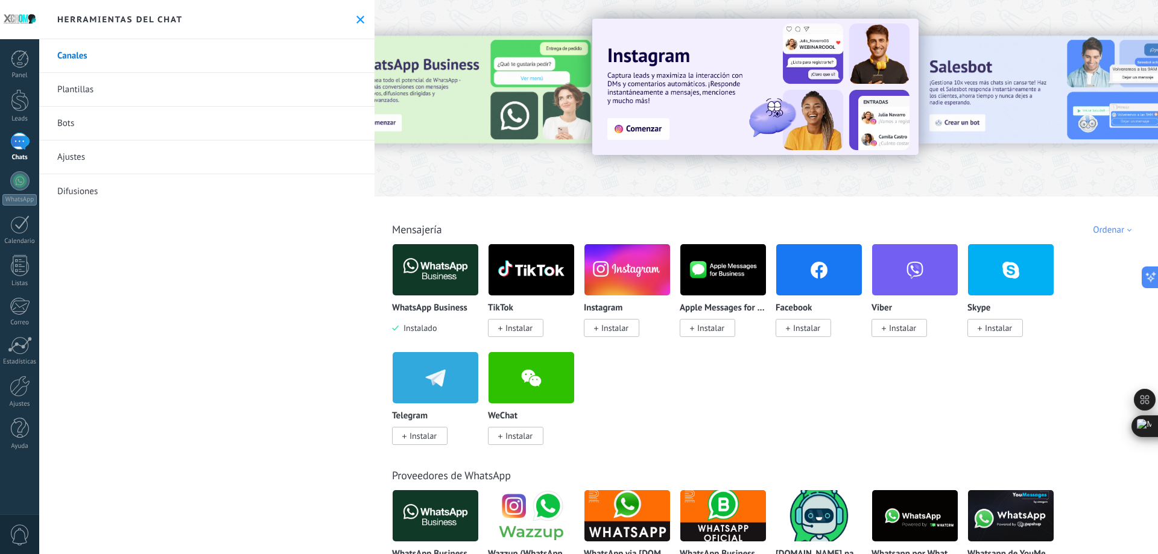
click at [286, 305] on div "Canales Plantillas Bots Ajustes Difusiones" at bounding box center [206, 296] width 335 height 515
click at [439, 275] on img at bounding box center [436, 270] width 86 height 58
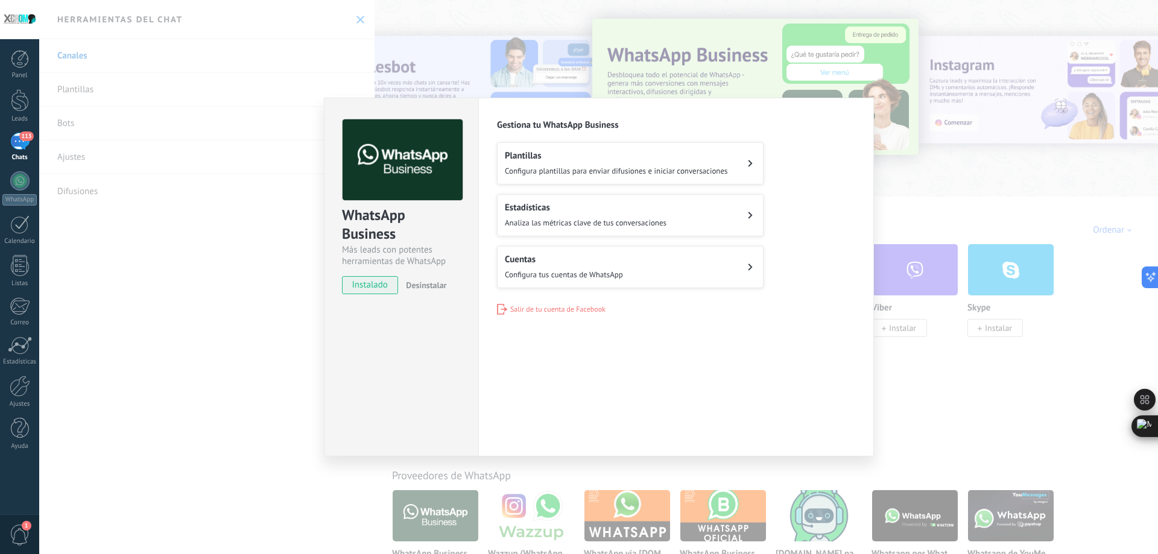
click at [164, 441] on div "WhatsApp Business Más leads con potentes herramientas de WhatsApp instalado Des…" at bounding box center [598, 277] width 1119 height 554
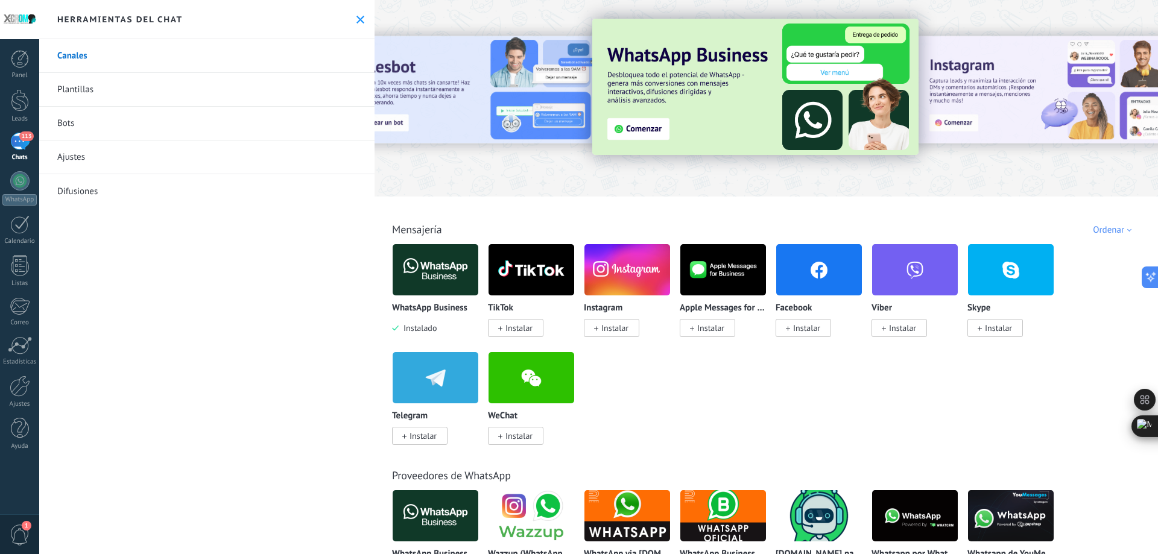
click at [21, 145] on div "113" at bounding box center [19, 141] width 19 height 17
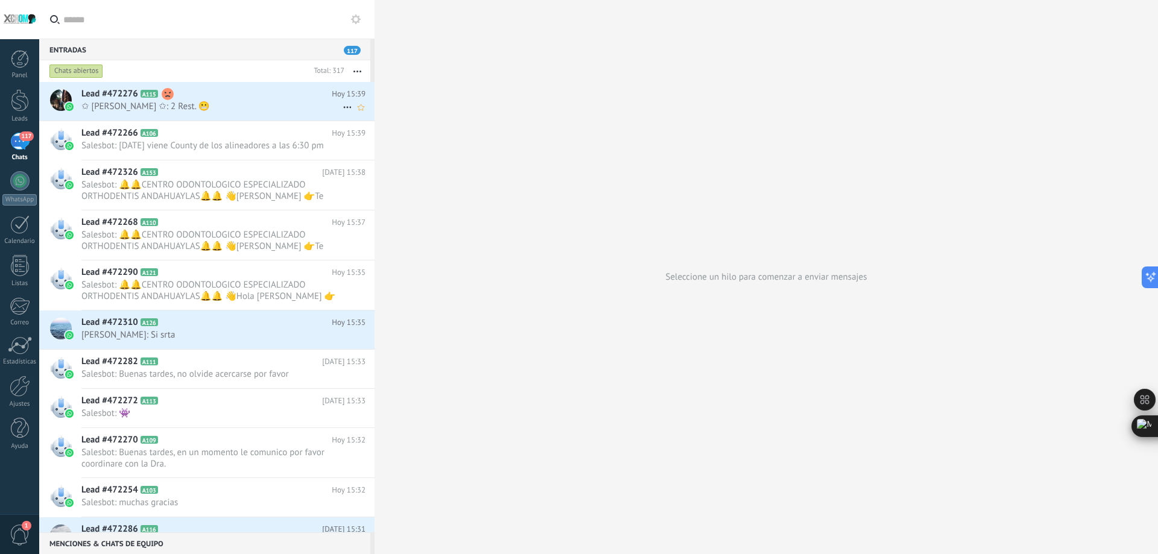
click at [234, 82] on div "Lead #472276 A115 [DATE] 15:39 ✩ [PERSON_NAME] ✩: 2 Rest. 😬" at bounding box center [227, 101] width 293 height 38
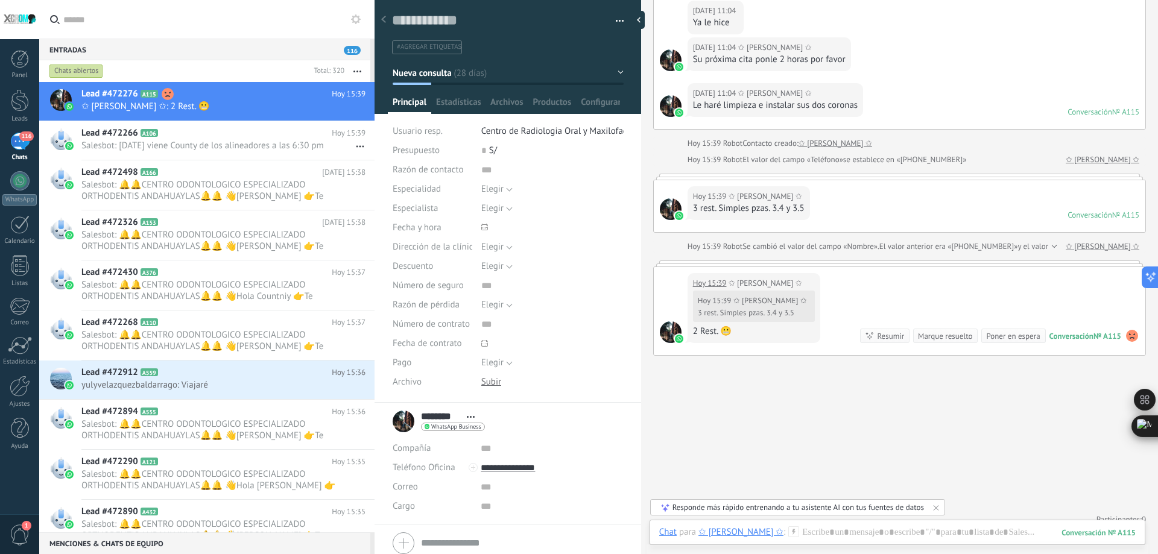
scroll to position [1018, 0]
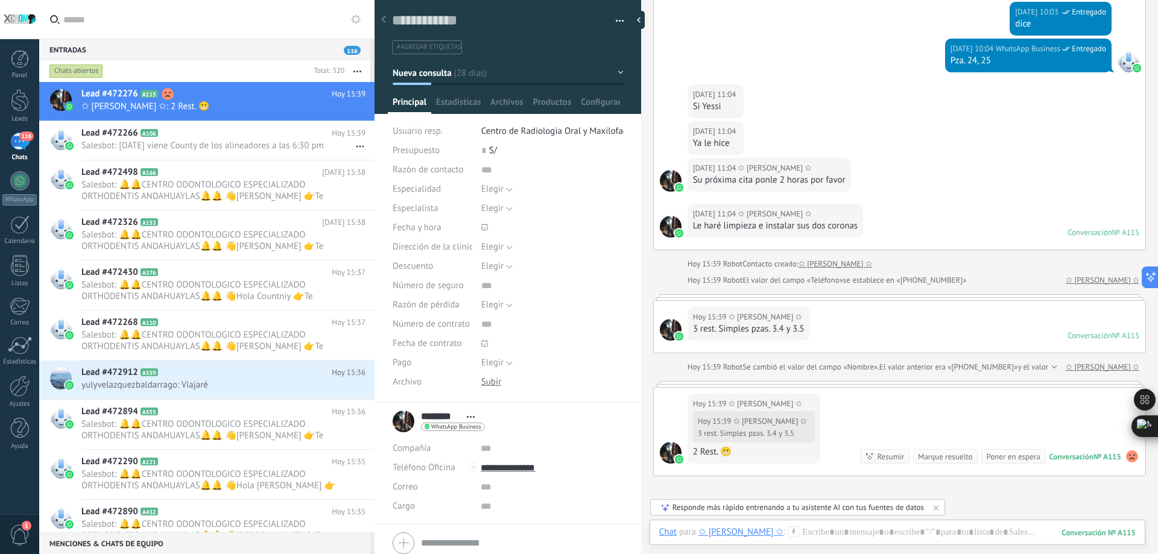
click at [353, 22] on use at bounding box center [356, 19] width 10 height 10
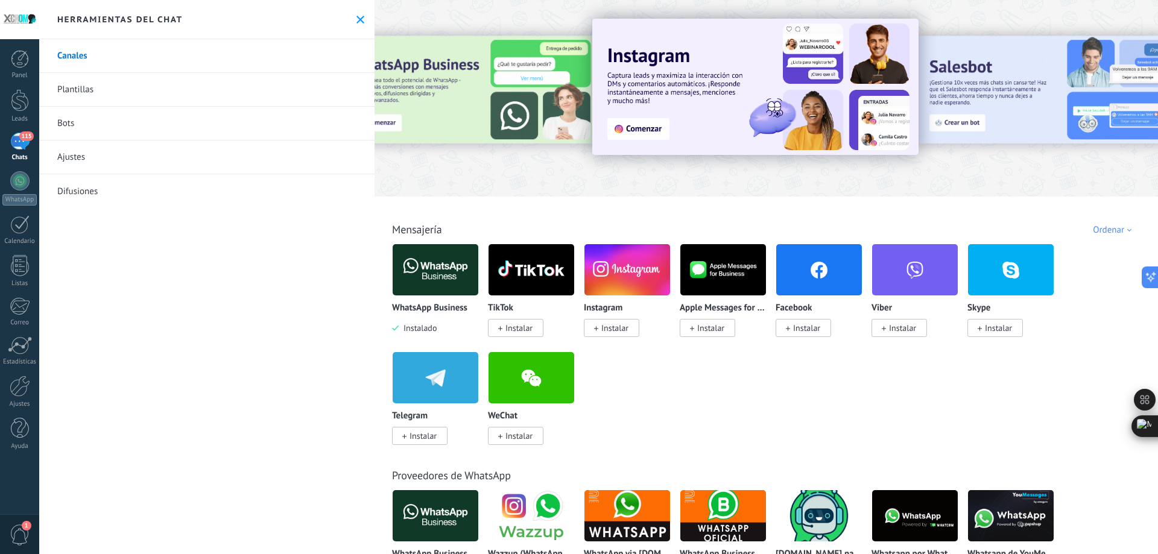
click at [356, 17] on icon at bounding box center [360, 20] width 8 height 8
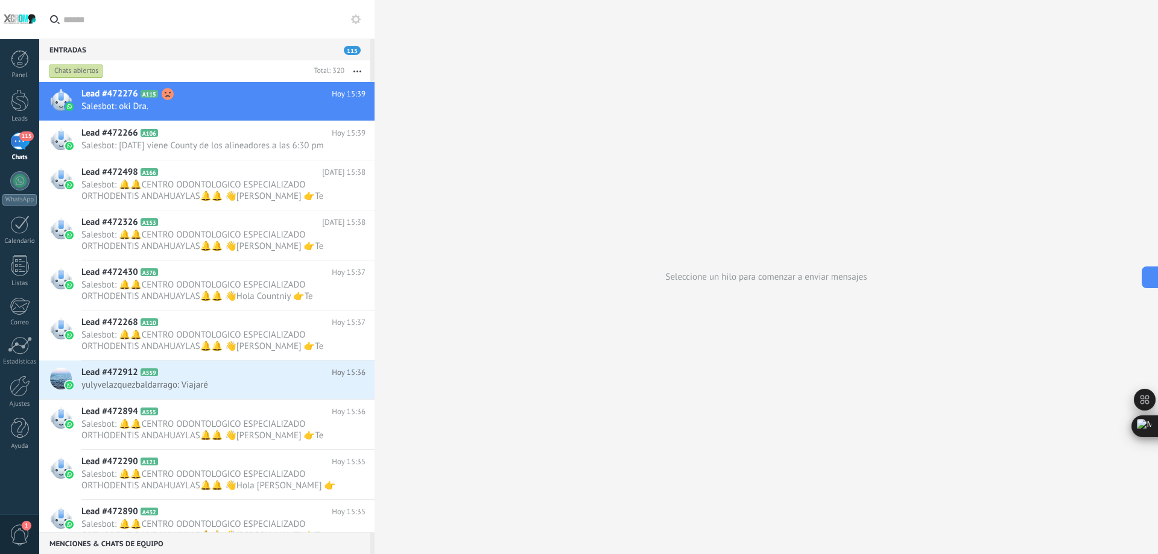
click at [359, 68] on button "button" at bounding box center [357, 71] width 26 height 22
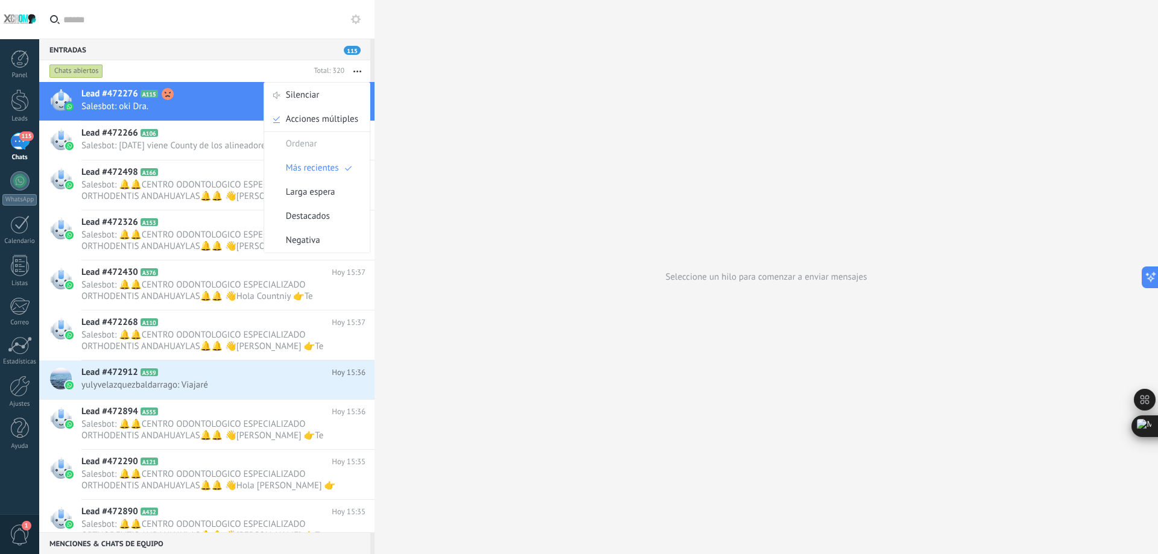
click at [447, 133] on div "Seleccione un hilo para comenzar a enviar mensajes" at bounding box center [765, 277] width 783 height 554
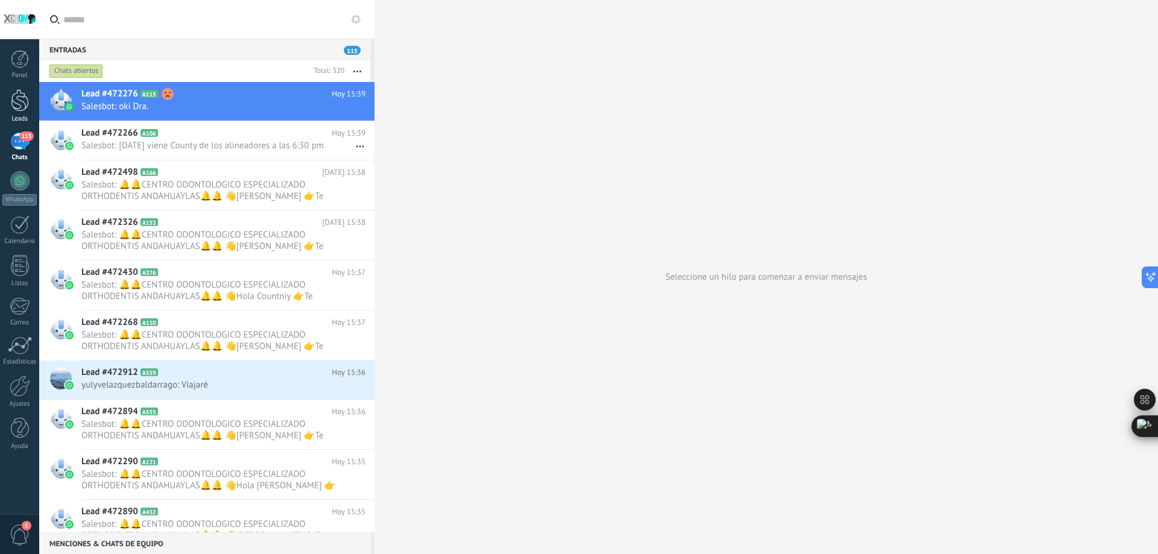
click at [15, 91] on div at bounding box center [20, 100] width 18 height 22
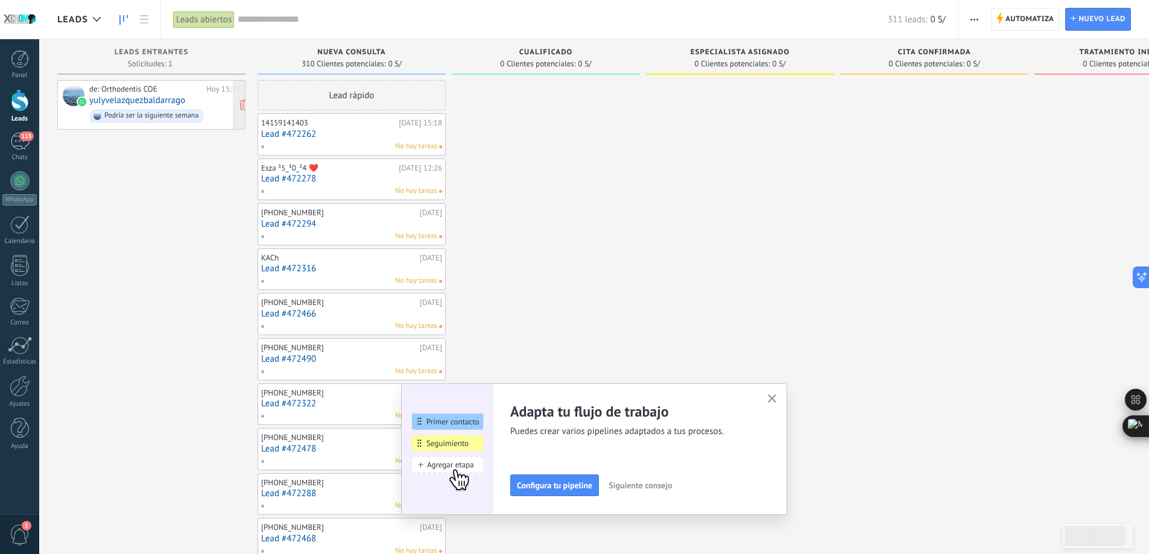
click at [166, 96] on link "yulyvelazquezbaldarrago" at bounding box center [137, 100] width 96 height 10
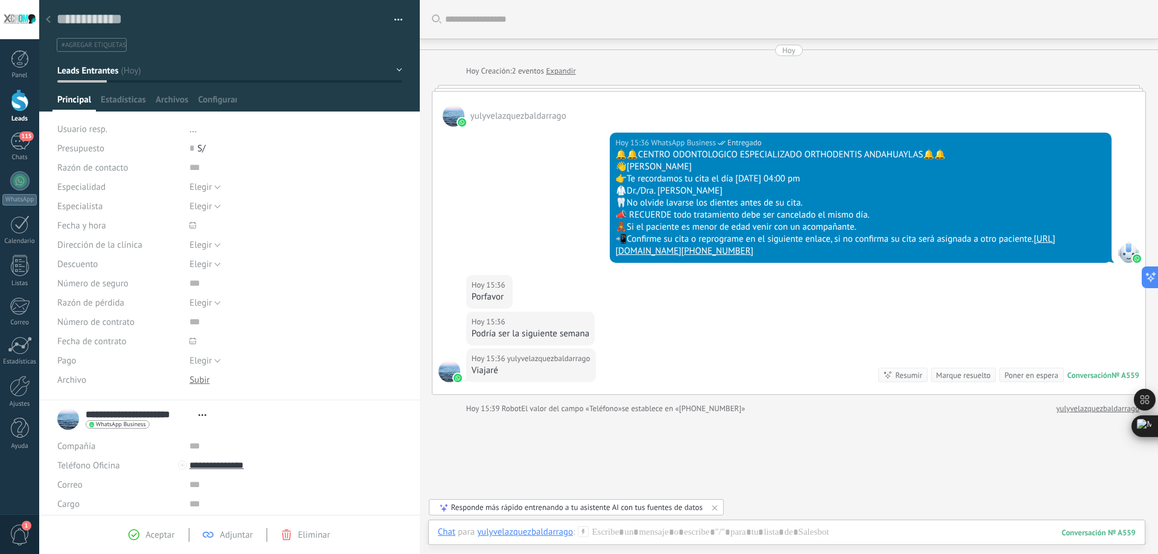
scroll to position [71, 0]
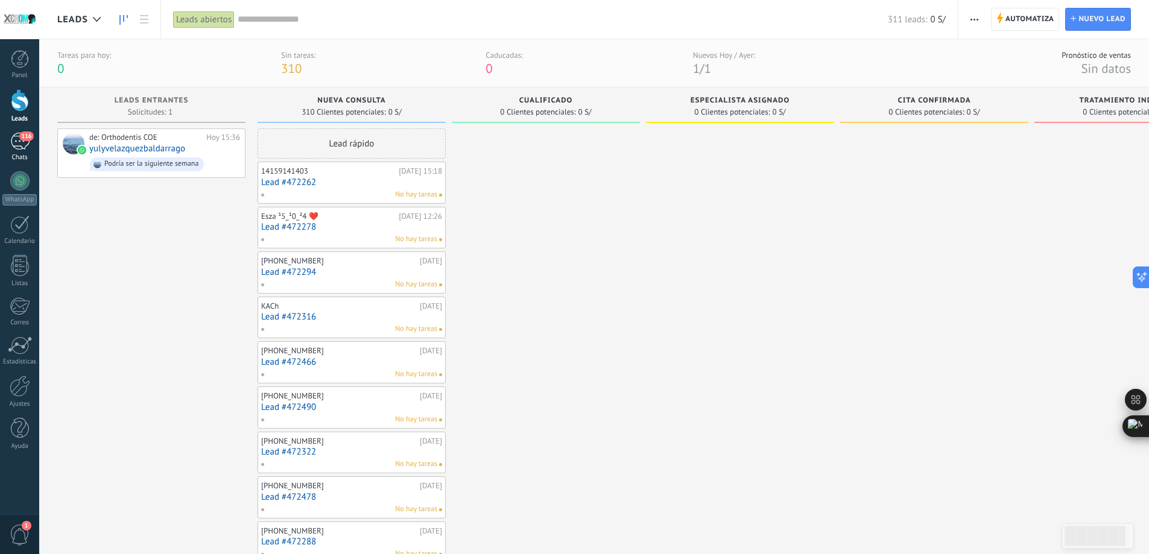
click at [17, 144] on div "116" at bounding box center [19, 141] width 19 height 17
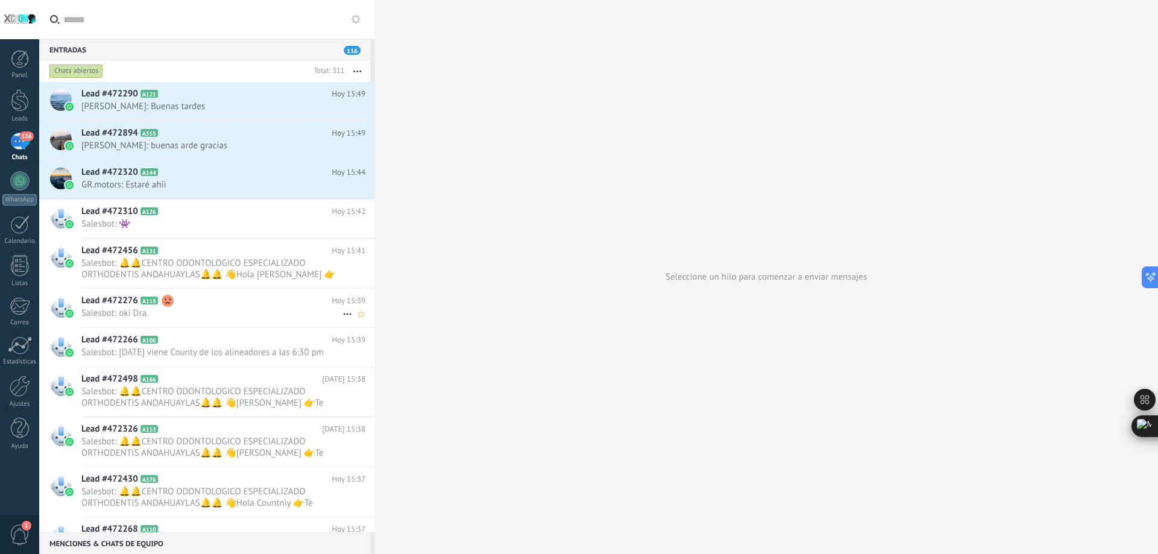
click at [234, 314] on span "Salesbot: oki Dra." at bounding box center [211, 313] width 261 height 11
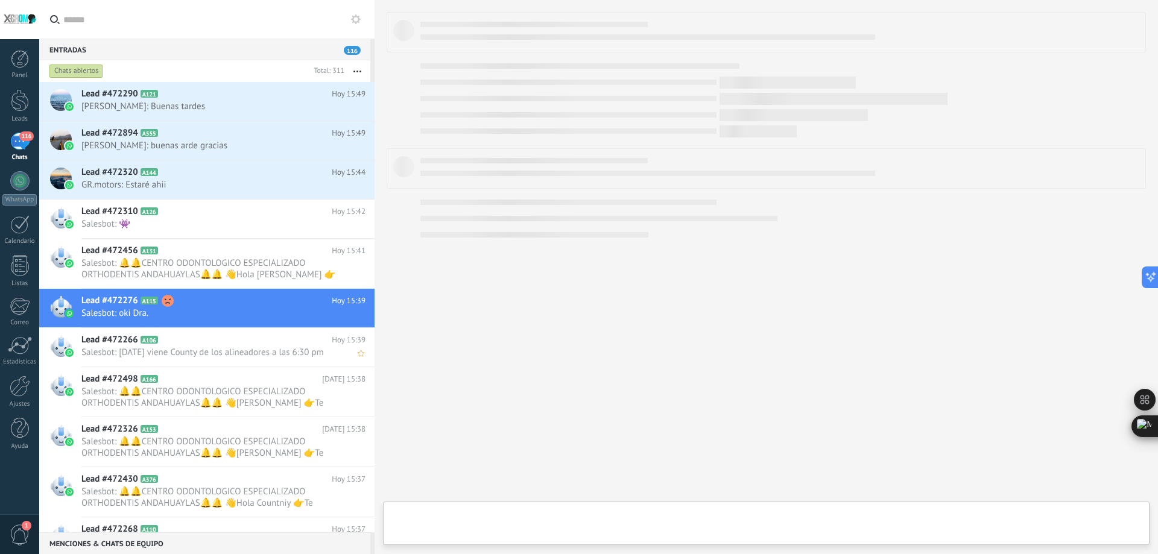
type textarea "**********"
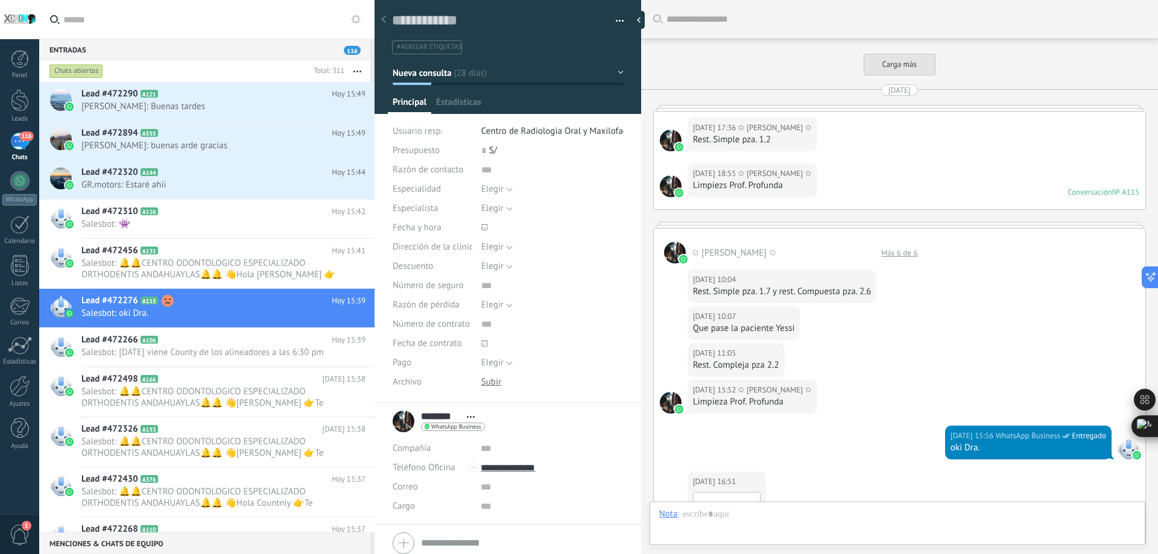
scroll to position [1170, 0]
